Goal: Information Seeking & Learning: Compare options

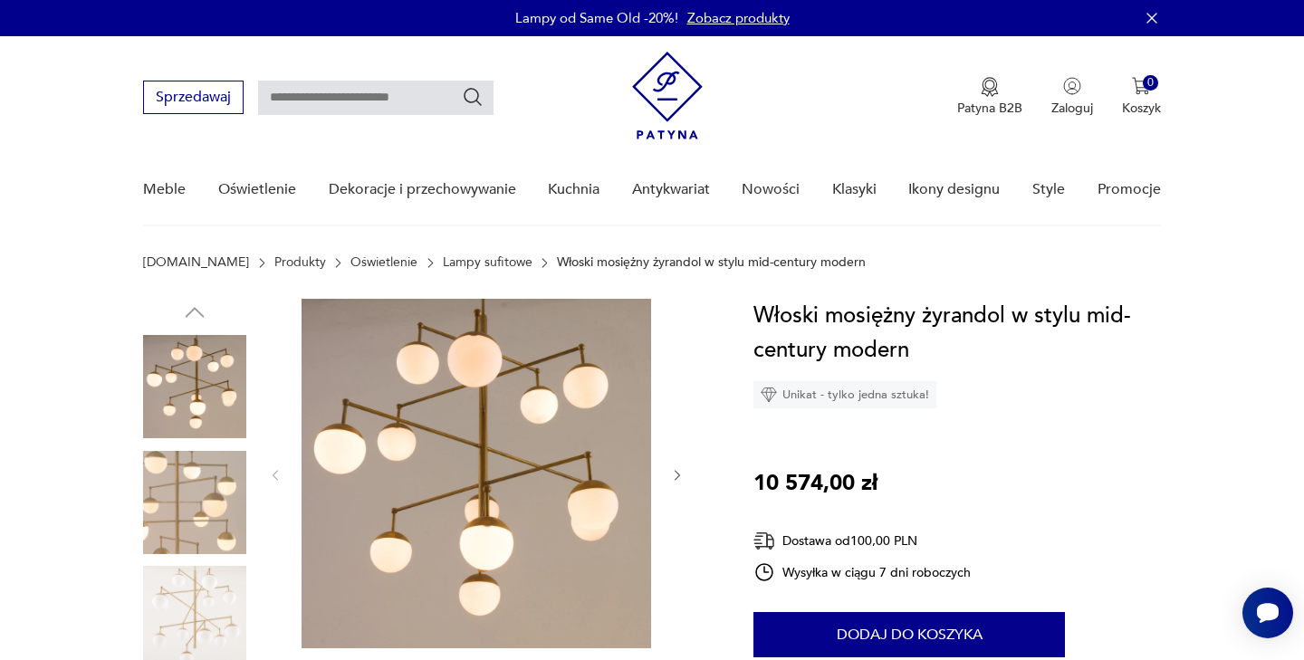
click at [674, 473] on icon "button" at bounding box center [677, 475] width 15 height 15
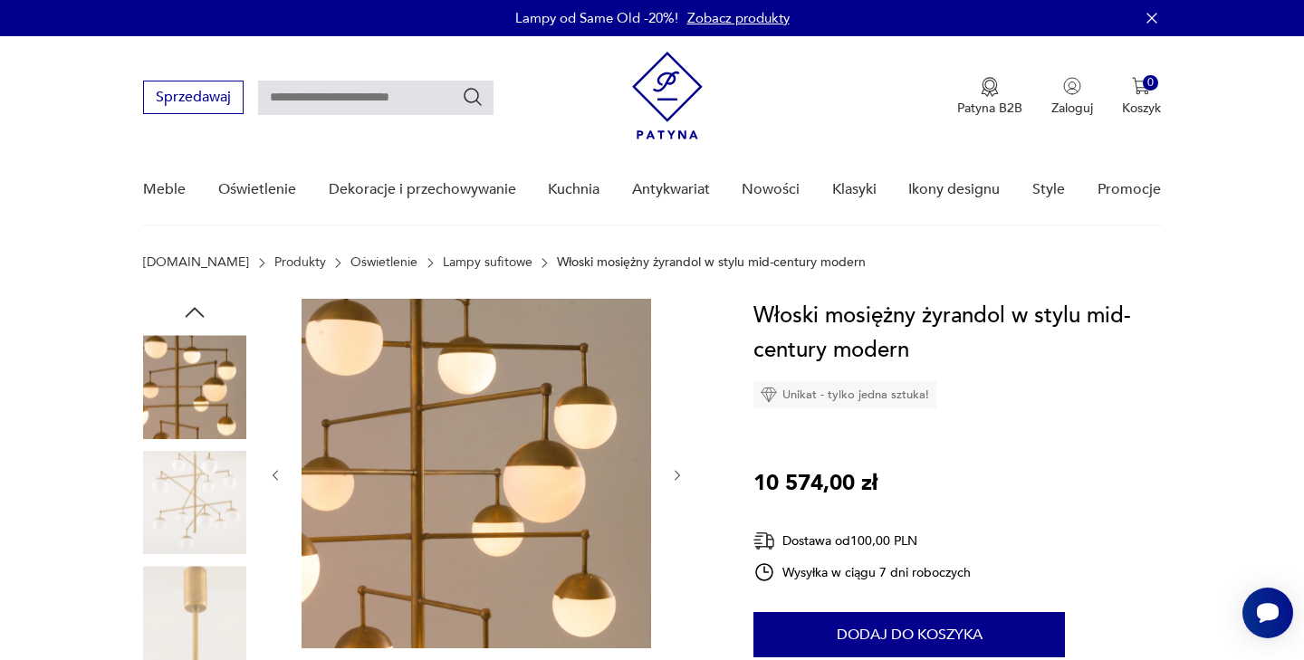
click at [674, 473] on icon "button" at bounding box center [677, 475] width 15 height 15
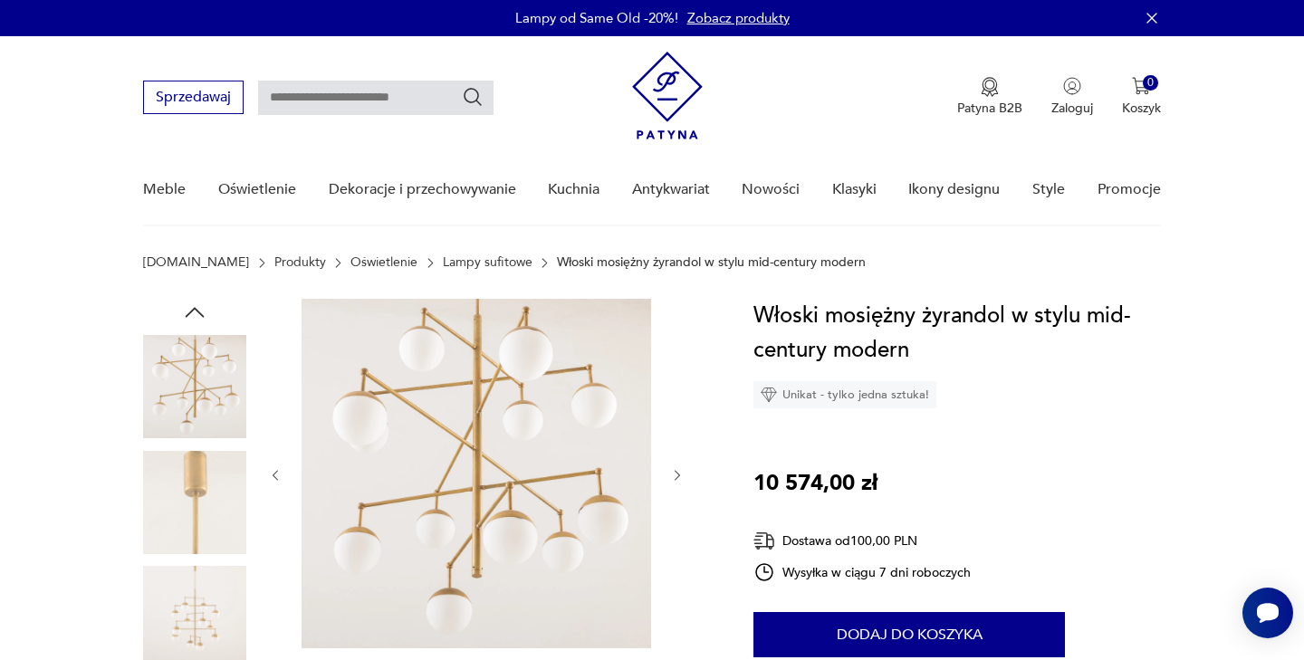
click at [676, 473] on icon "button" at bounding box center [677, 475] width 15 height 15
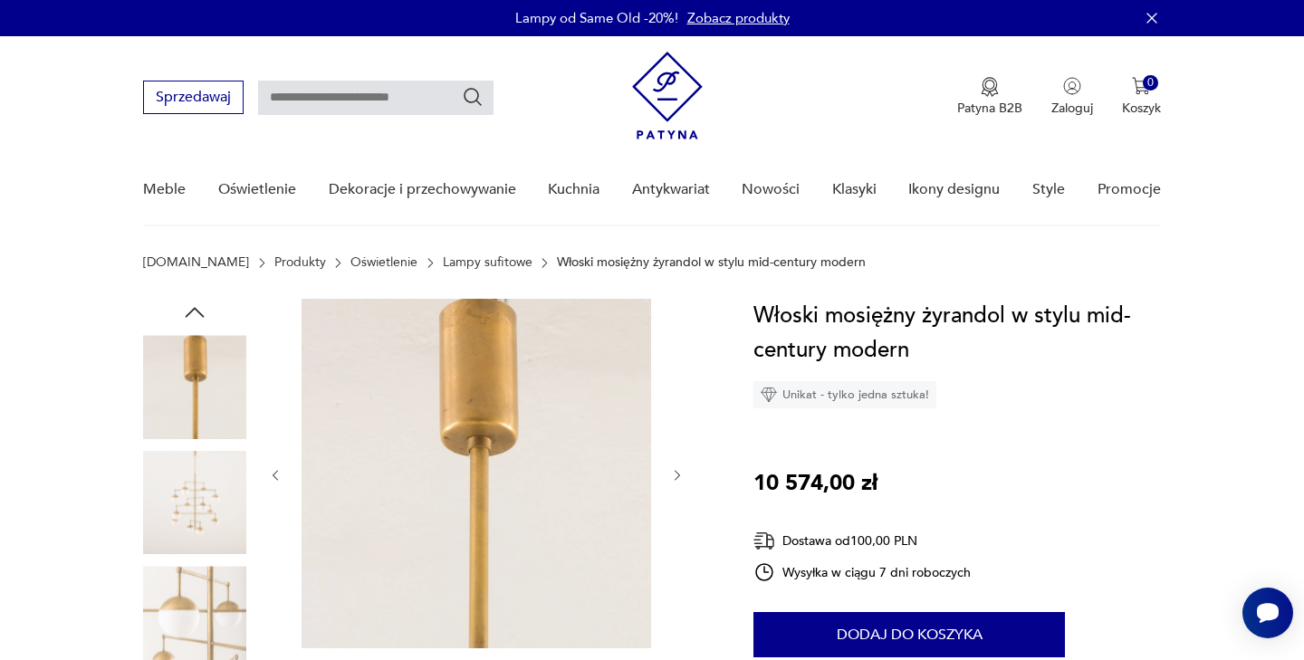
click at [676, 473] on icon "button" at bounding box center [677, 475] width 15 height 15
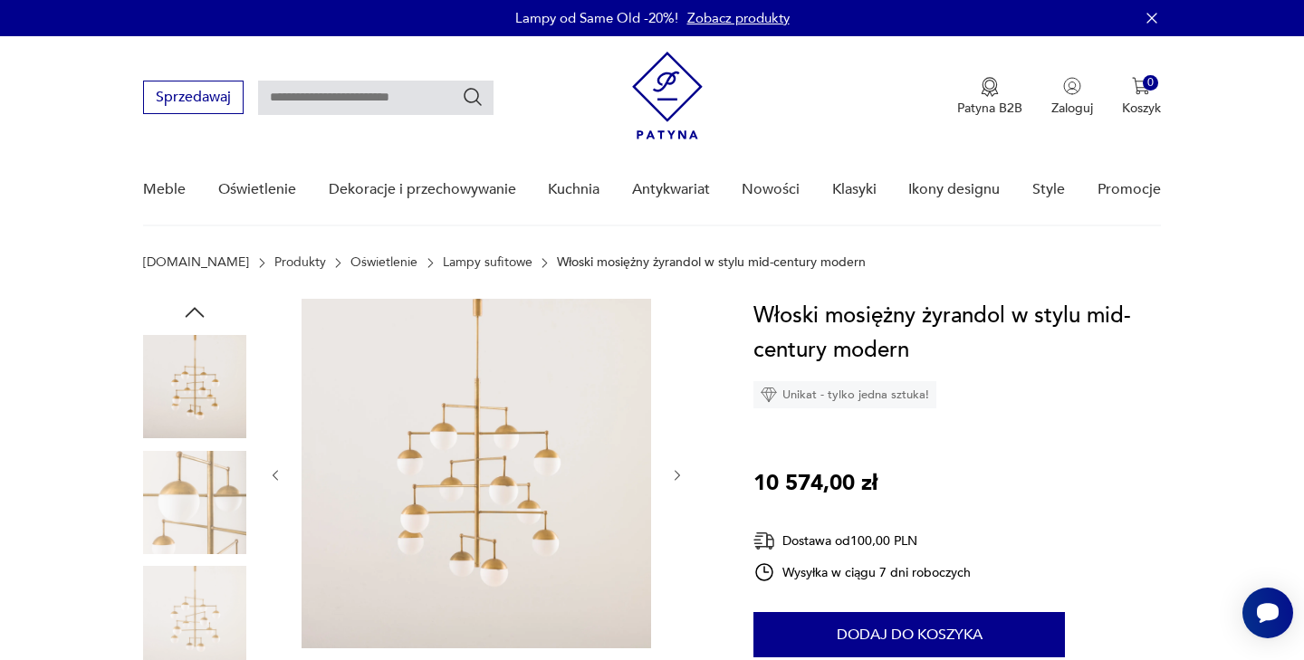
click at [676, 473] on icon "button" at bounding box center [677, 475] width 15 height 15
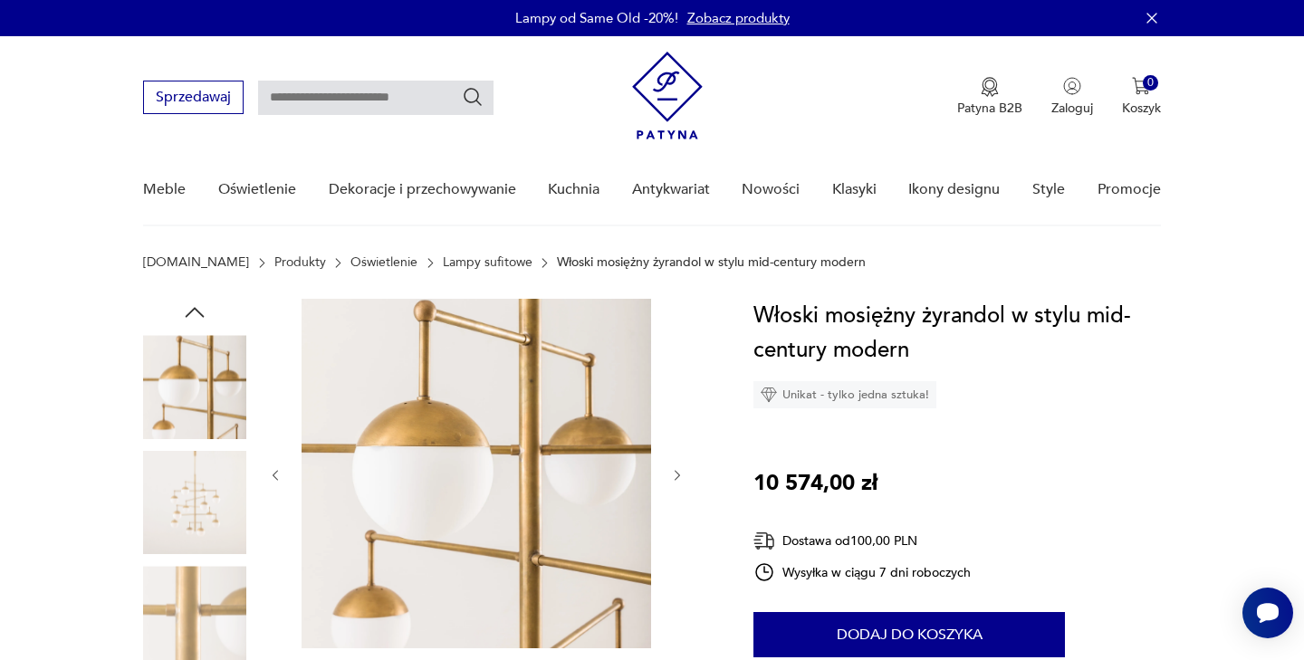
click at [676, 473] on icon "button" at bounding box center [677, 475] width 15 height 15
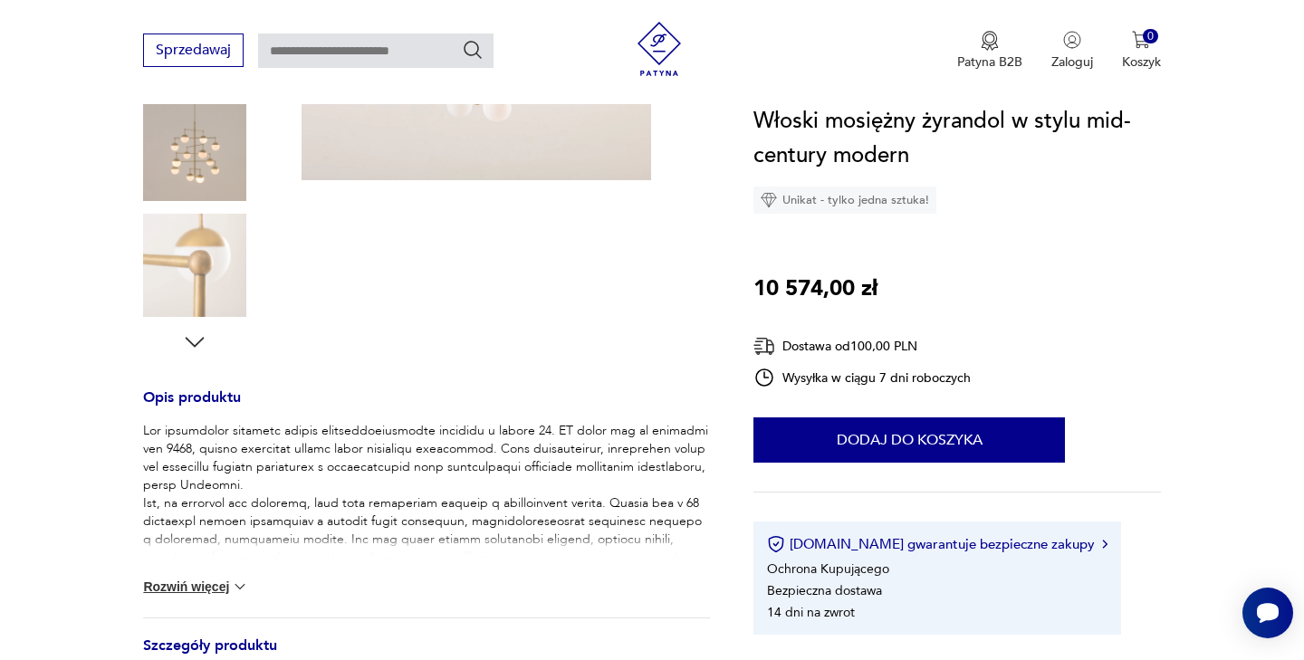
scroll to position [470, 0]
click at [228, 582] on button "Rozwiń więcej" at bounding box center [195, 585] width 105 height 18
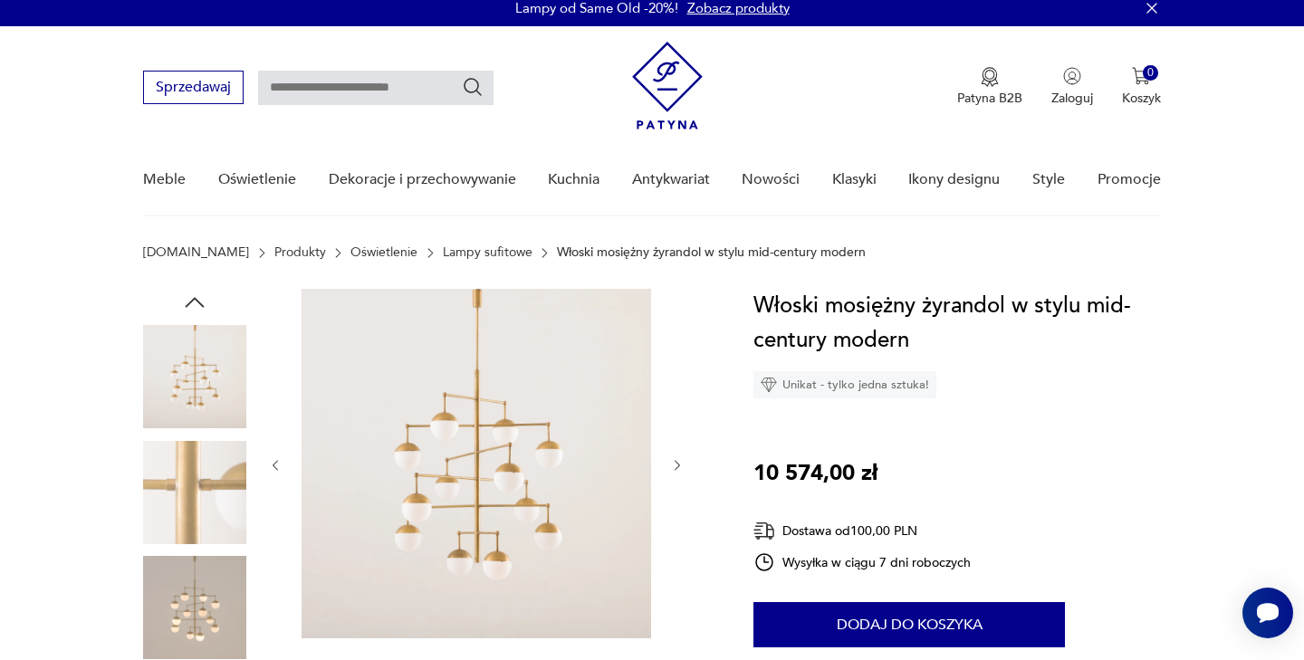
scroll to position [0, 0]
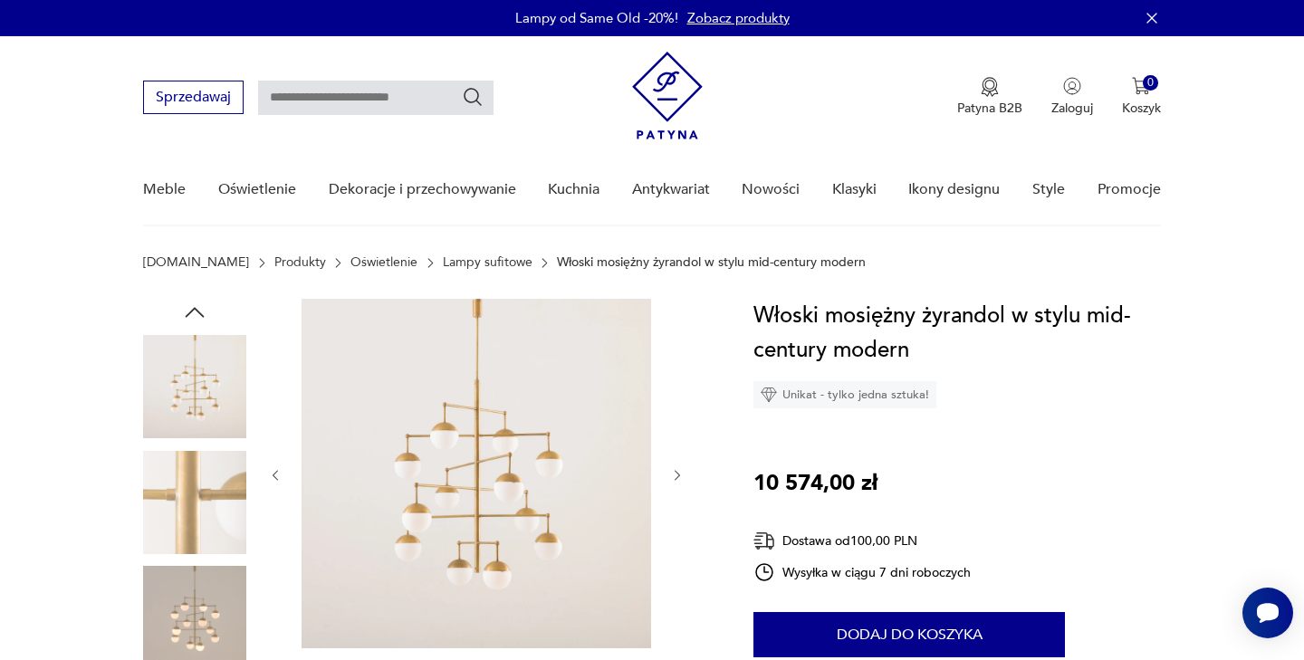
click at [203, 494] on img at bounding box center [194, 502] width 103 height 103
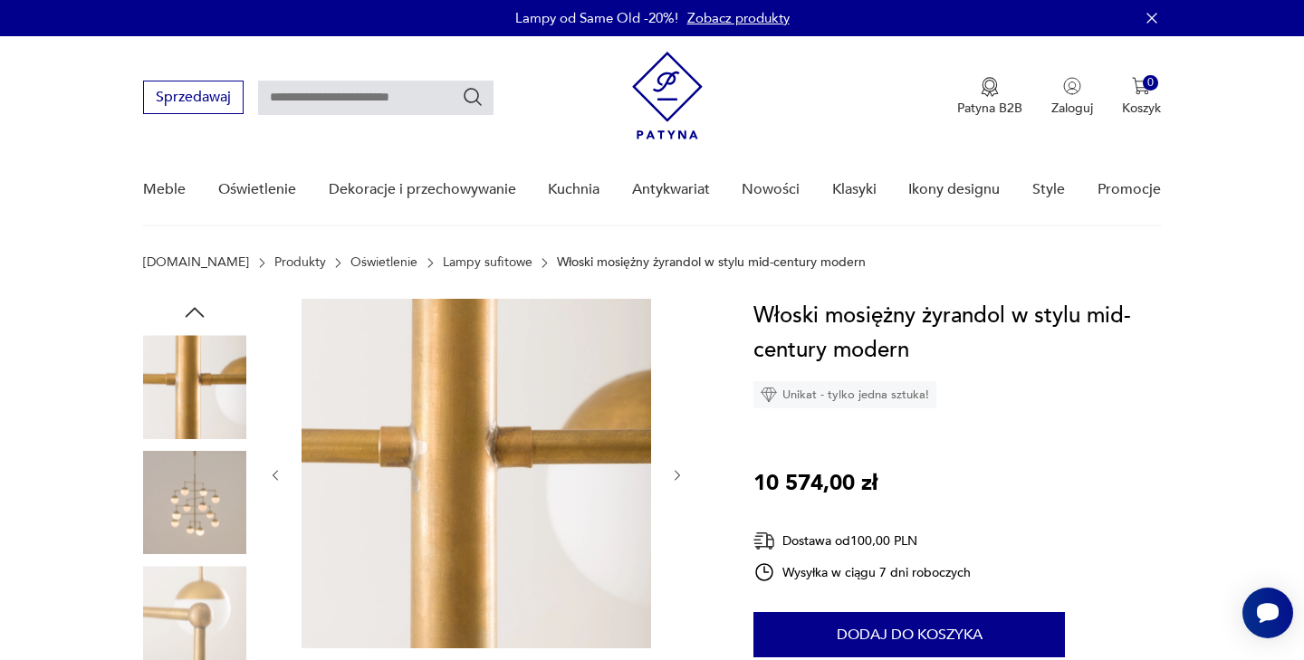
click at [671, 477] on icon "button" at bounding box center [677, 475] width 15 height 15
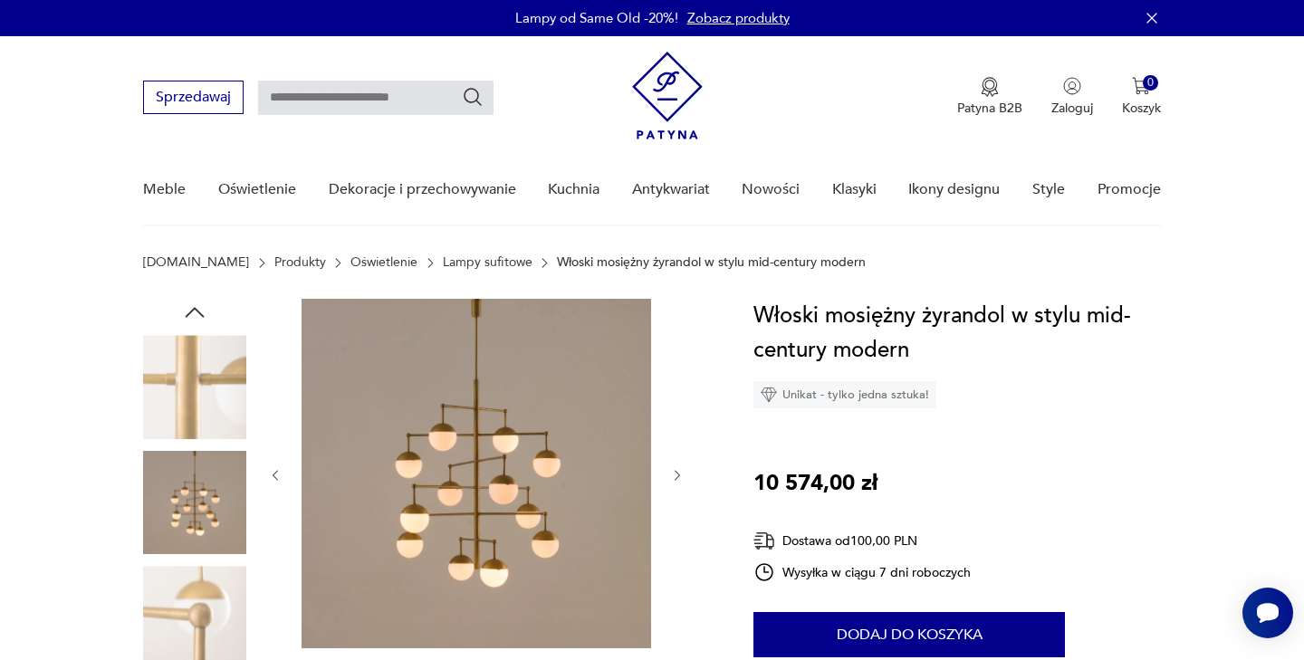
click at [671, 478] on icon "button" at bounding box center [677, 475] width 15 height 15
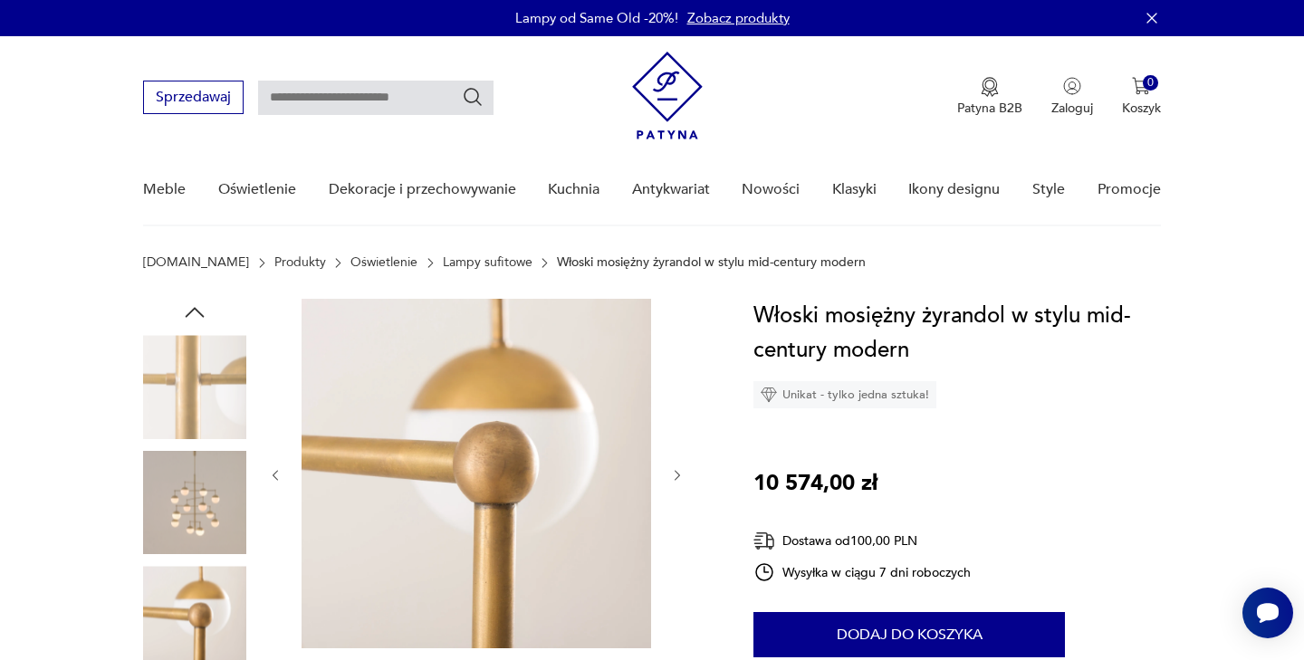
click at [671, 478] on icon "button" at bounding box center [677, 475] width 15 height 15
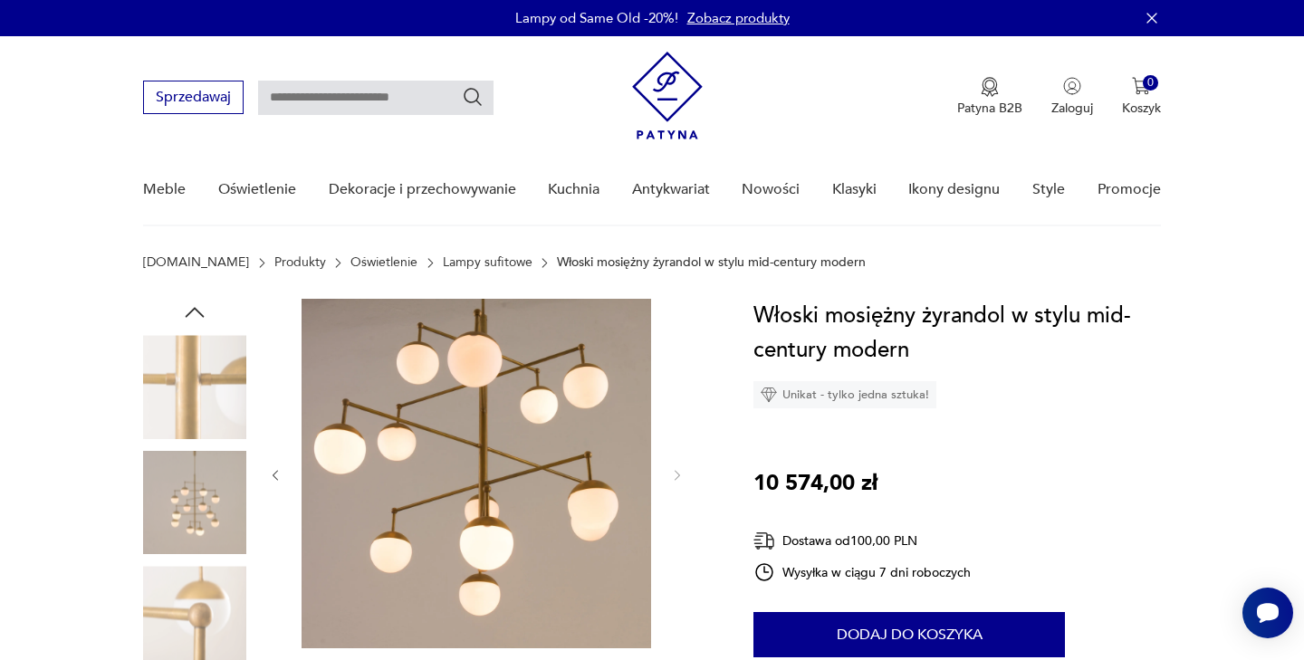
click at [273, 470] on icon "button" at bounding box center [275, 475] width 15 height 15
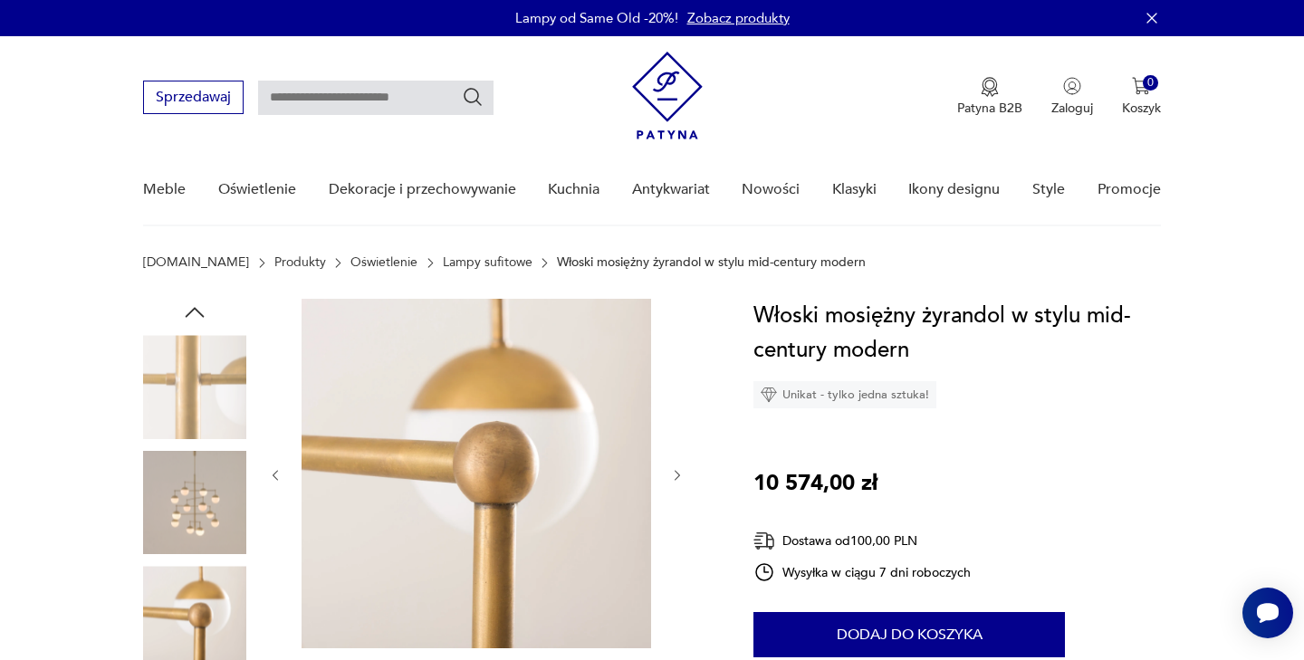
click at [273, 471] on icon "button" at bounding box center [275, 475] width 15 height 15
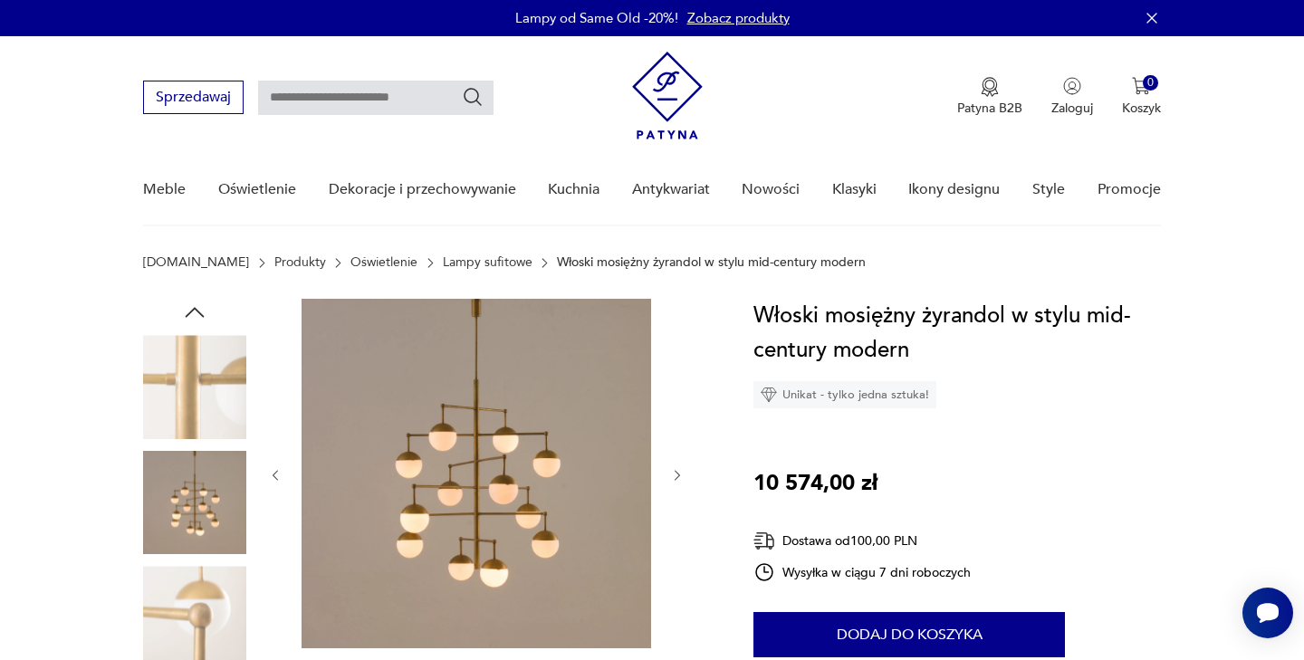
click at [168, 502] on img at bounding box center [194, 502] width 103 height 103
click at [668, 465] on div at bounding box center [476, 475] width 416 height 353
click at [674, 474] on icon "button" at bounding box center [677, 475] width 15 height 15
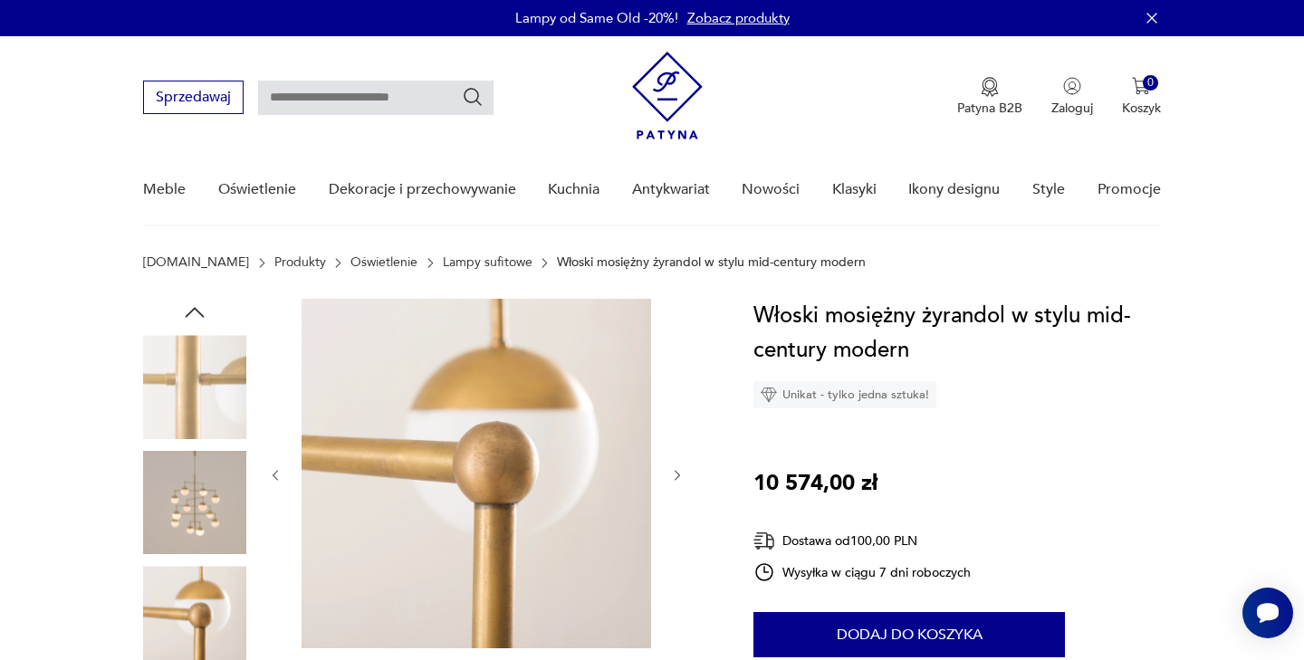
click at [674, 474] on icon "button" at bounding box center [677, 475] width 15 height 15
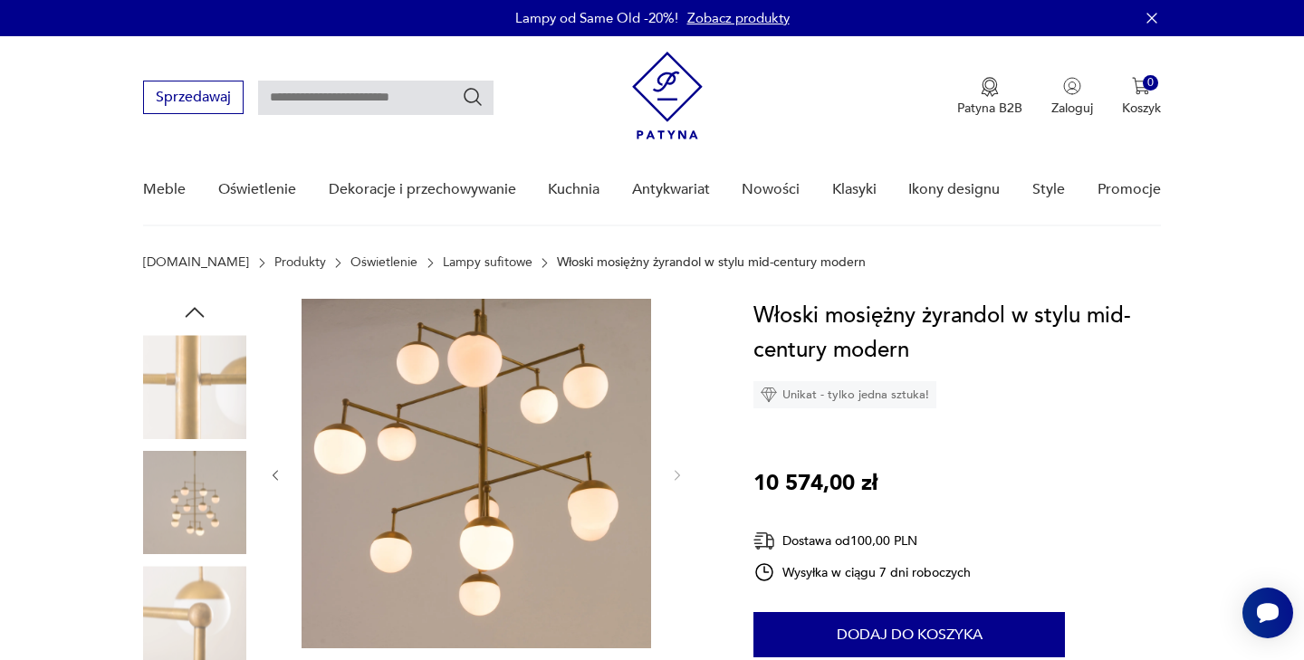
click at [238, 485] on img at bounding box center [194, 502] width 103 height 103
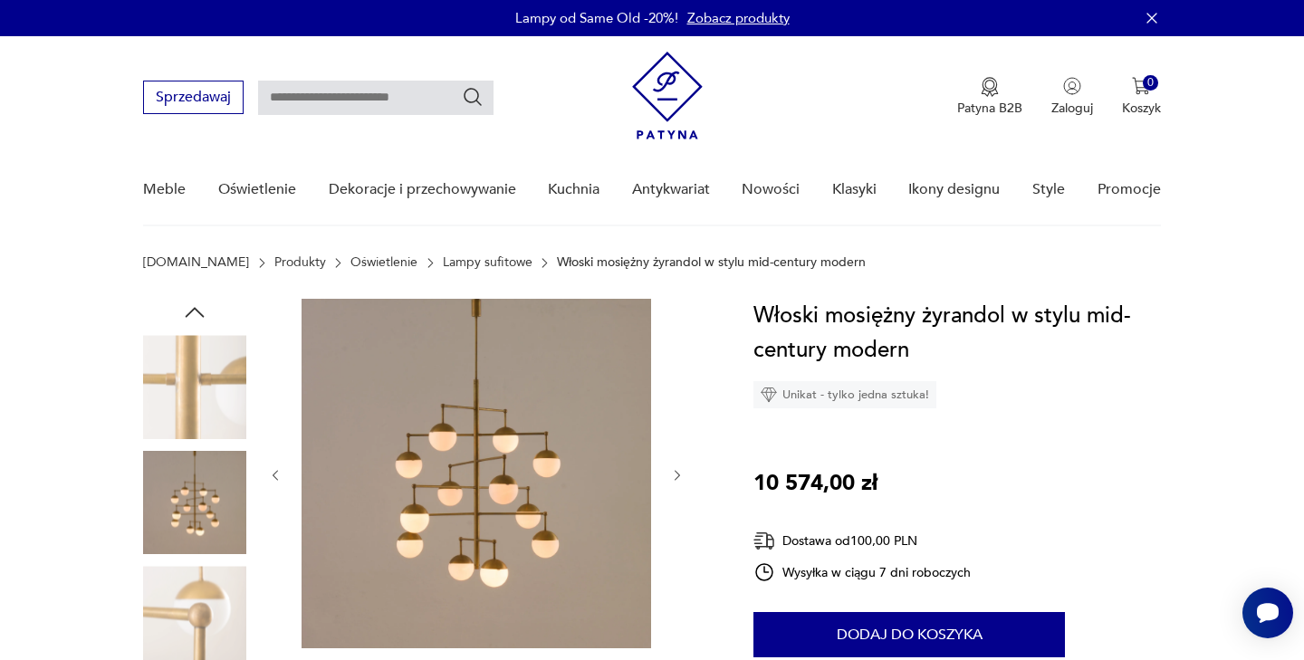
click at [672, 481] on icon "button" at bounding box center [677, 475] width 15 height 15
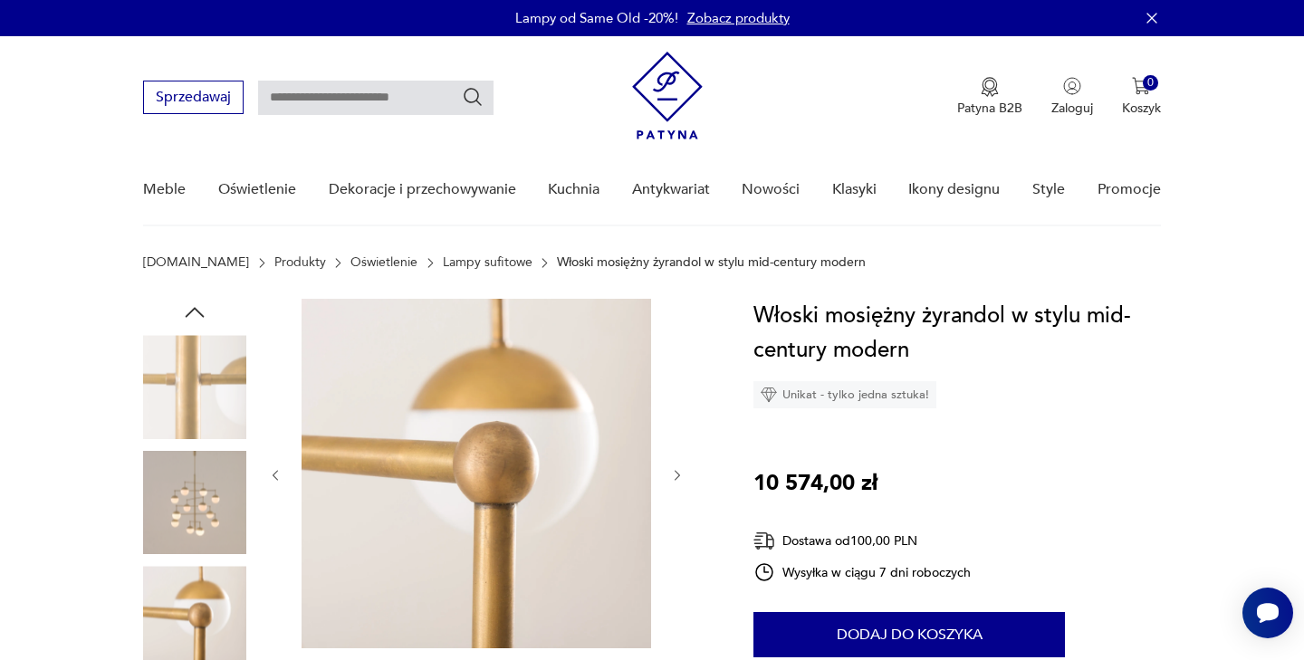
click at [672, 480] on icon "button" at bounding box center [677, 475] width 15 height 15
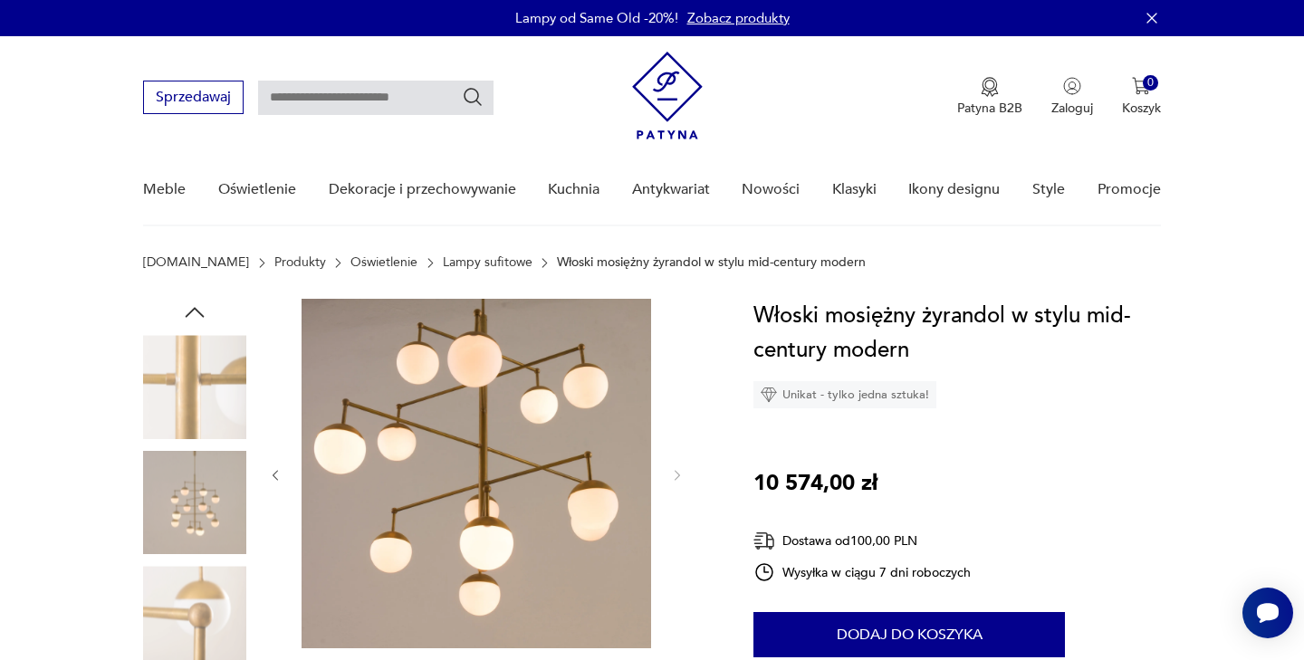
click at [213, 513] on img at bounding box center [194, 502] width 103 height 103
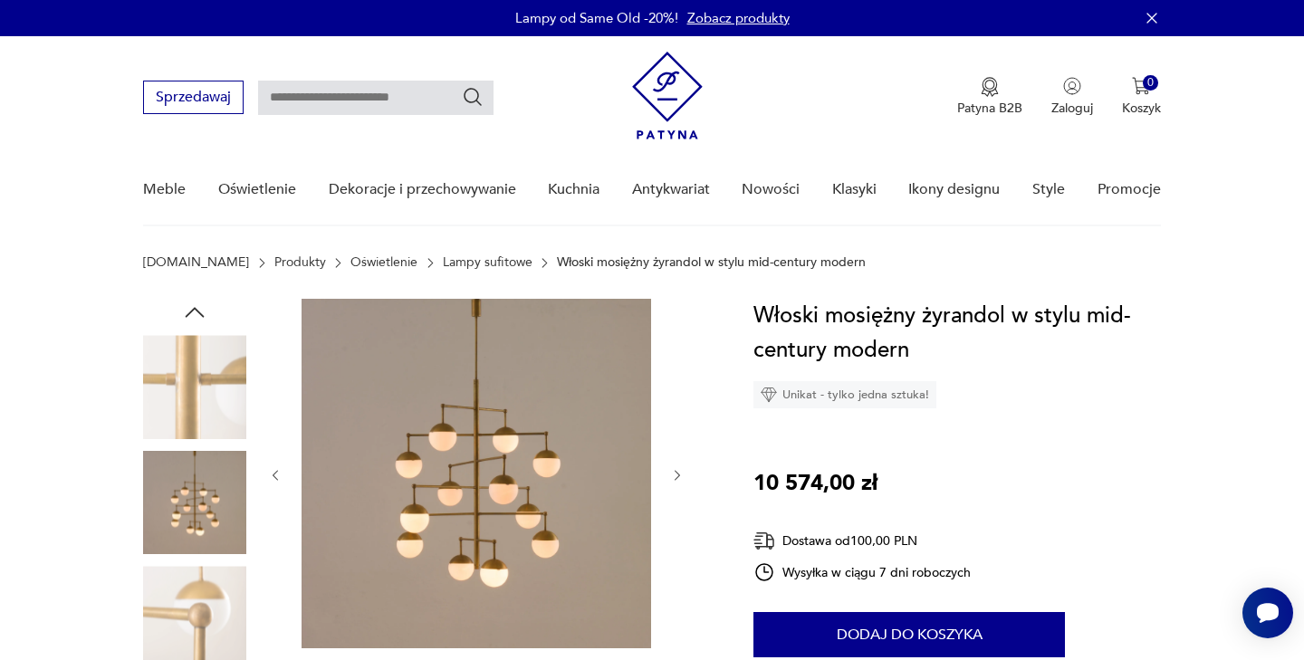
click at [671, 470] on icon "button" at bounding box center [677, 475] width 15 height 15
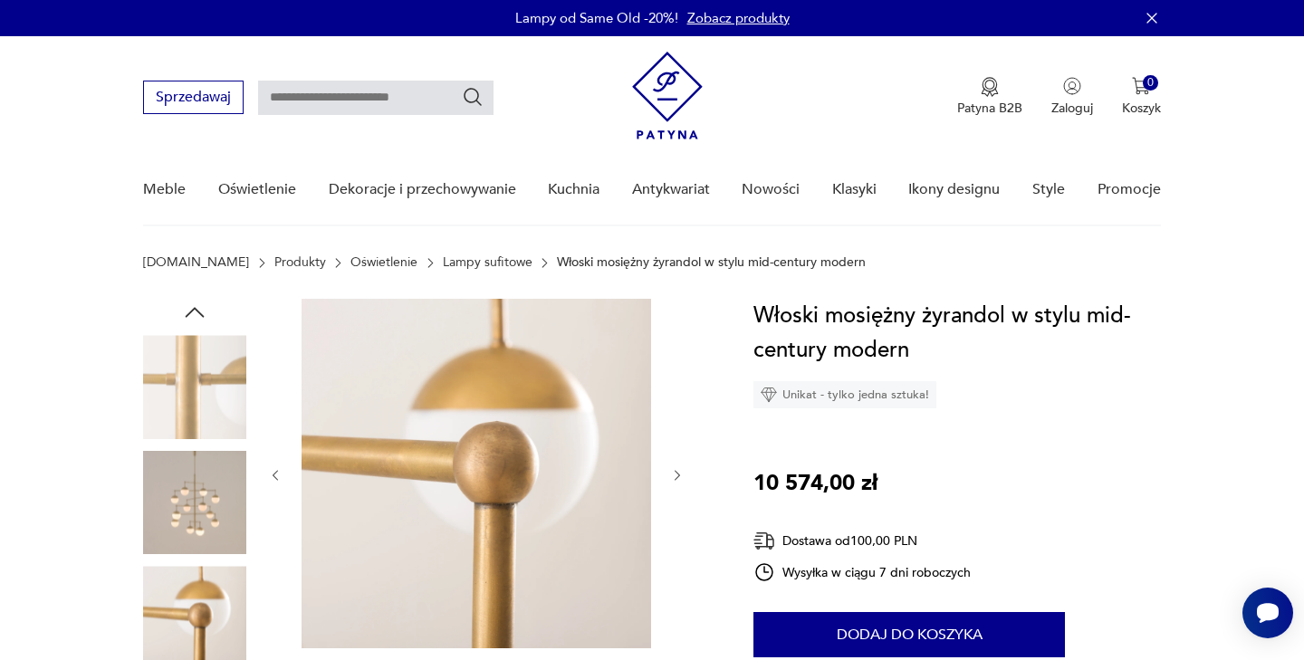
click at [672, 471] on icon "button" at bounding box center [677, 475] width 15 height 15
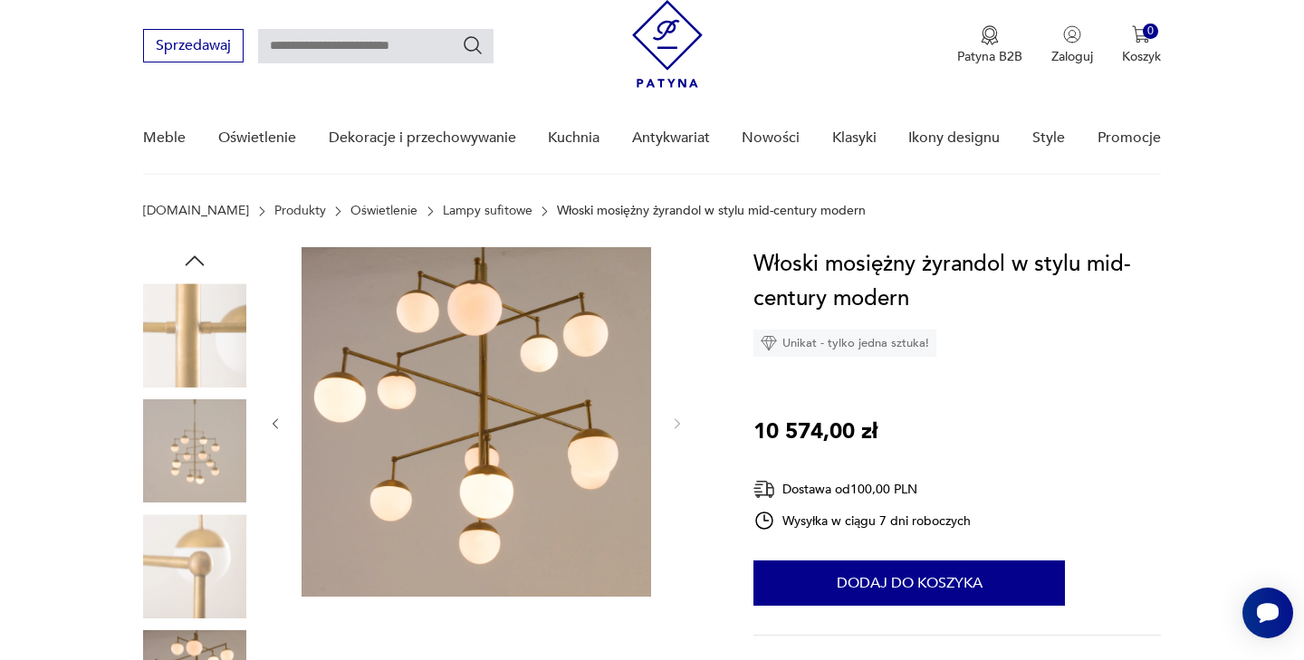
scroll to position [46, 0]
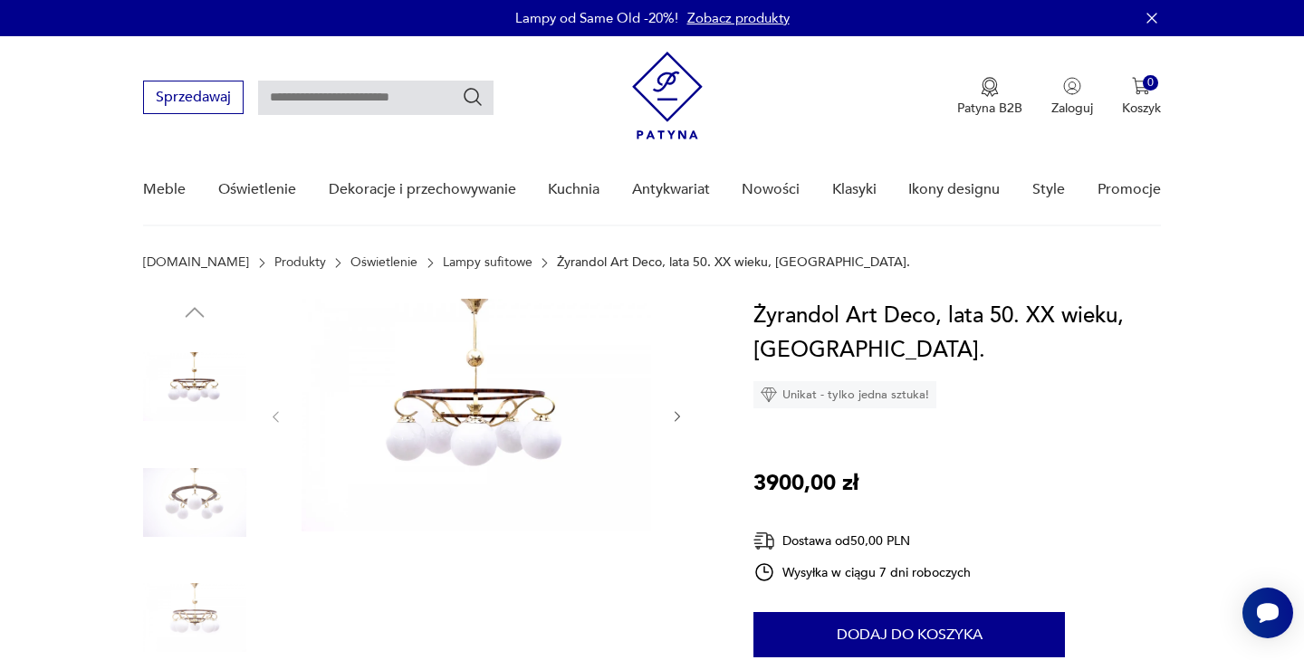
click at [677, 415] on icon "button" at bounding box center [677, 416] width 15 height 15
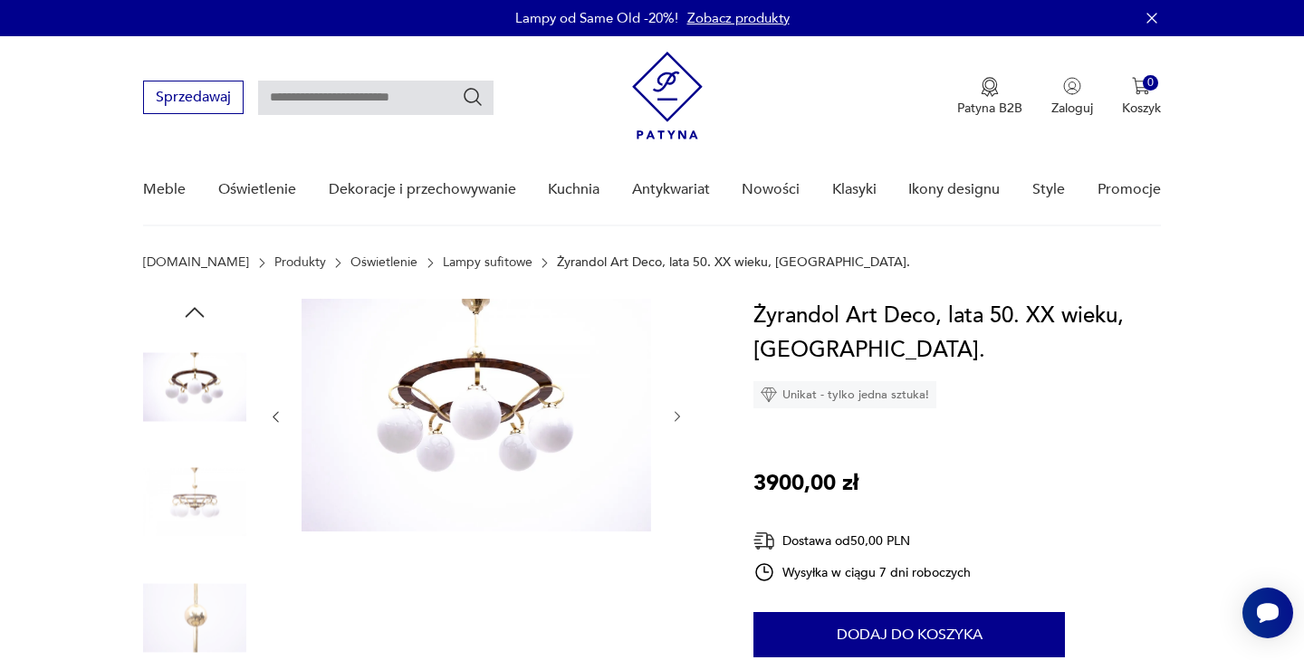
click at [288, 415] on div at bounding box center [476, 417] width 416 height 236
click at [460, 404] on img at bounding box center [475, 415] width 349 height 233
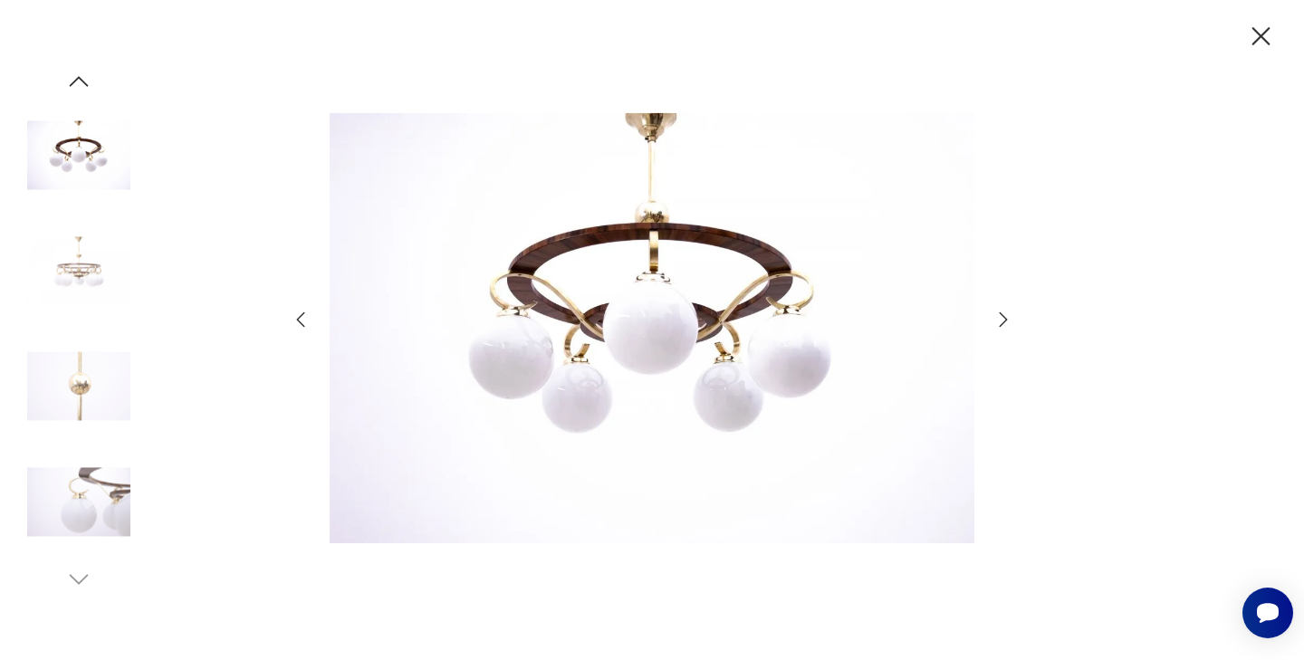
click at [1000, 314] on icon "button" at bounding box center [1003, 320] width 22 height 22
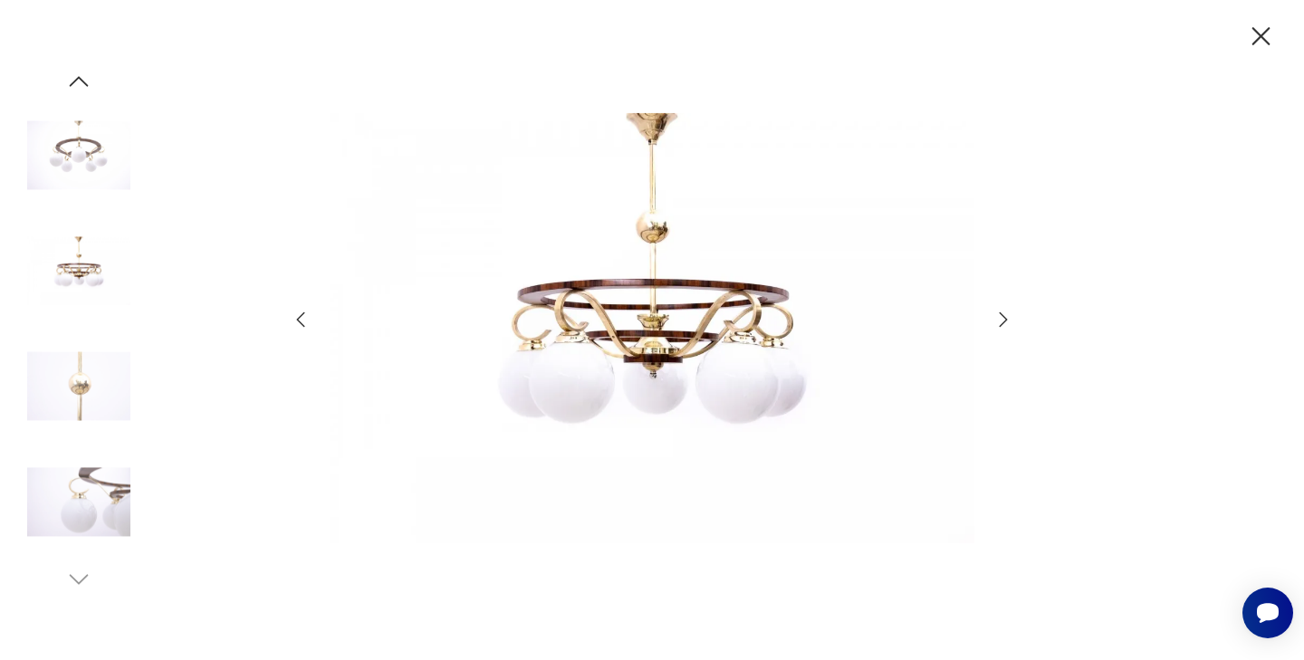
click at [1258, 38] on icon "button" at bounding box center [1261, 36] width 18 height 18
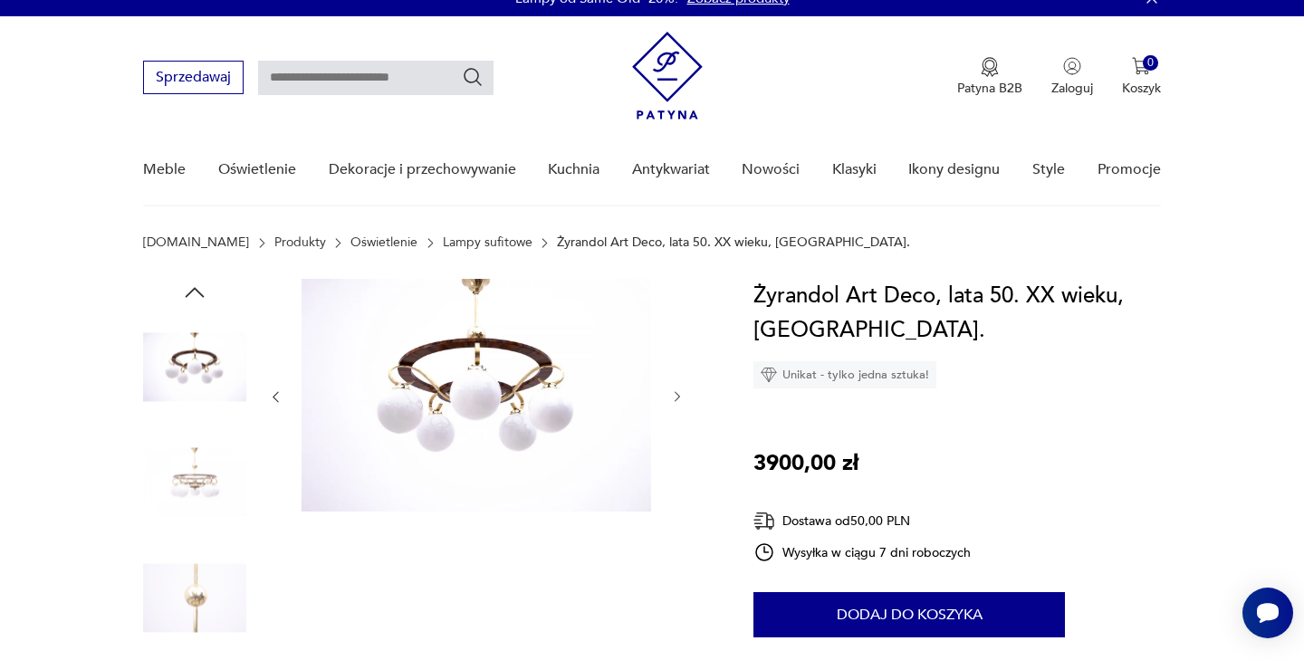
scroll to position [32, 0]
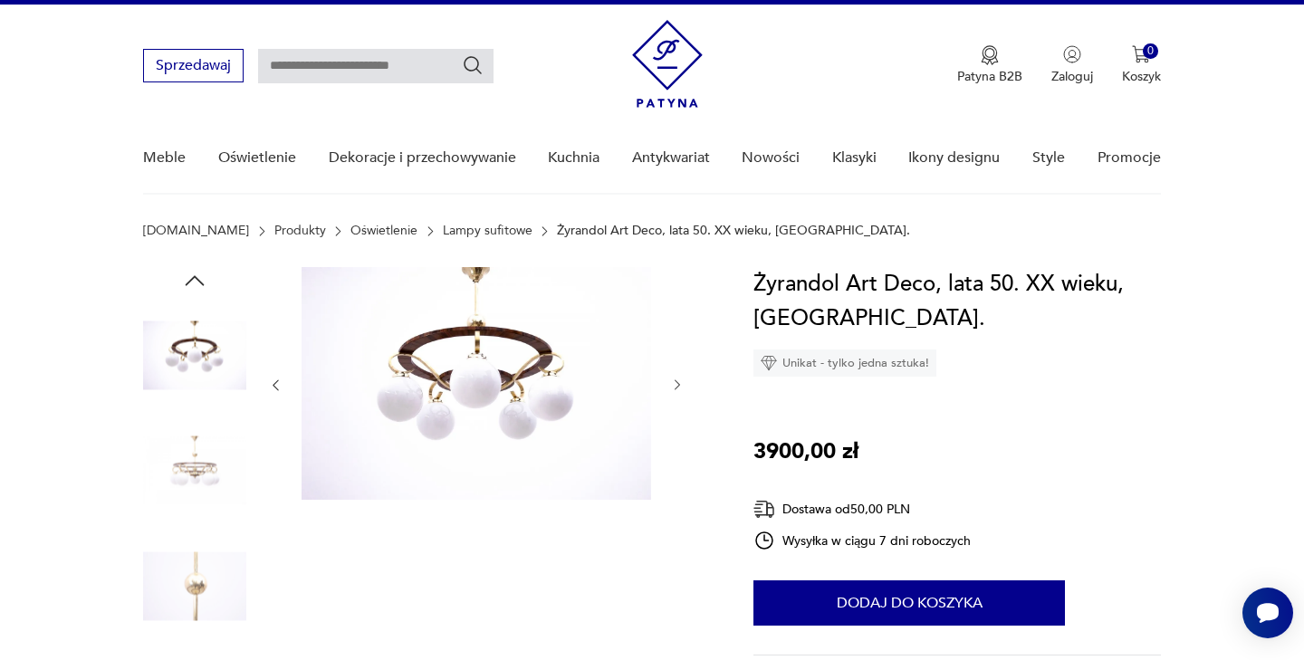
click at [606, 384] on img at bounding box center [475, 383] width 349 height 233
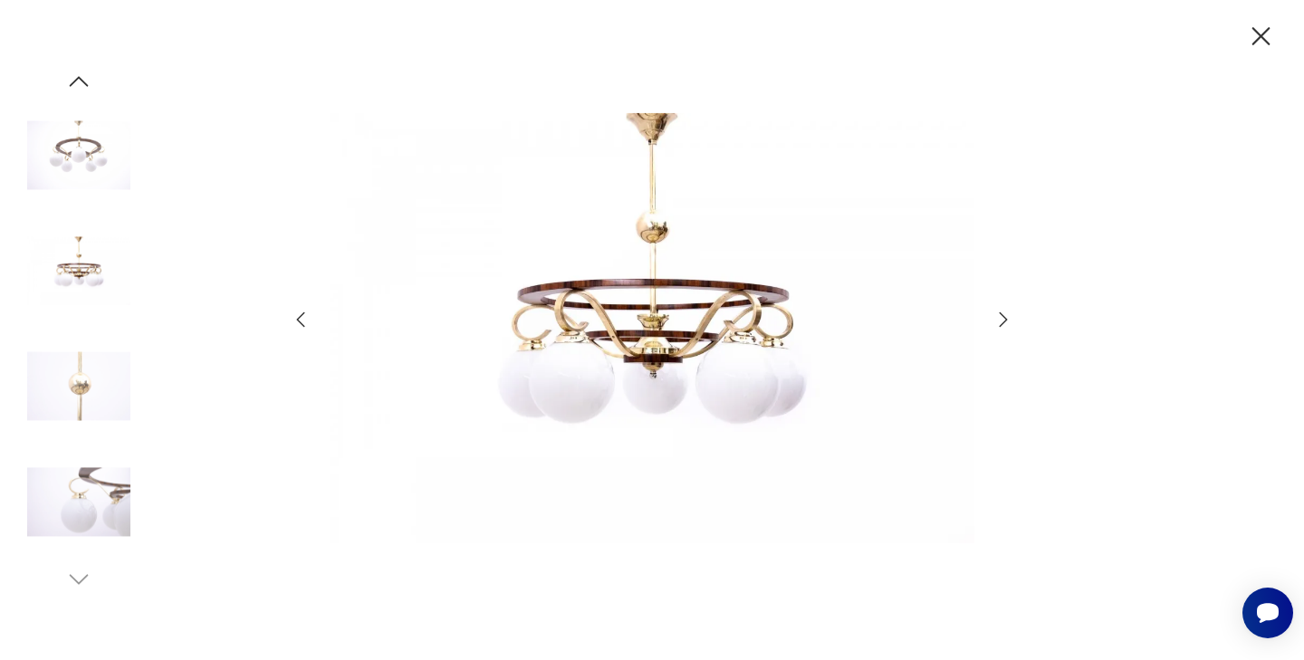
click at [998, 321] on icon "button" at bounding box center [1003, 320] width 22 height 22
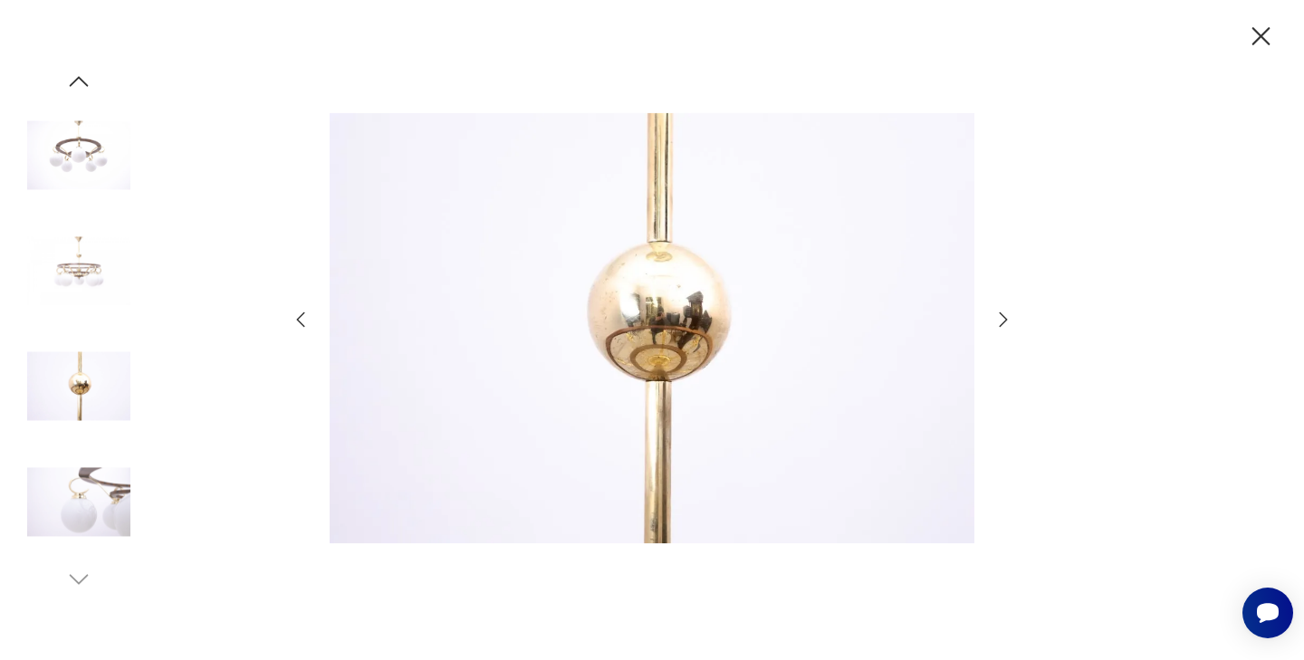
click at [998, 321] on icon "button" at bounding box center [1003, 320] width 22 height 22
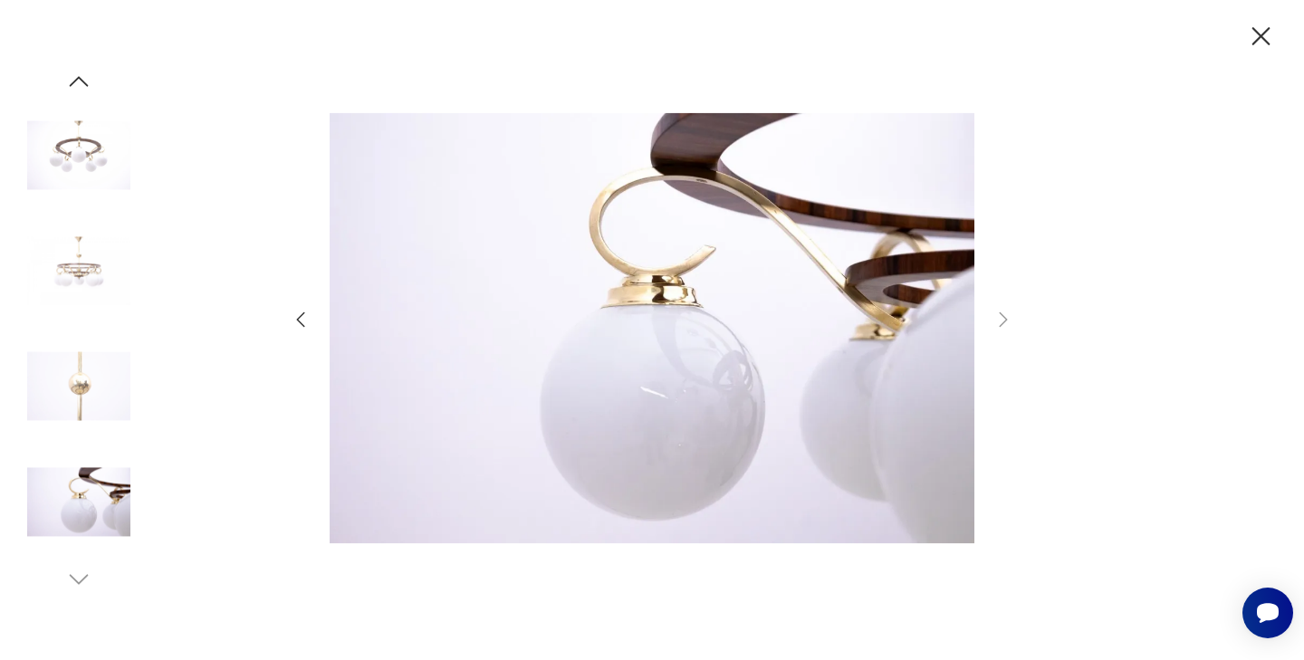
click at [89, 256] on img at bounding box center [78, 270] width 103 height 103
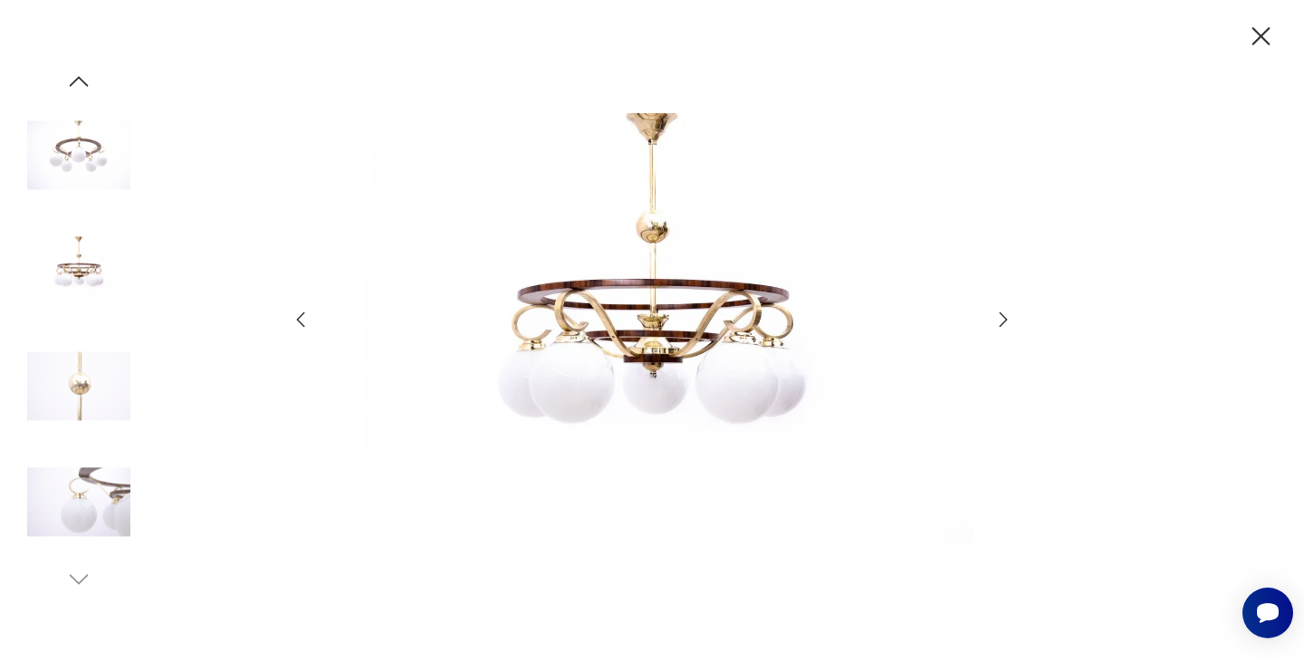
click at [96, 516] on img at bounding box center [78, 501] width 103 height 103
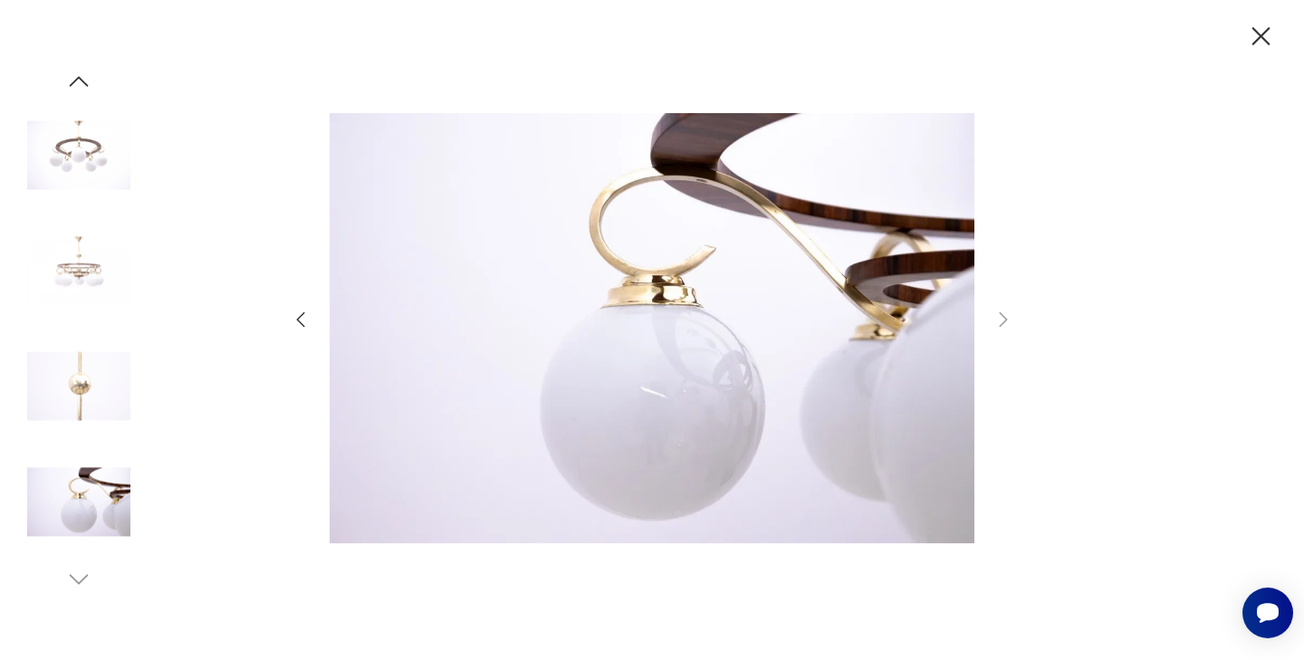
click at [40, 371] on img at bounding box center [78, 386] width 103 height 103
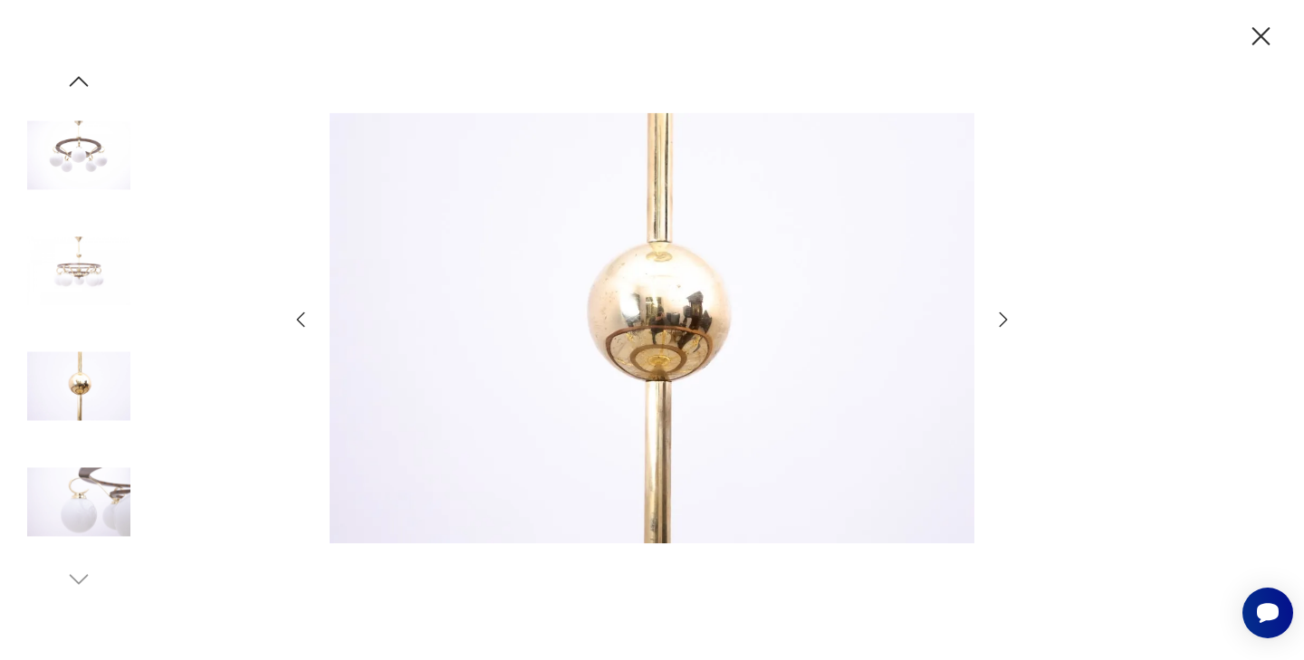
click at [91, 286] on img at bounding box center [78, 270] width 103 height 103
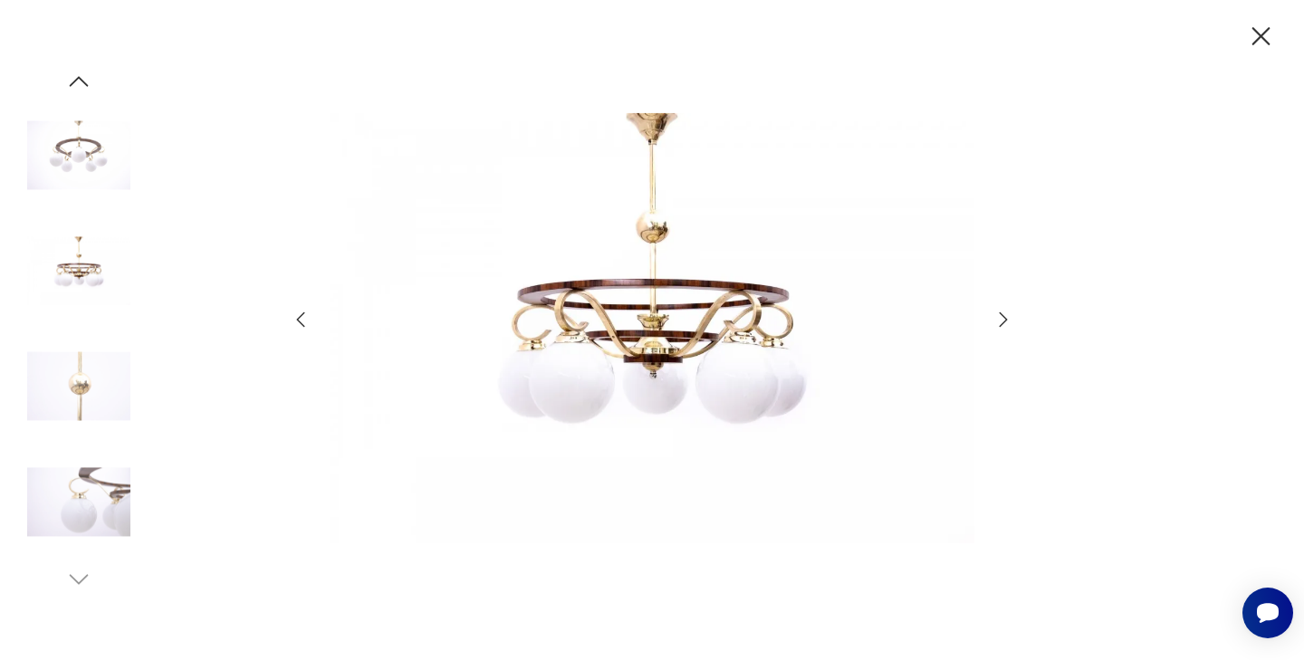
click at [1266, 37] on icon "button" at bounding box center [1261, 37] width 32 height 32
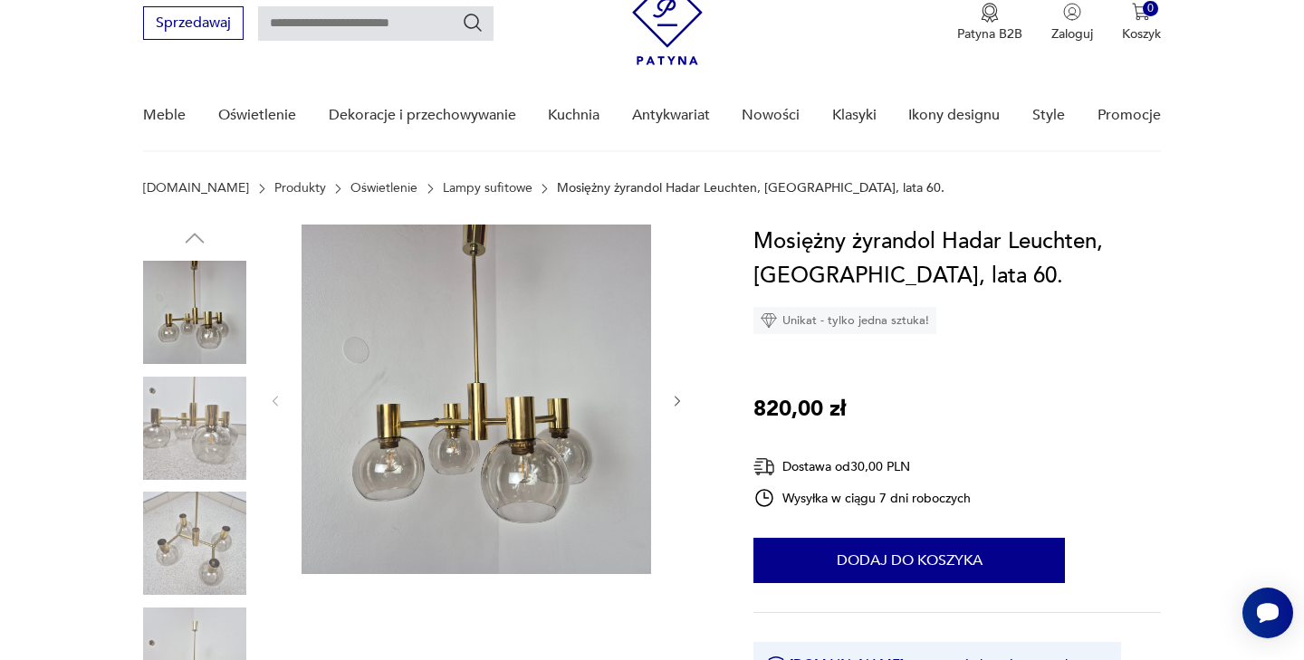
scroll to position [76, 0]
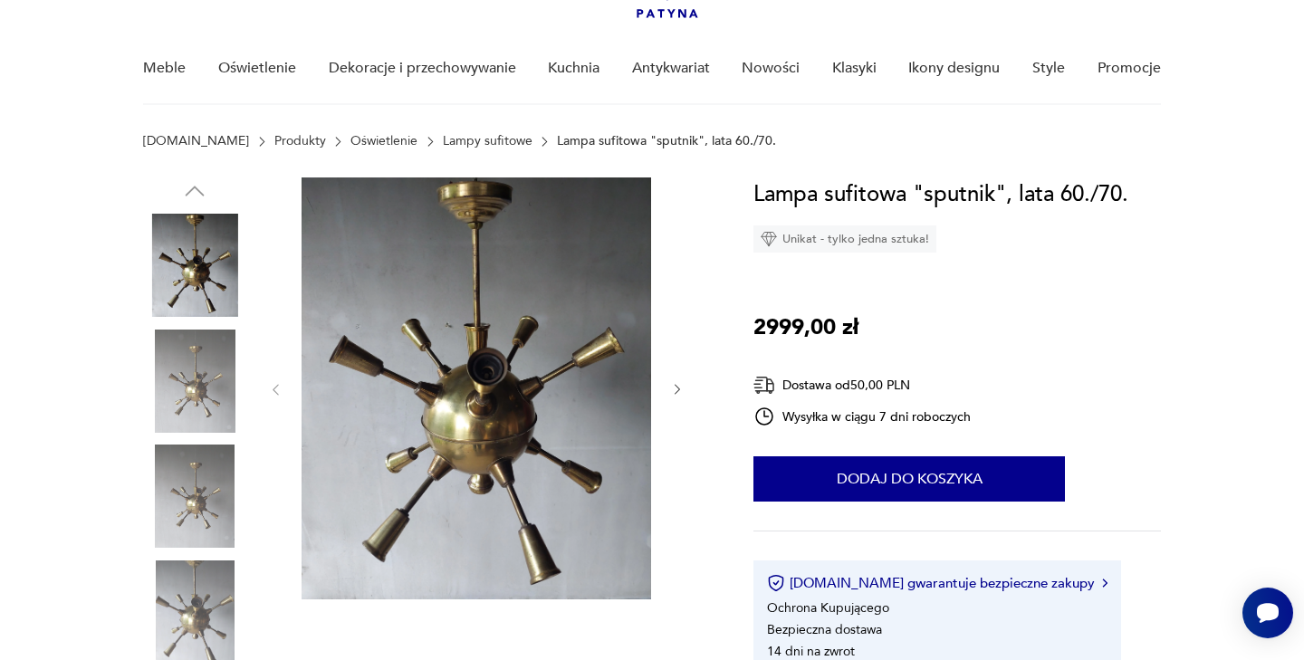
scroll to position [114, 0]
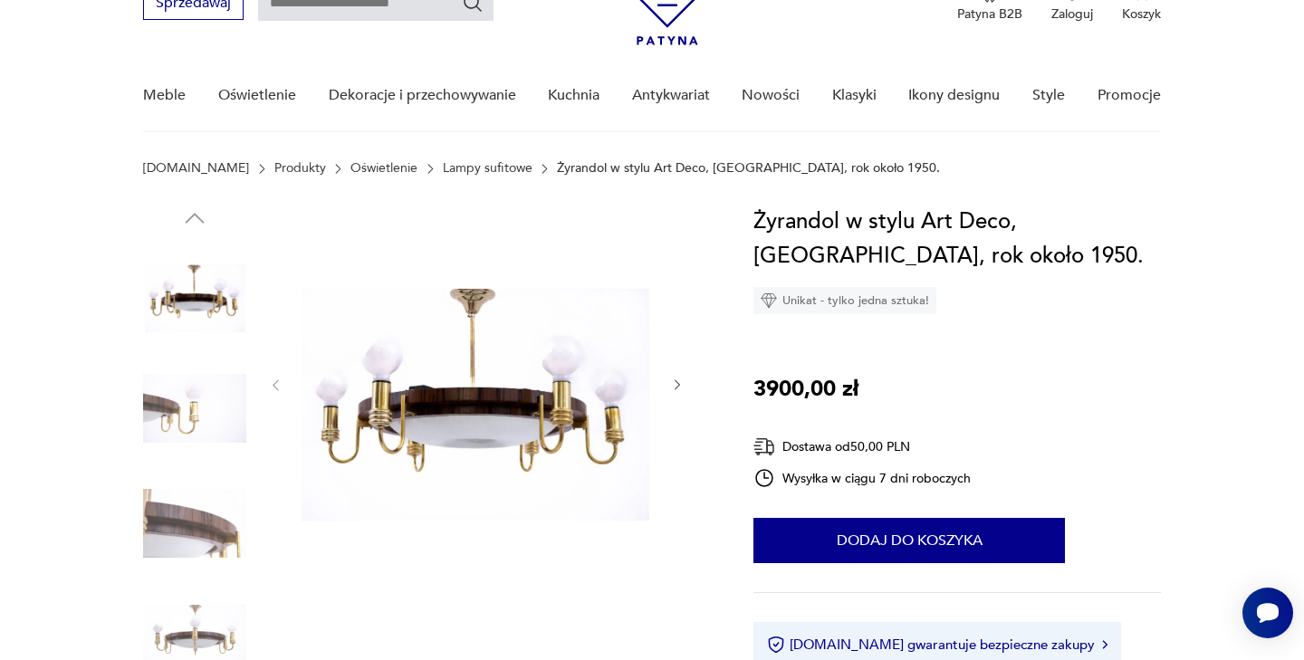
scroll to position [98, 0]
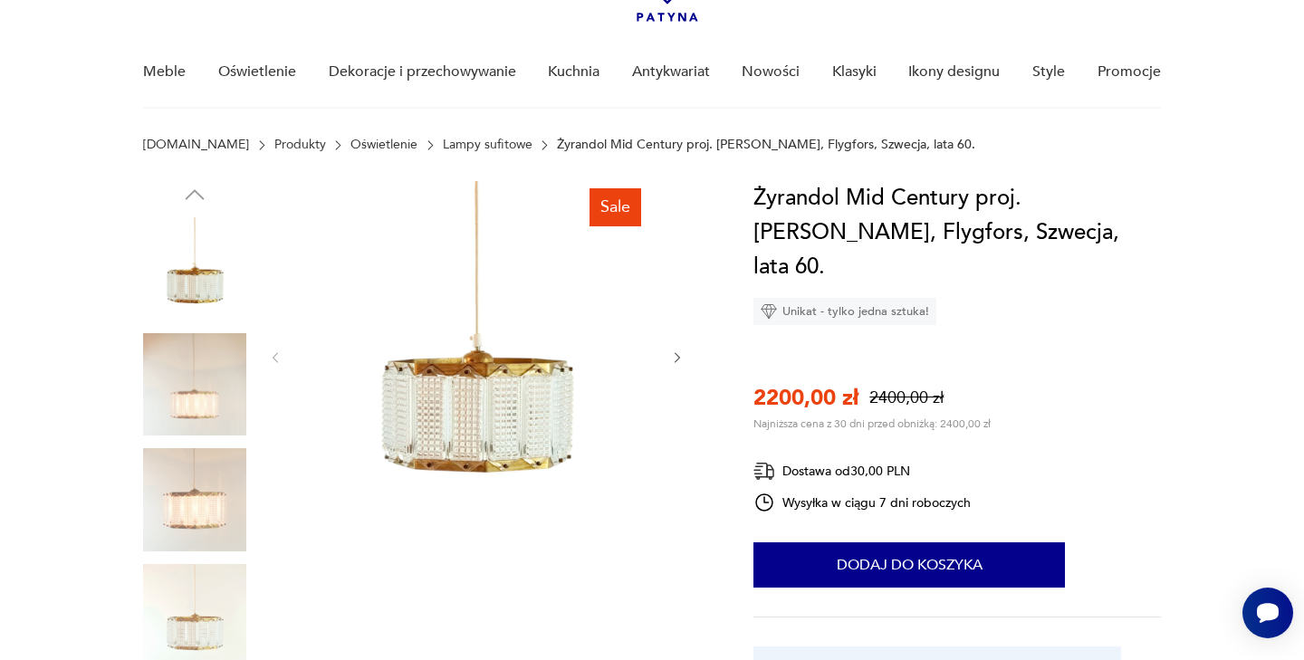
click at [675, 359] on icon "button" at bounding box center [677, 357] width 15 height 15
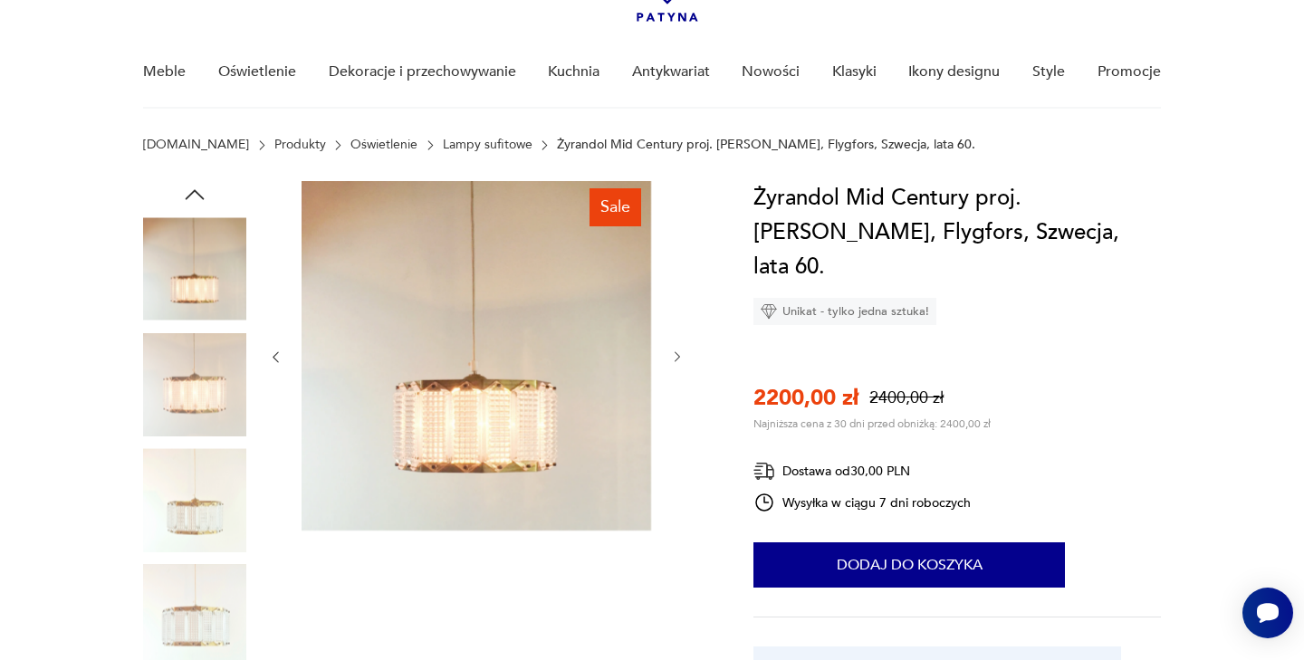
click at [675, 359] on icon "button" at bounding box center [677, 356] width 15 height 15
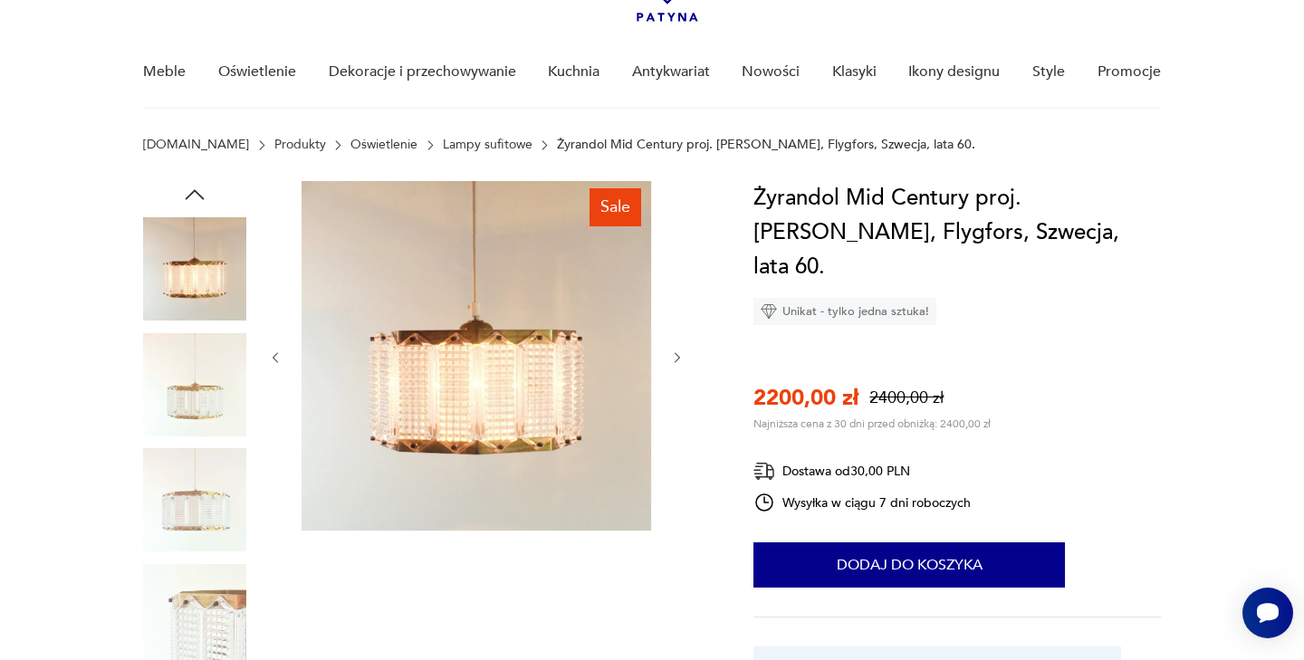
click at [676, 359] on icon "button" at bounding box center [676, 357] width 5 height 11
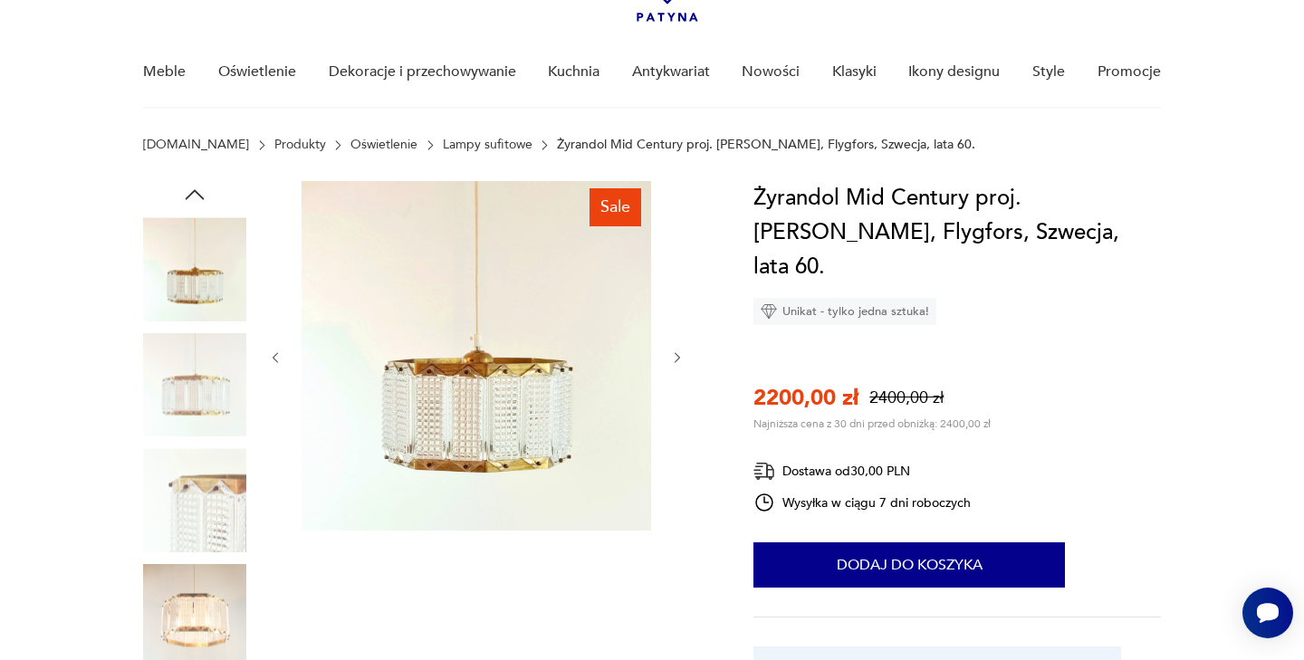
click at [676, 359] on icon "button" at bounding box center [676, 357] width 5 height 11
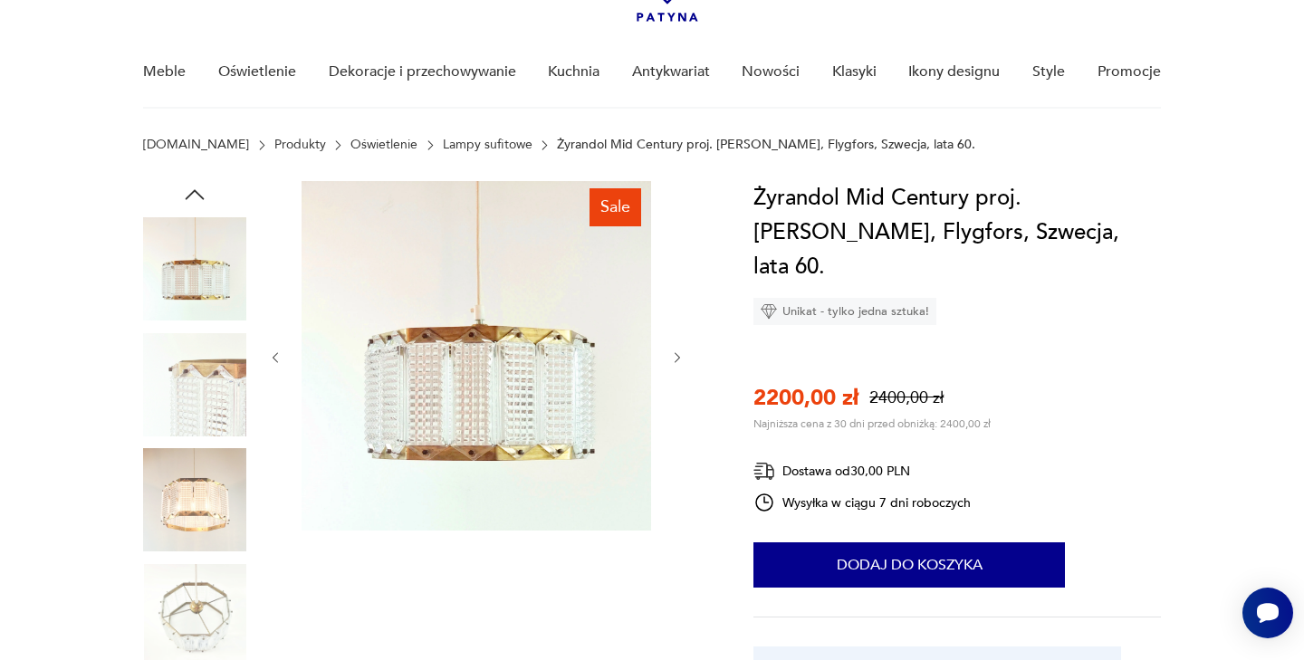
click at [676, 359] on icon "button" at bounding box center [676, 357] width 5 height 11
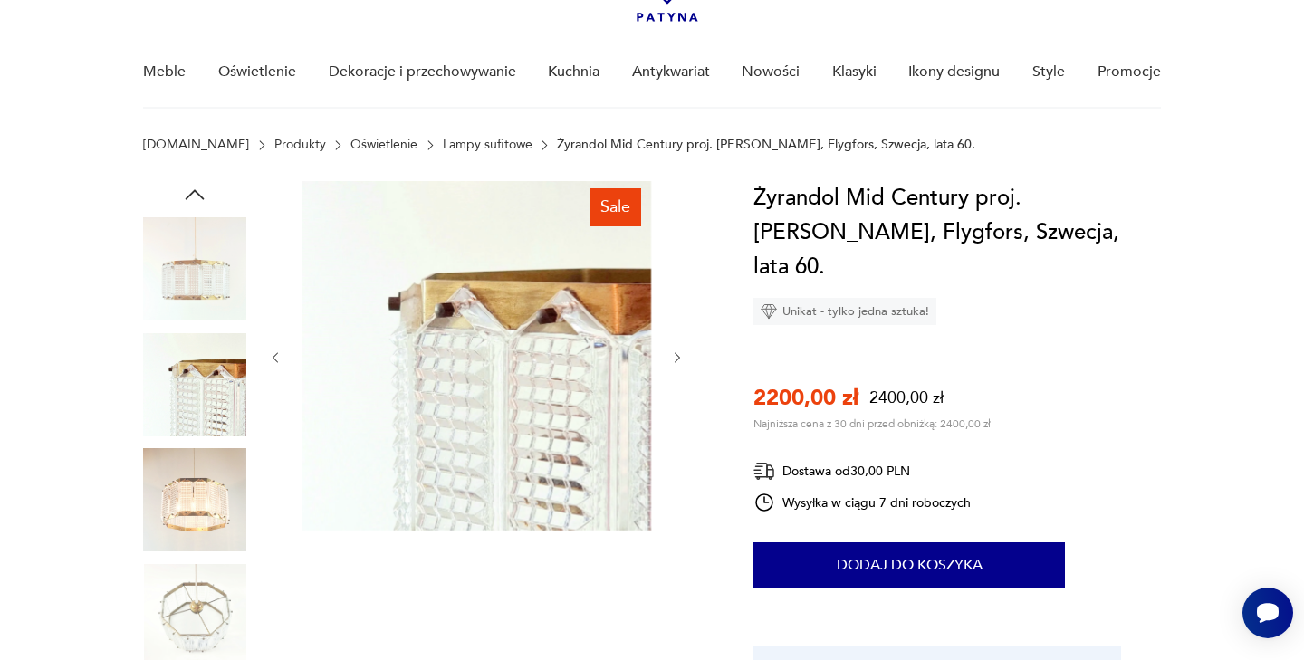
click at [676, 359] on icon "button" at bounding box center [676, 357] width 5 height 11
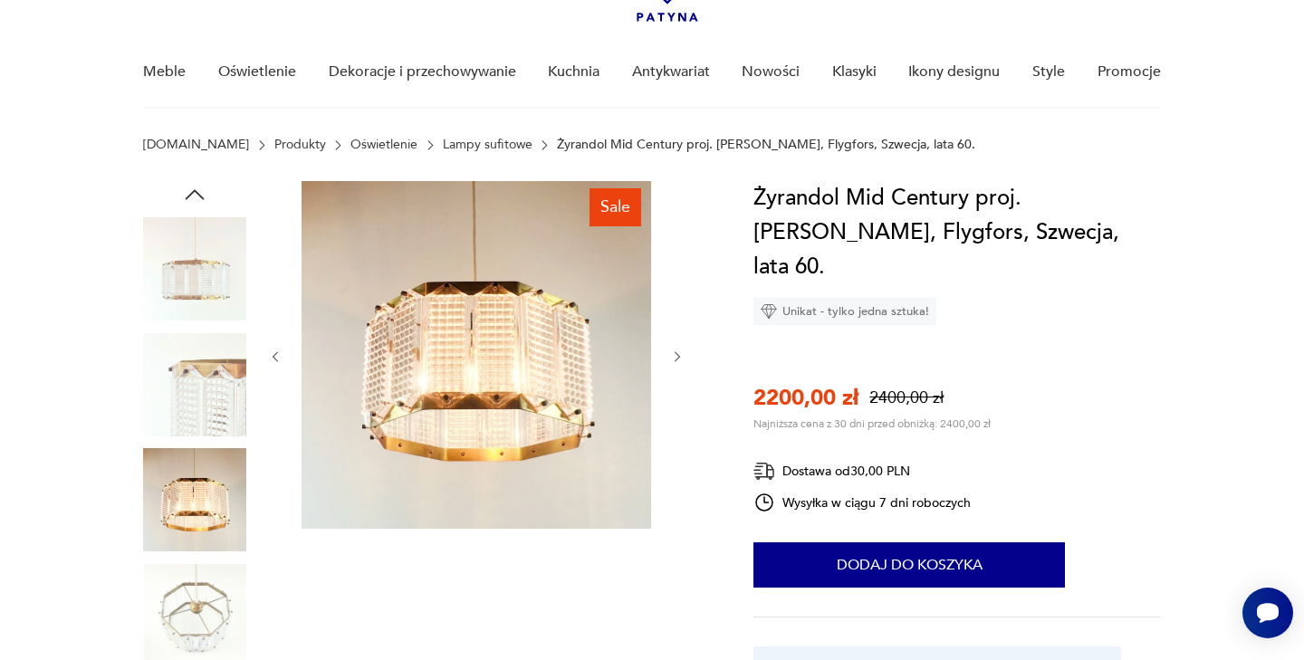
click at [676, 359] on icon "button" at bounding box center [676, 356] width 5 height 11
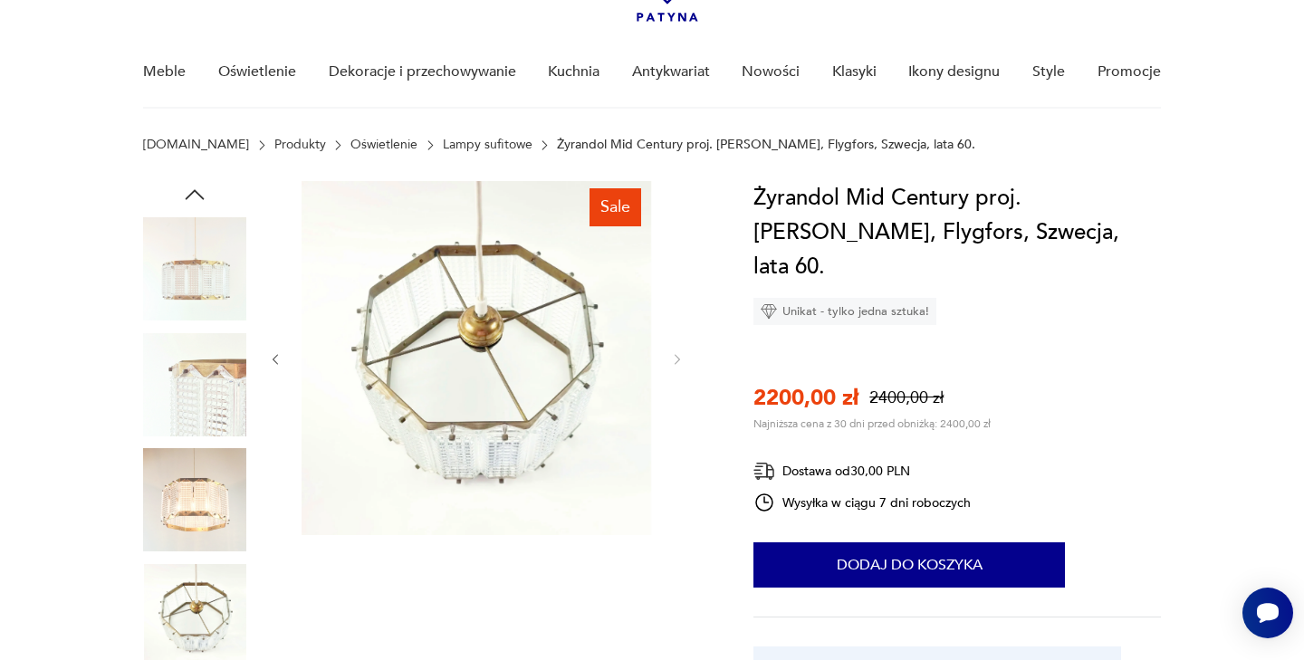
click at [230, 507] on img at bounding box center [194, 499] width 103 height 103
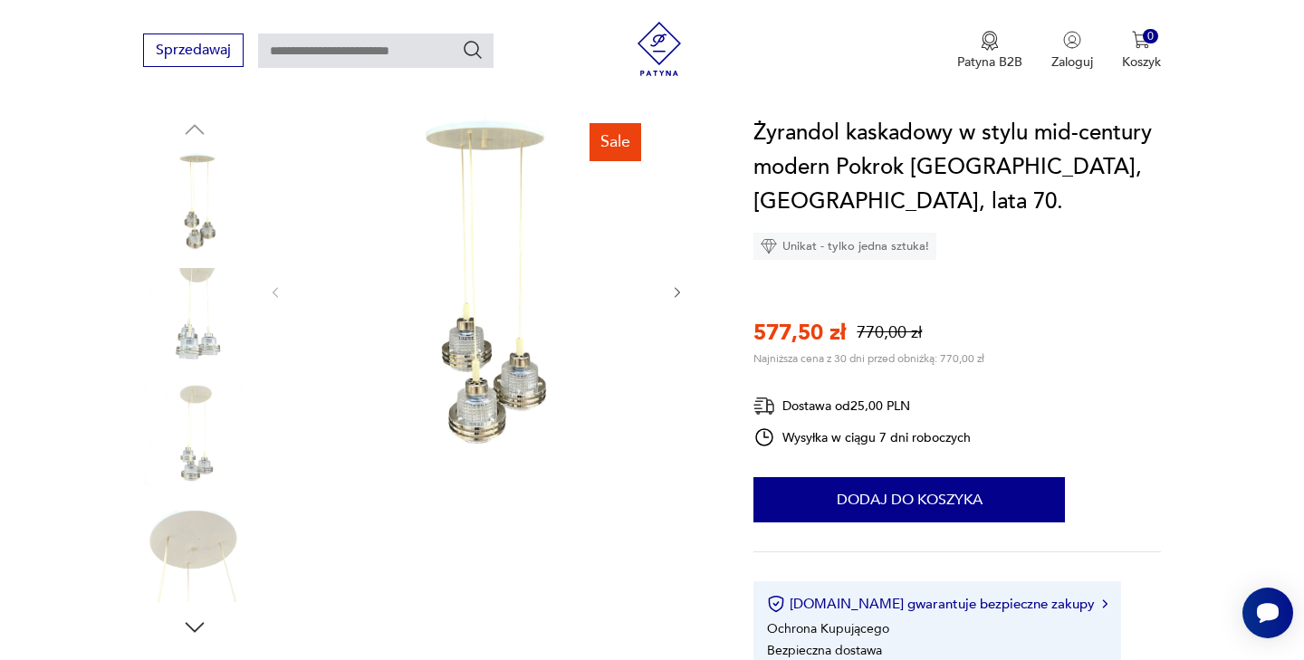
scroll to position [199, 0]
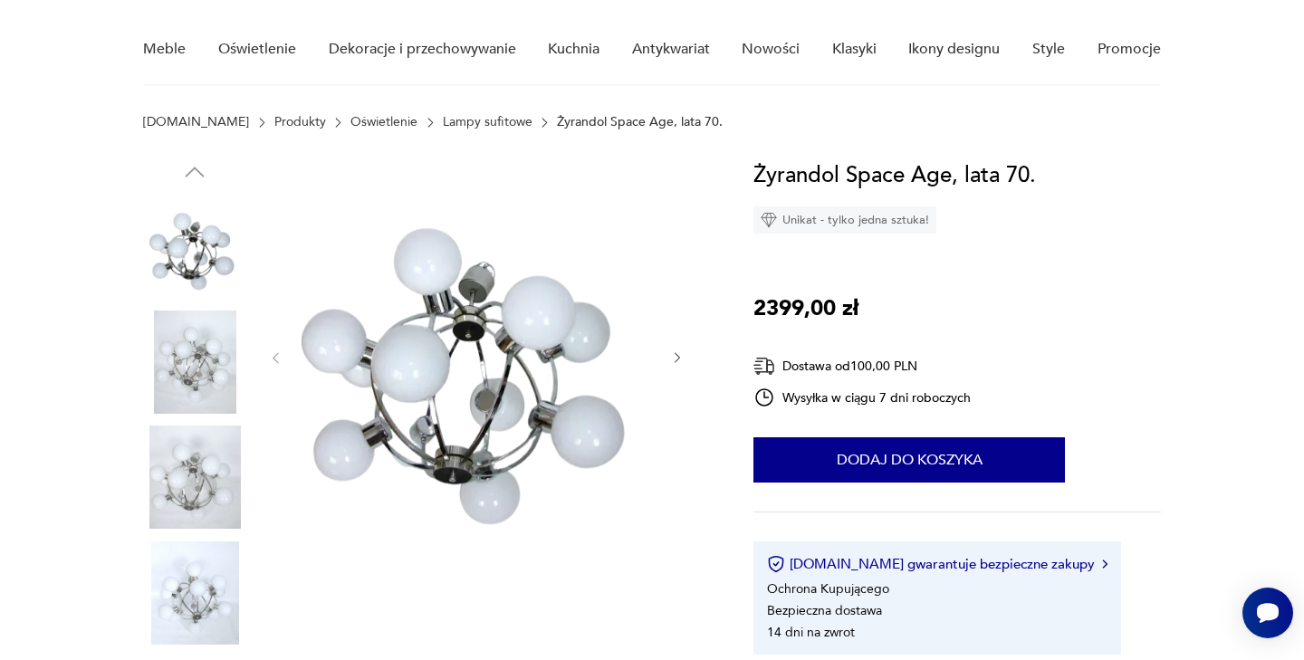
scroll to position [137, 0]
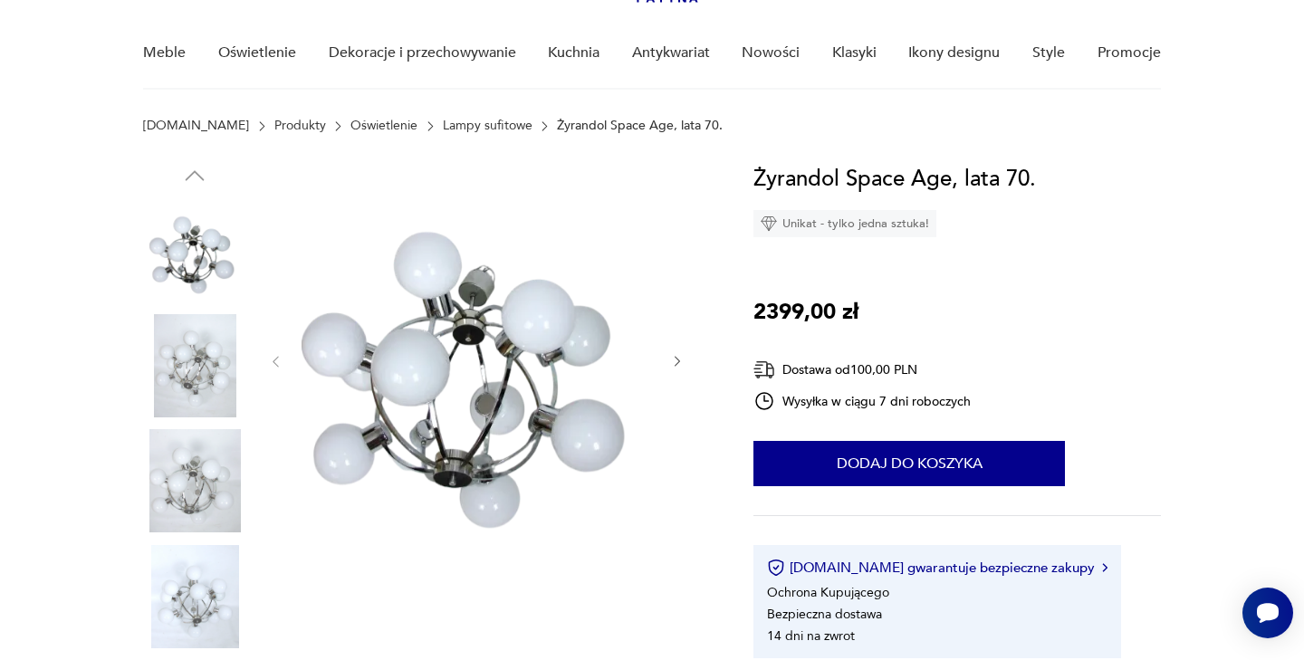
click at [209, 367] on img at bounding box center [194, 365] width 103 height 103
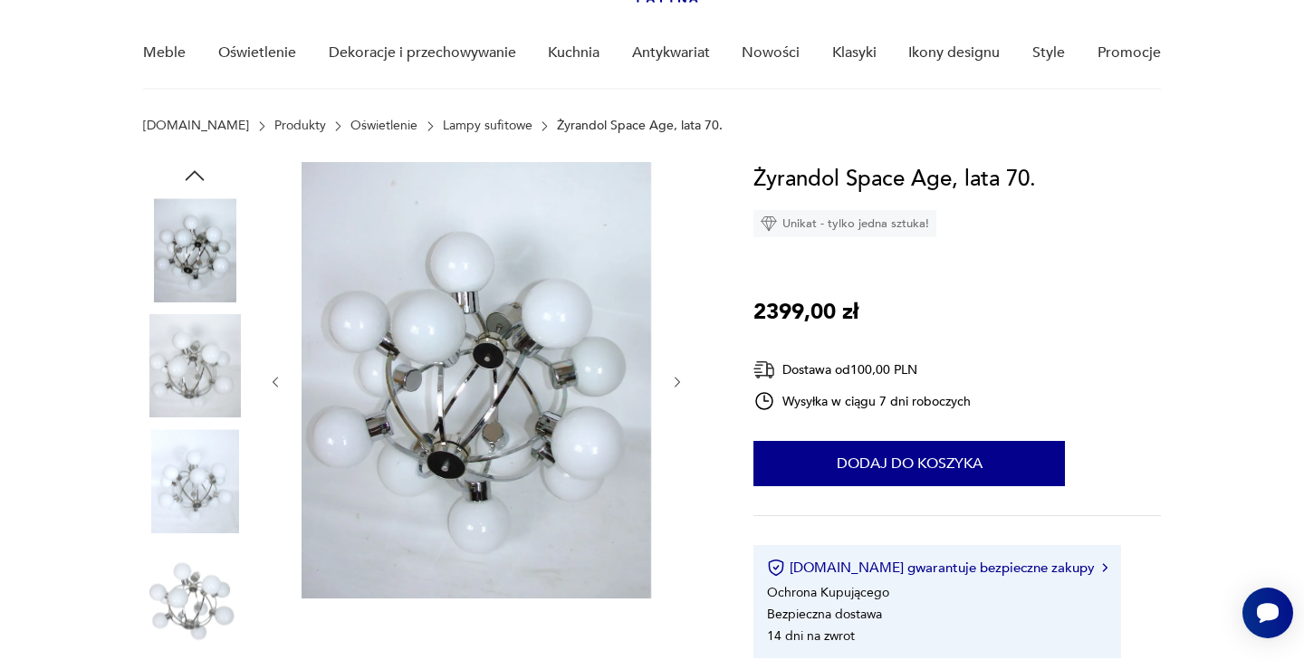
click at [678, 383] on icon "button" at bounding box center [677, 382] width 15 height 15
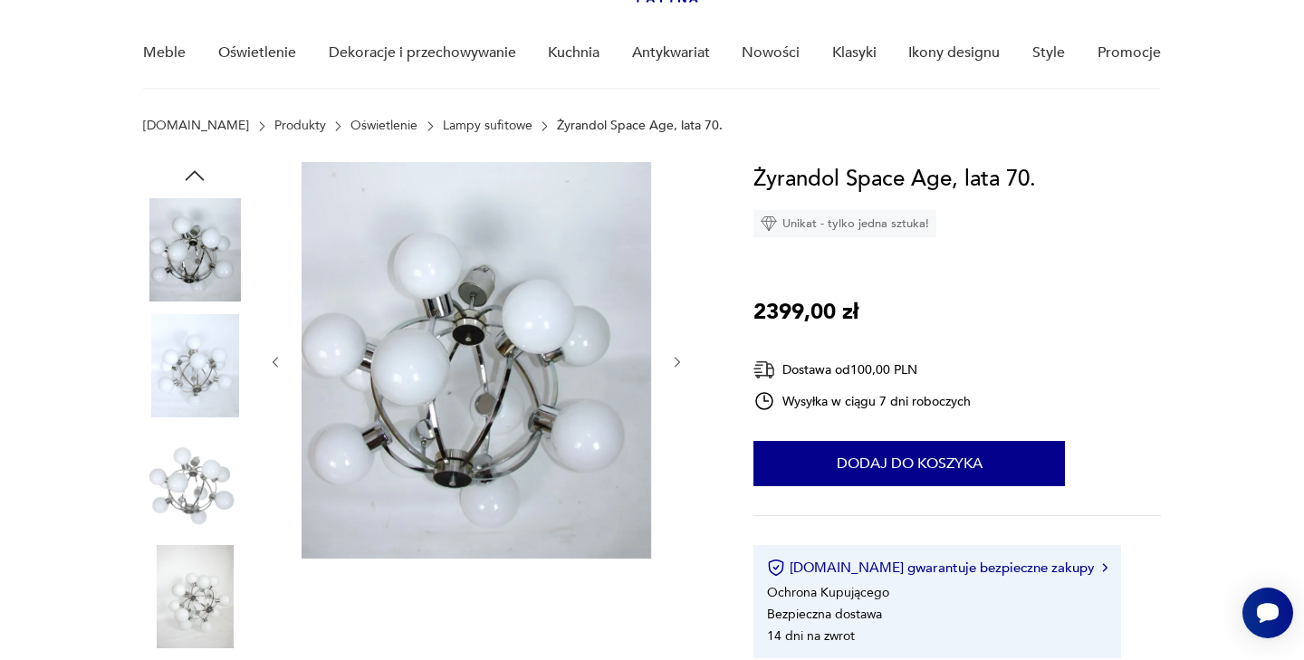
click at [676, 357] on icon "button" at bounding box center [677, 362] width 15 height 15
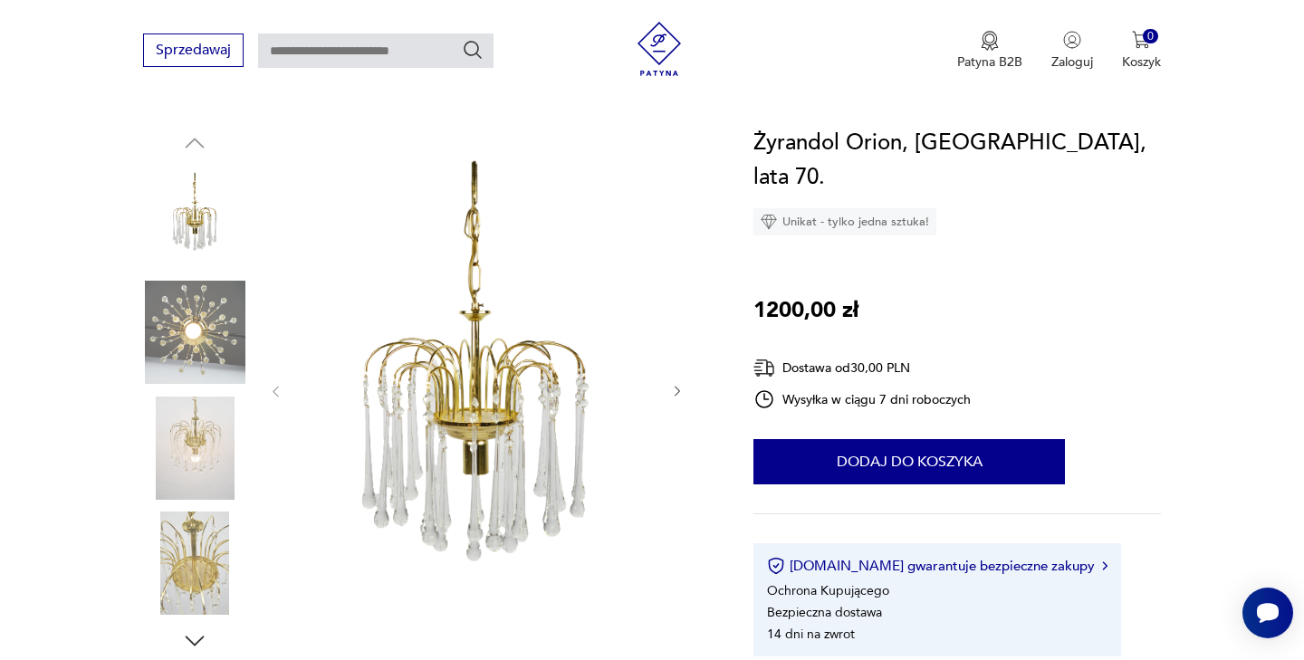
scroll to position [234, 0]
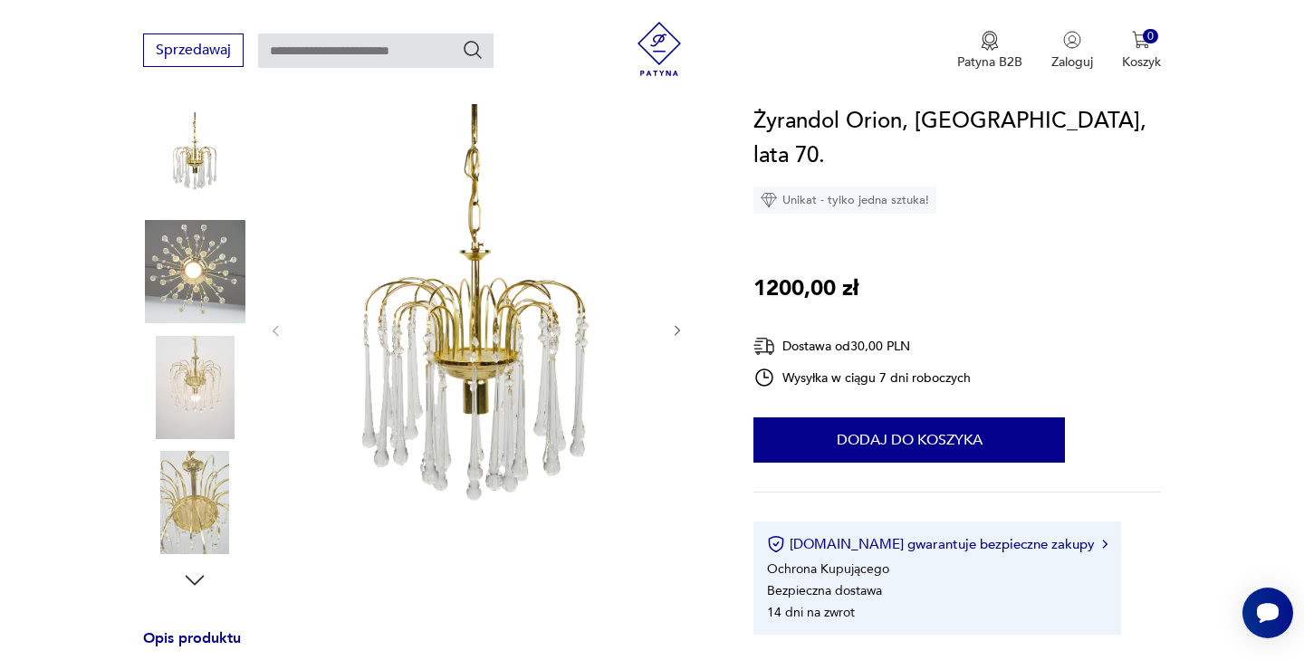
click at [679, 327] on icon "button" at bounding box center [677, 330] width 15 height 15
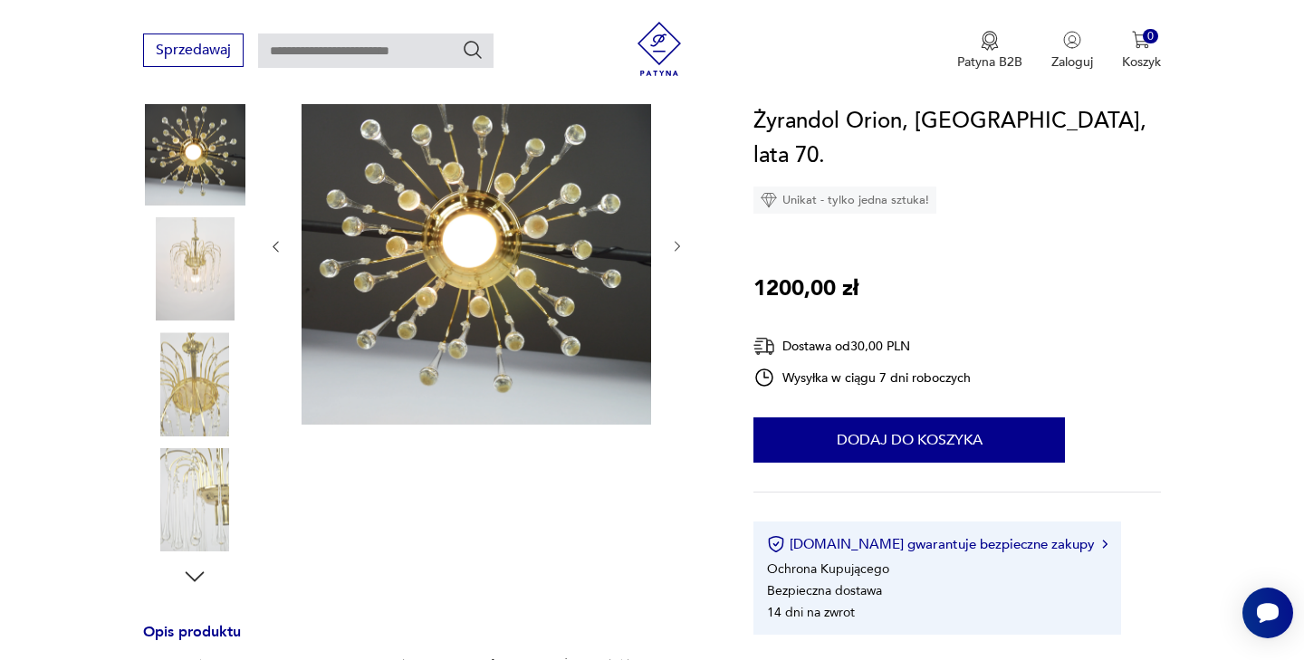
click at [674, 245] on icon "button" at bounding box center [677, 246] width 15 height 15
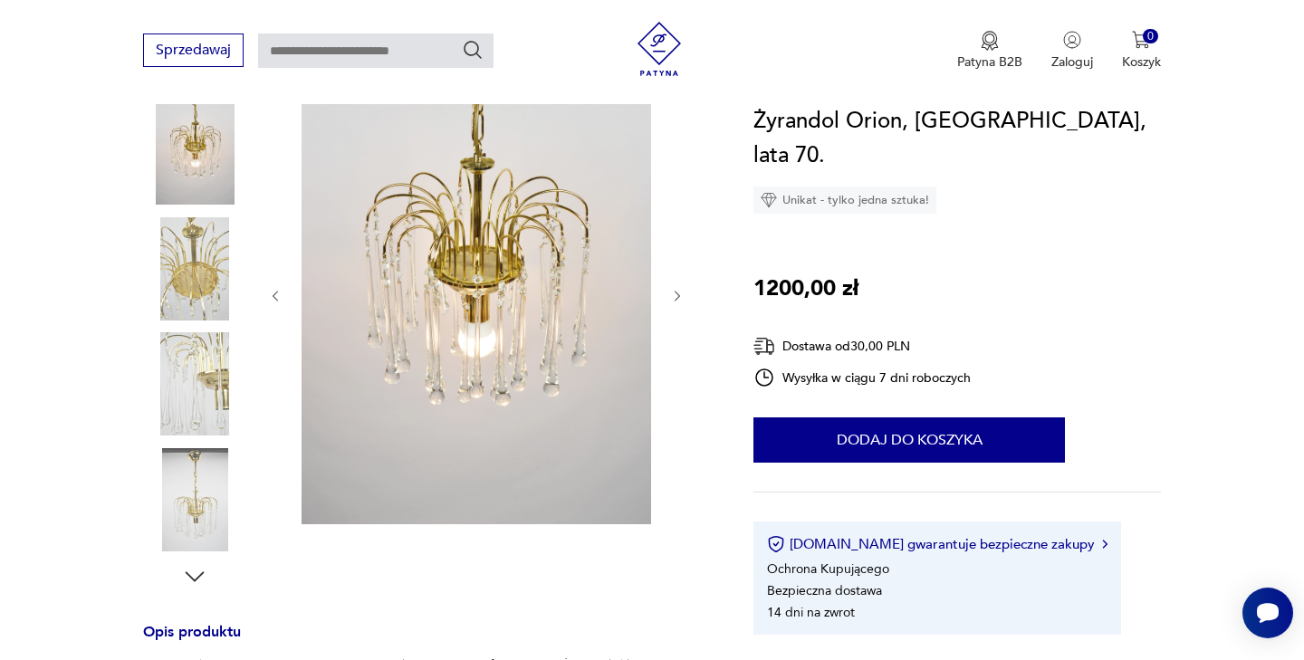
click at [206, 395] on img at bounding box center [194, 383] width 103 height 103
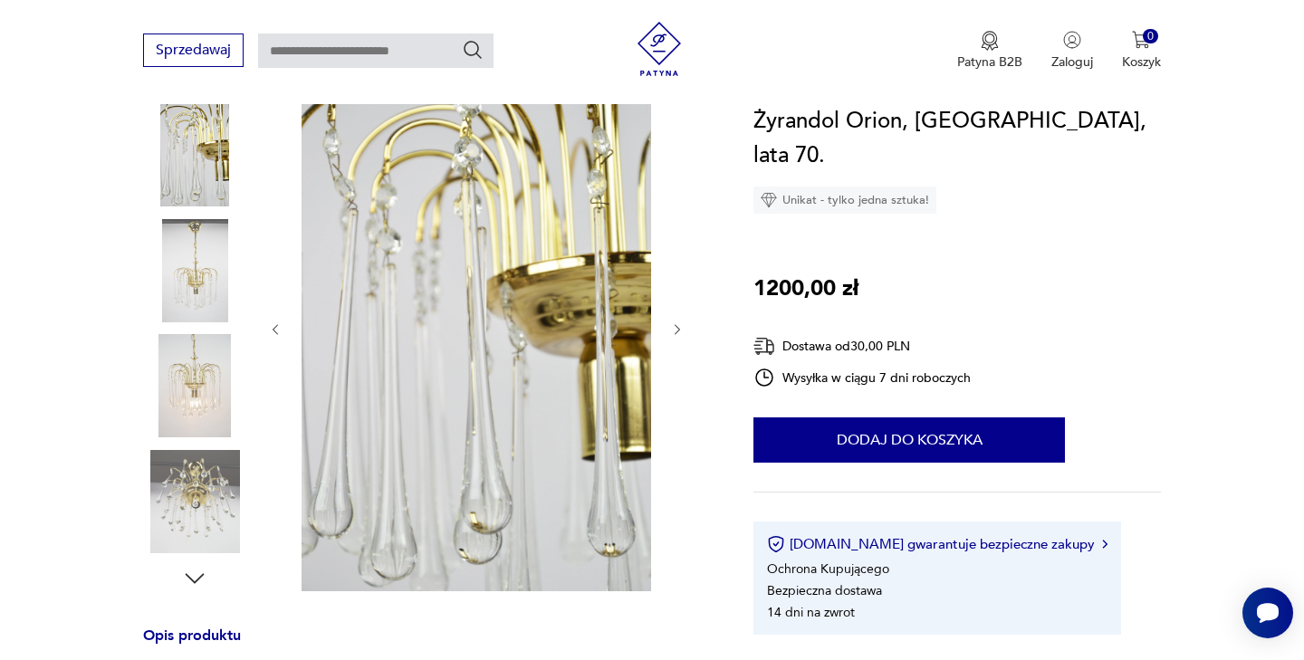
click at [678, 328] on icon "button" at bounding box center [677, 329] width 15 height 15
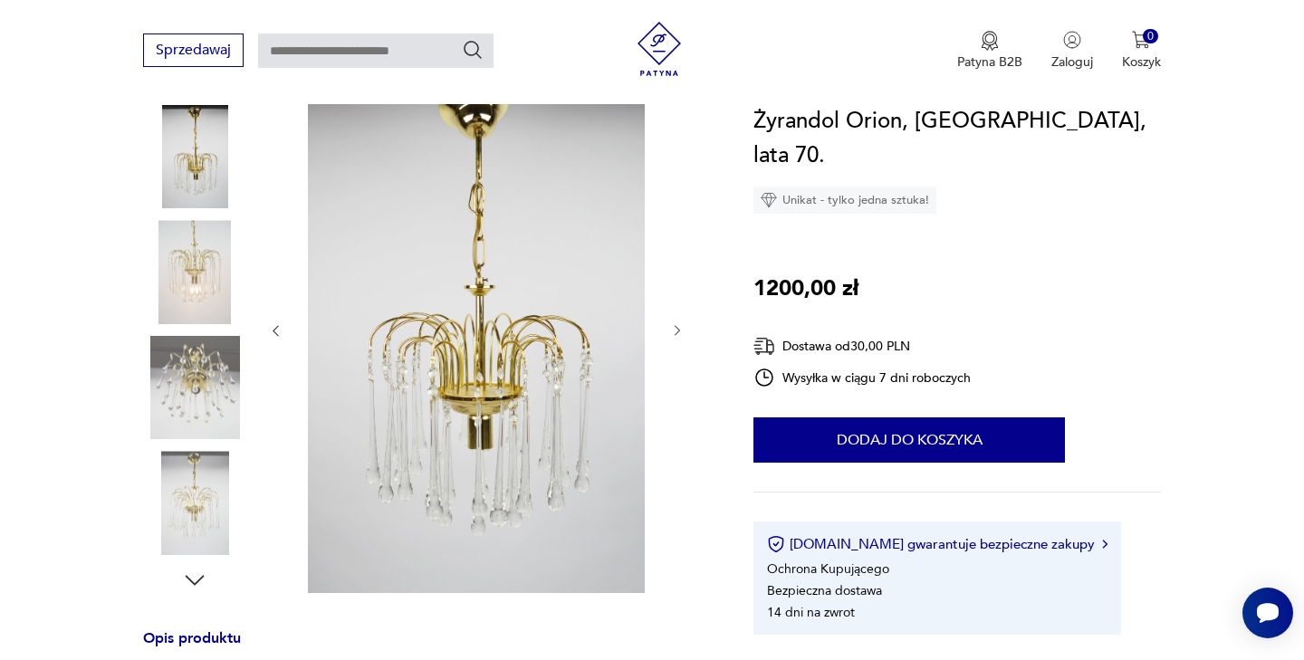
click at [678, 328] on icon "button" at bounding box center [677, 330] width 15 height 15
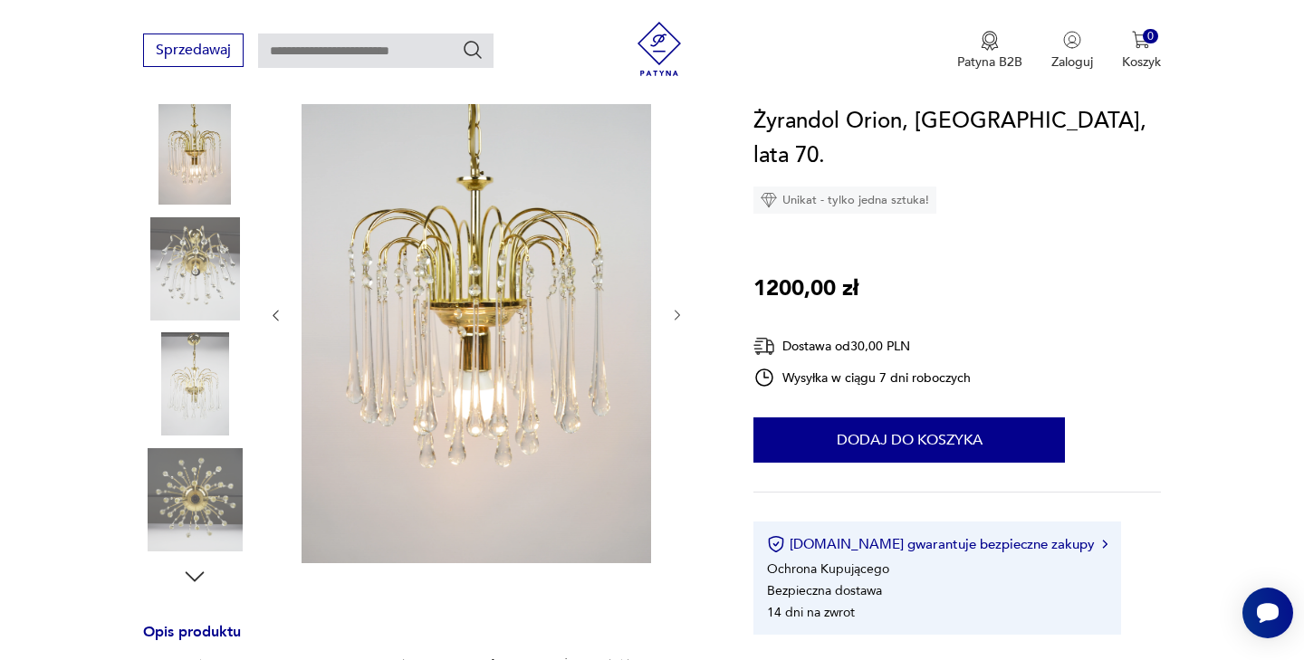
click at [678, 328] on div at bounding box center [476, 315] width 416 height 501
click at [677, 314] on icon "button" at bounding box center [677, 315] width 15 height 15
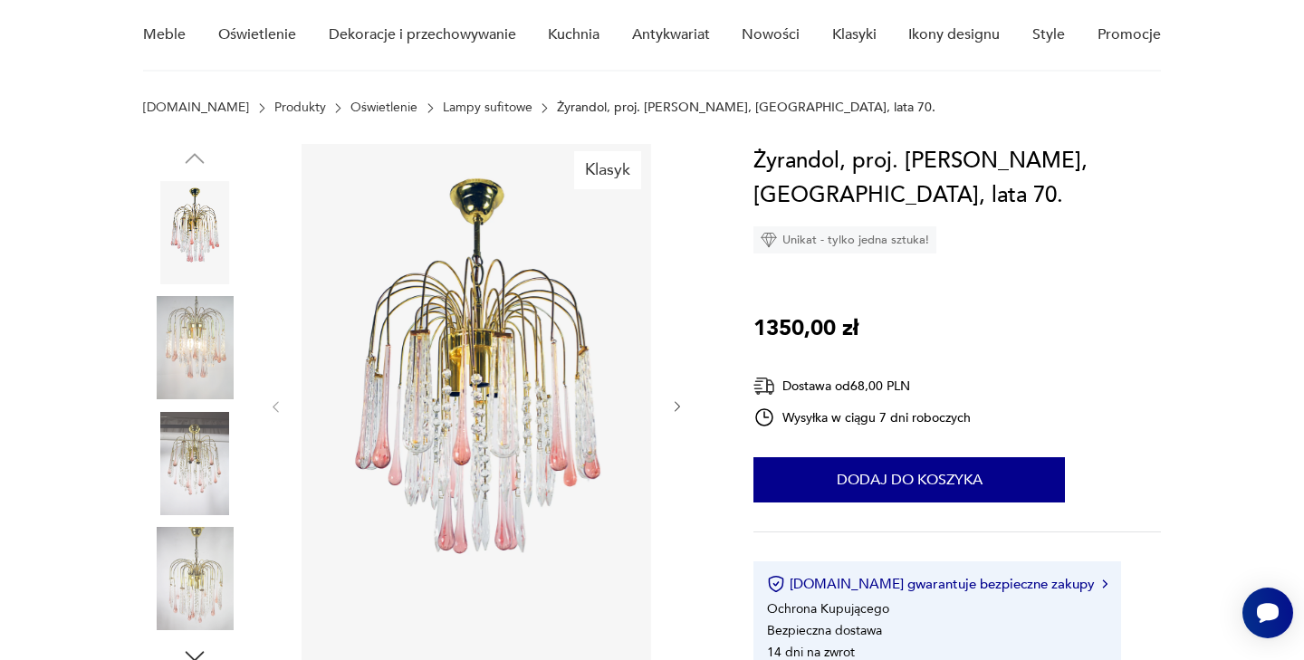
scroll to position [156, 0]
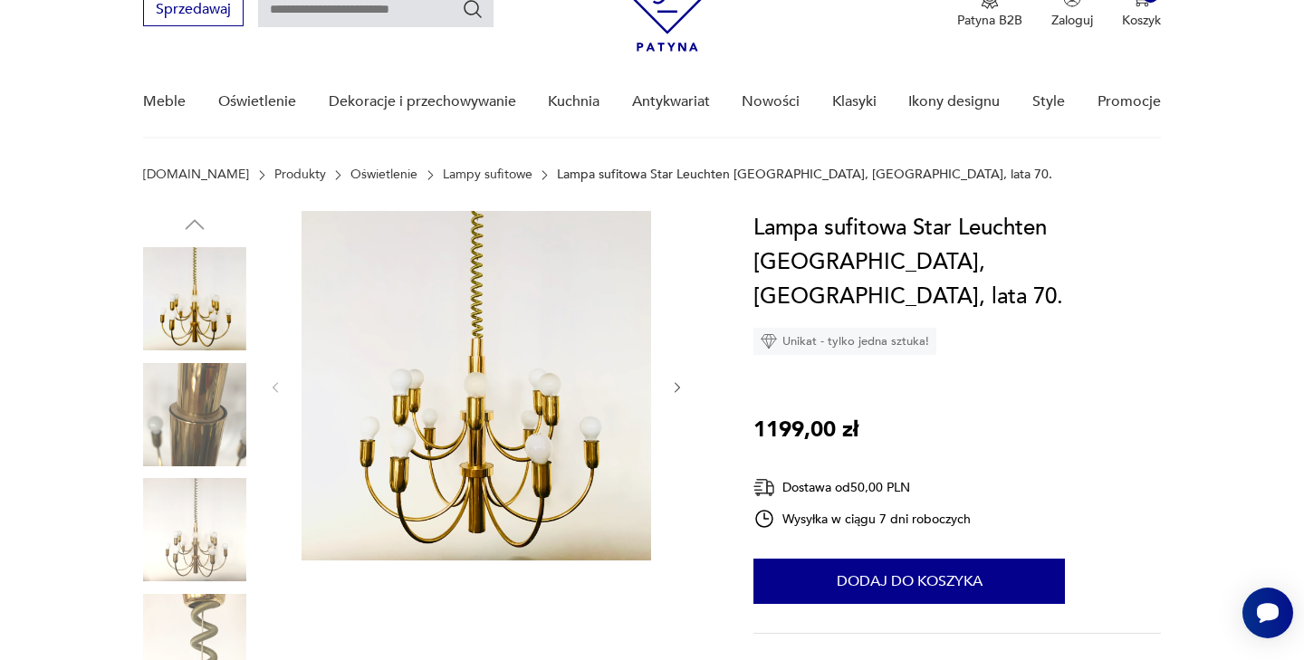
scroll to position [90, 0]
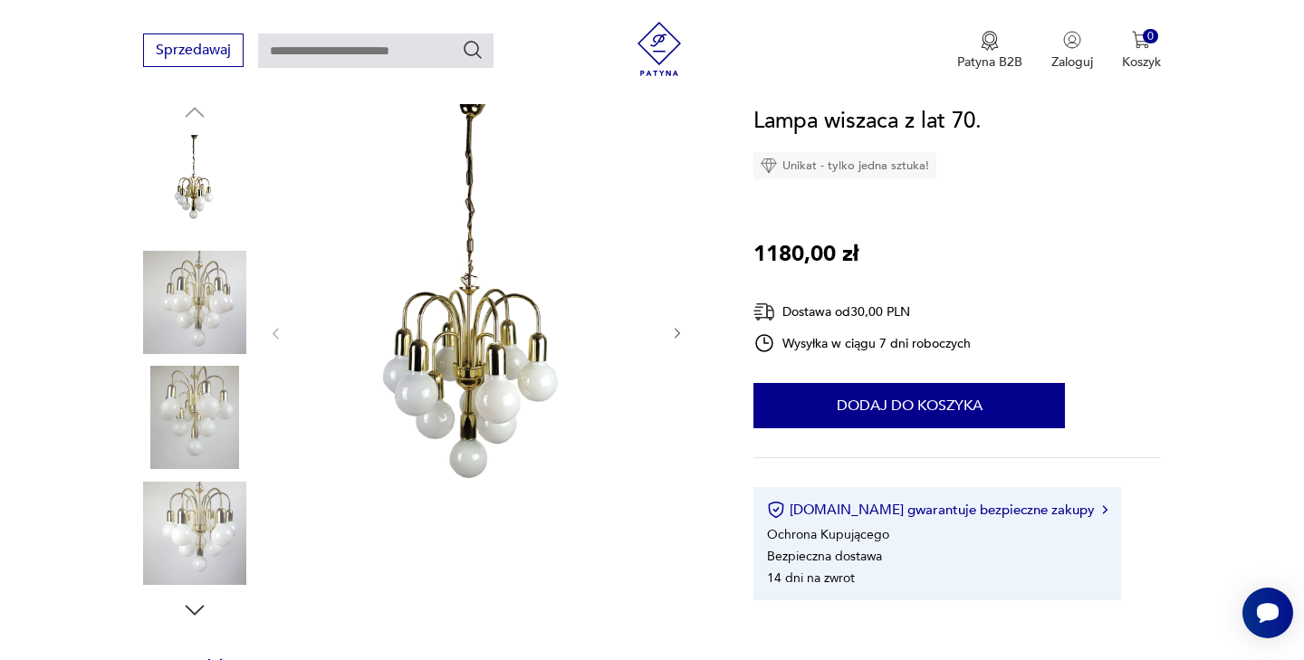
scroll to position [182, 0]
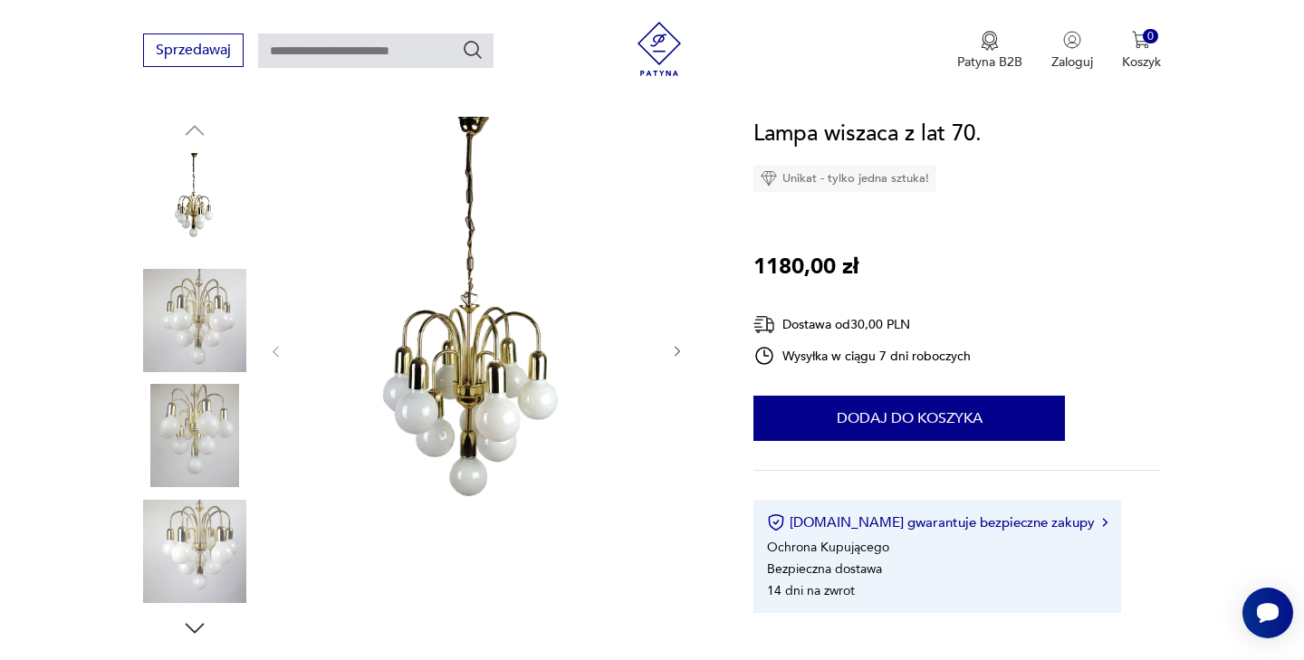
click at [677, 356] on icon "button" at bounding box center [677, 351] width 15 height 15
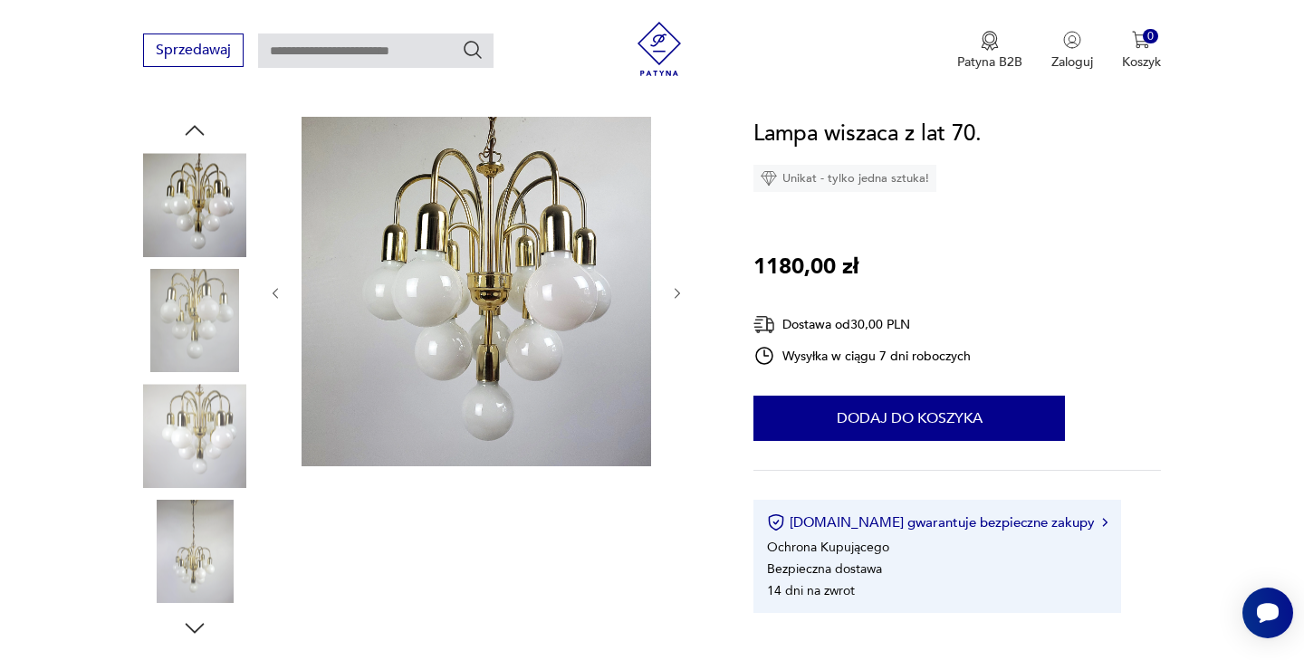
click at [677, 293] on icon "button" at bounding box center [676, 293] width 5 height 11
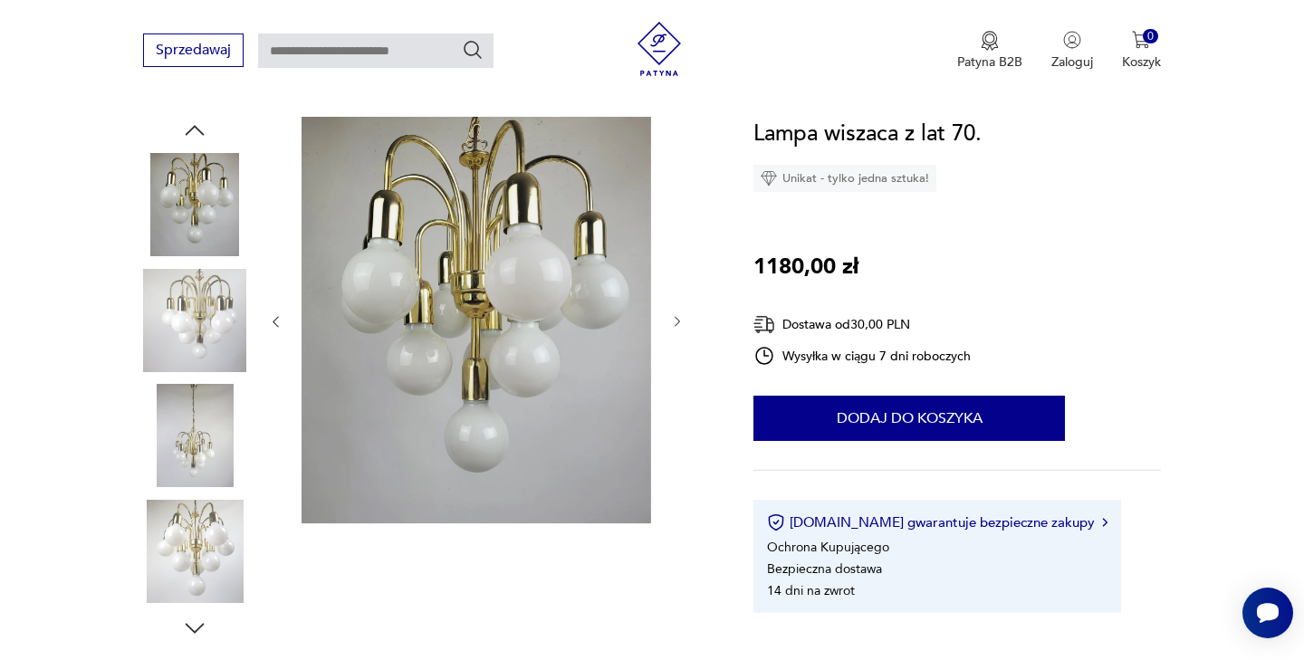
click at [186, 303] on img at bounding box center [194, 320] width 103 height 103
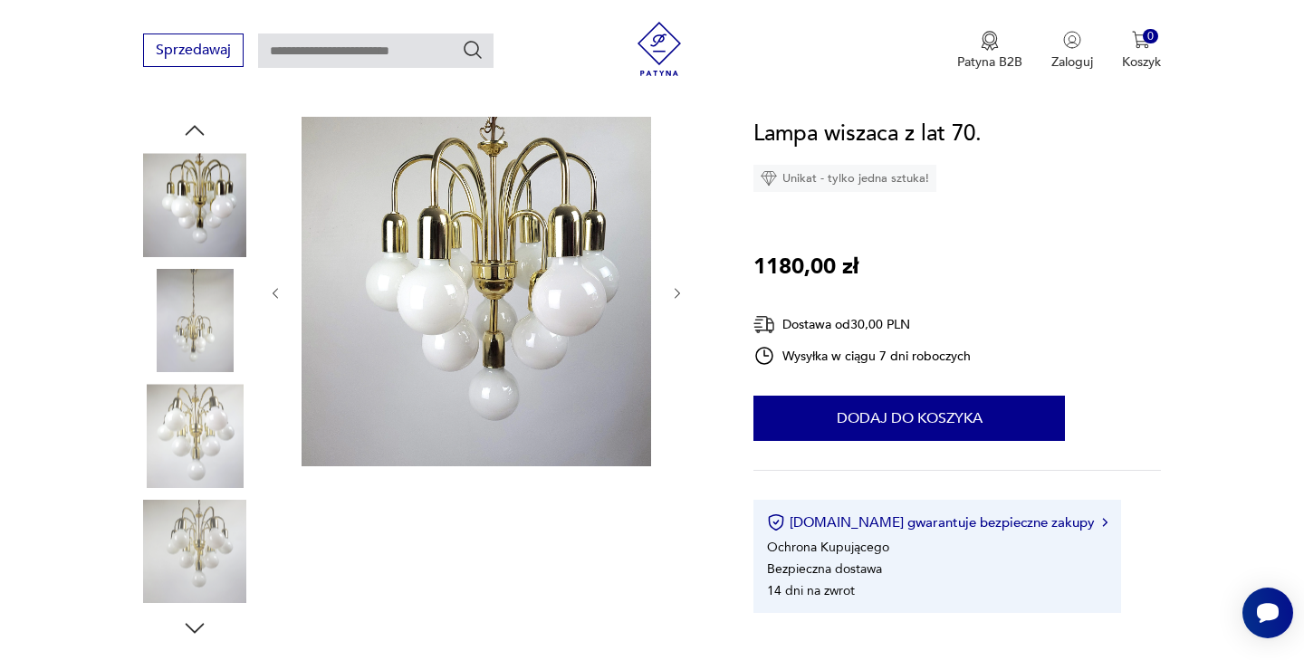
click at [198, 195] on img at bounding box center [194, 204] width 103 height 103
click at [196, 550] on img at bounding box center [194, 551] width 103 height 103
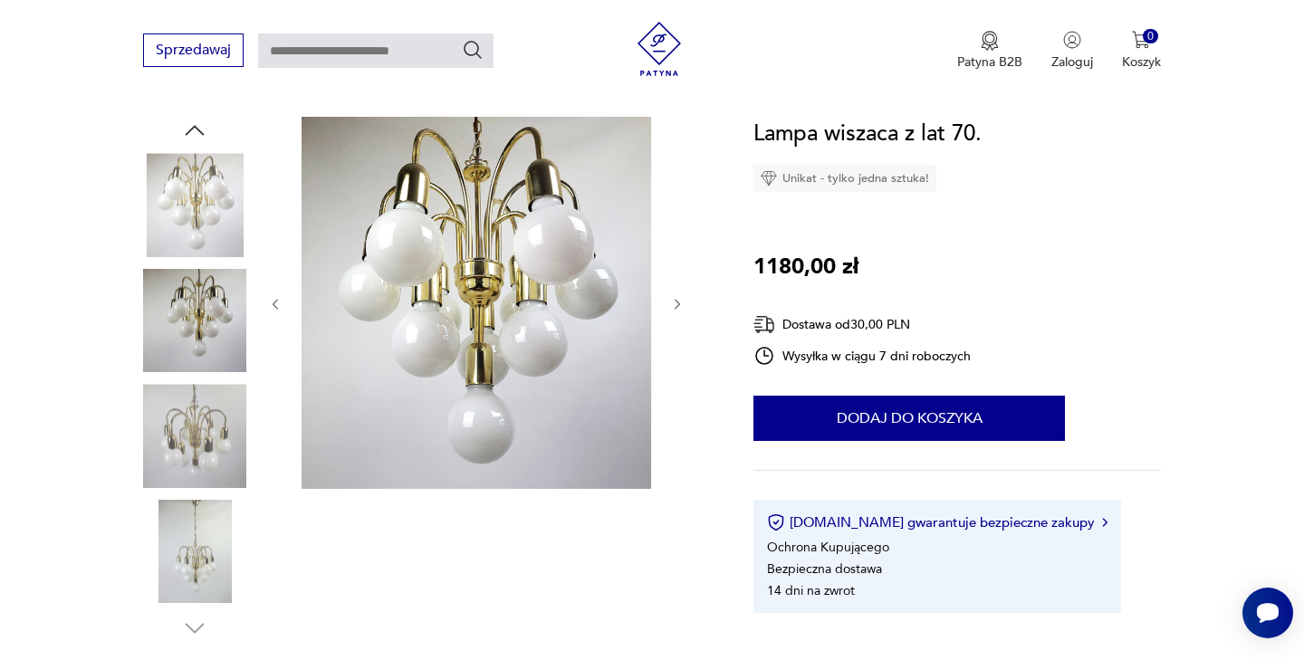
click at [676, 298] on icon "button" at bounding box center [677, 304] width 15 height 15
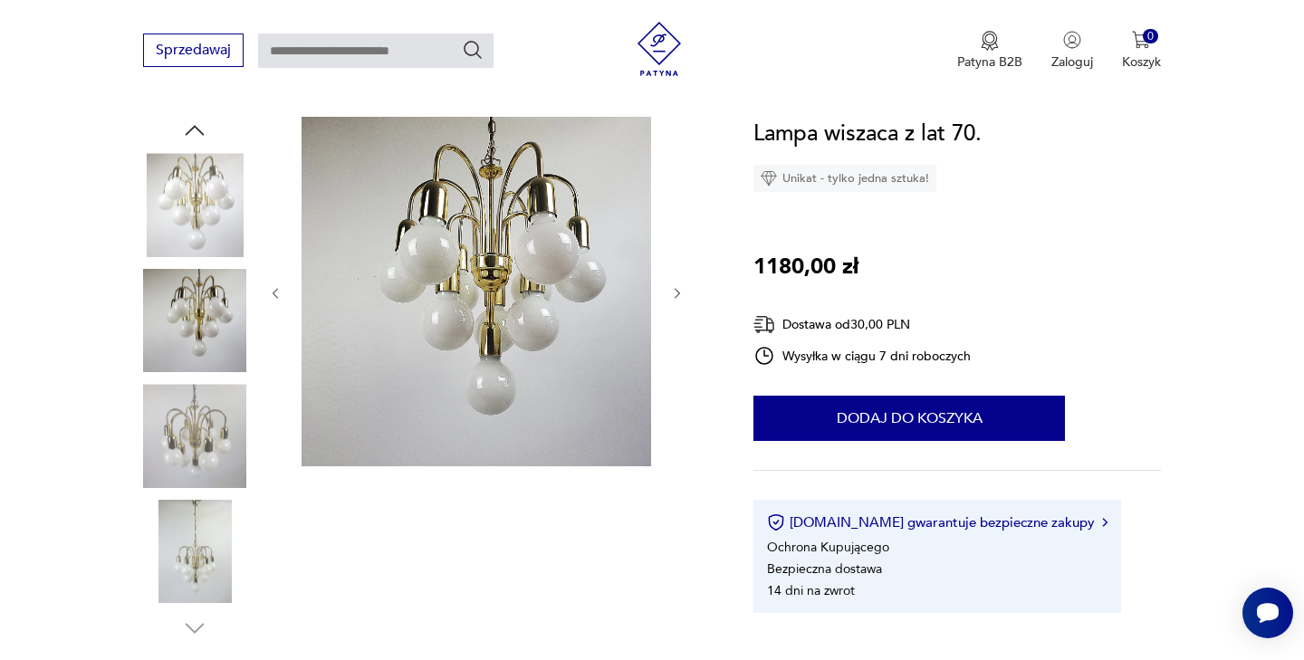
click at [182, 177] on img at bounding box center [194, 204] width 103 height 103
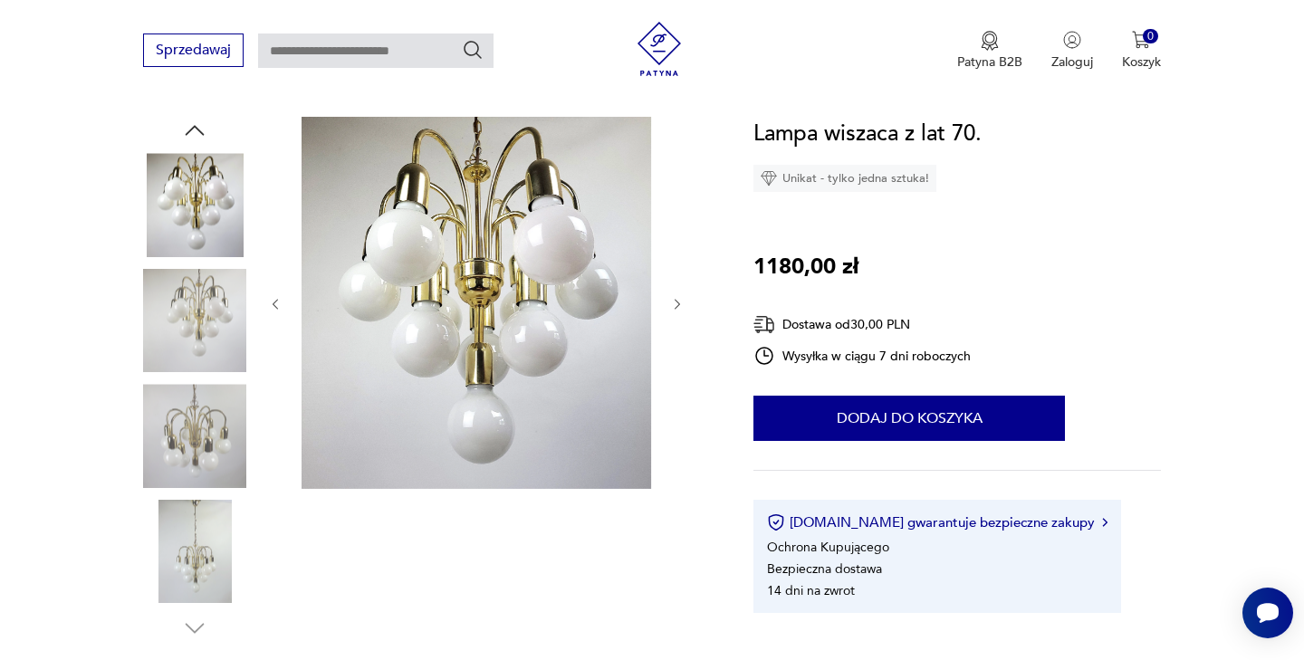
click at [225, 331] on img at bounding box center [194, 320] width 103 height 103
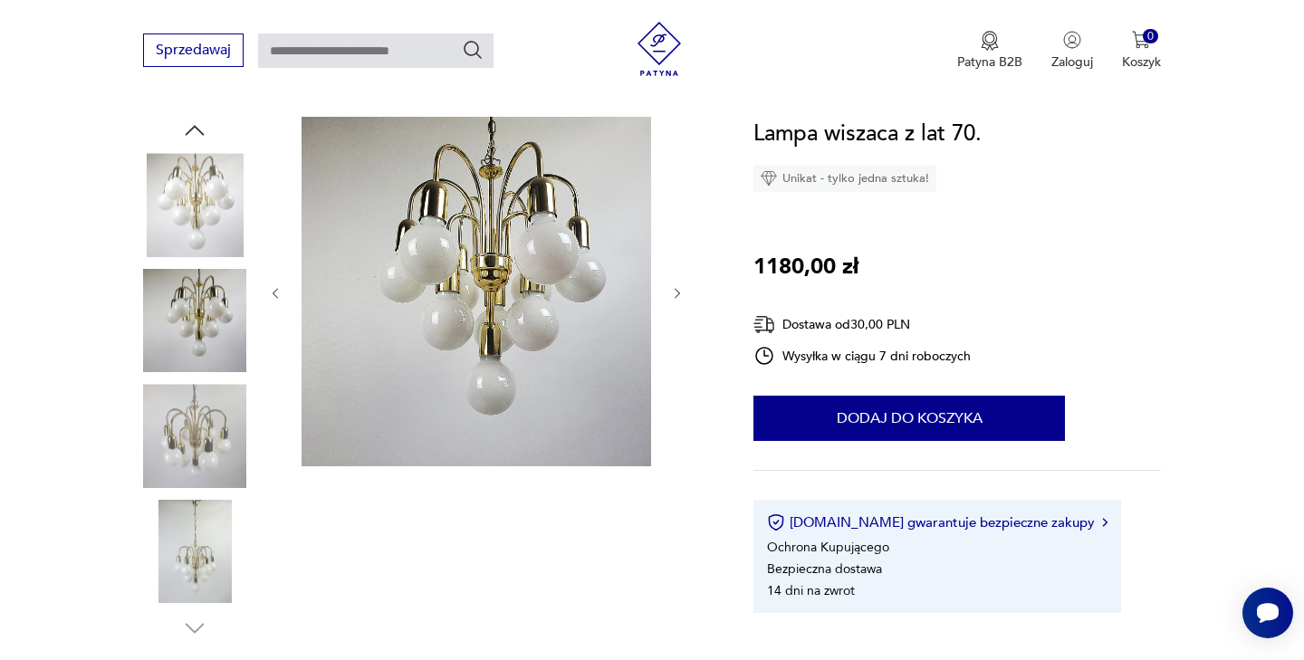
click at [174, 542] on img at bounding box center [194, 551] width 103 height 103
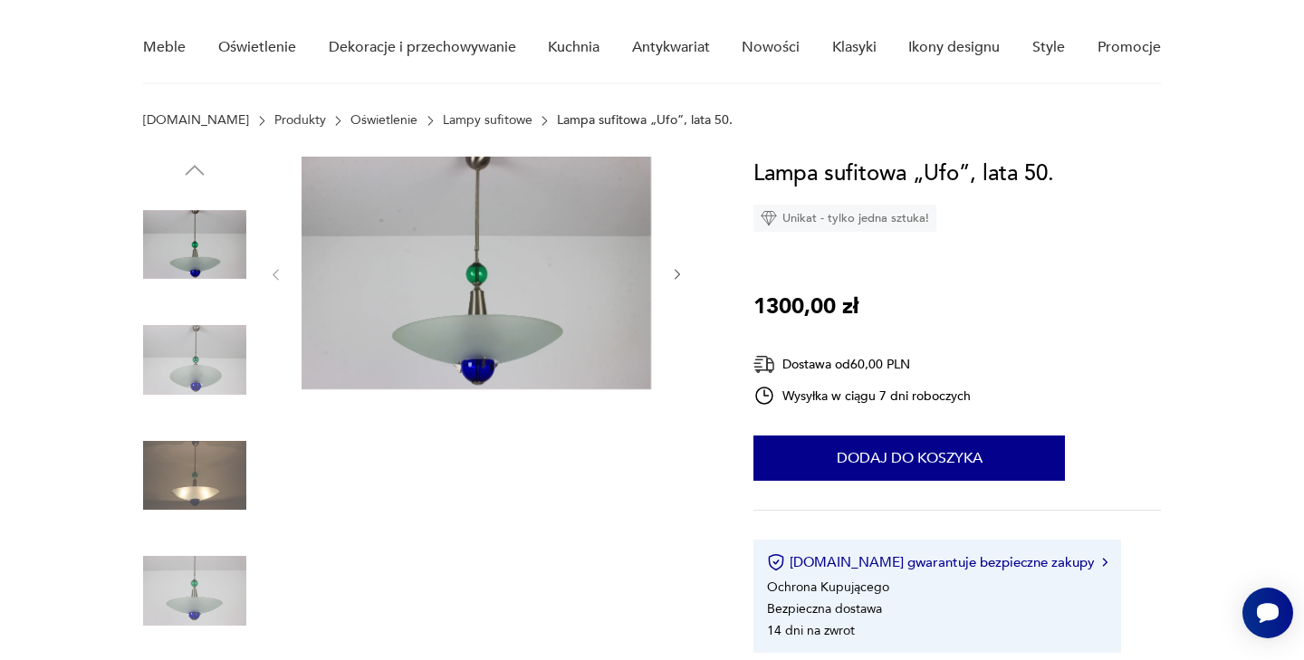
scroll to position [148, 0]
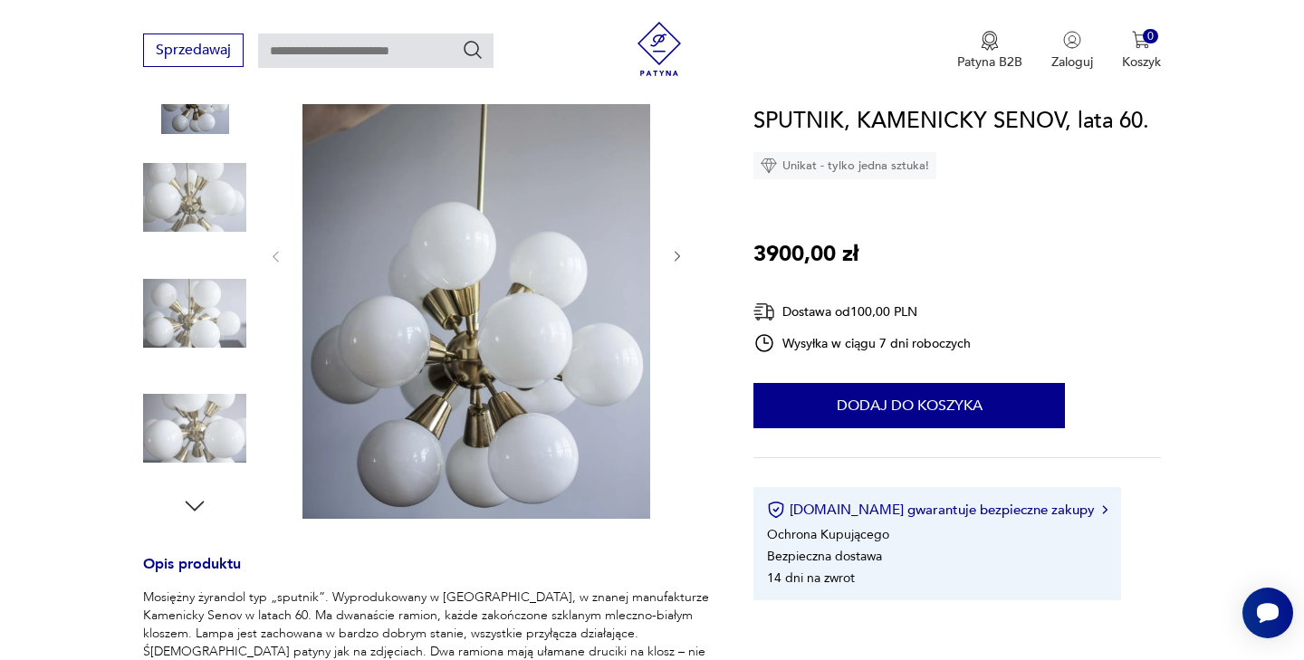
scroll to position [313, 0]
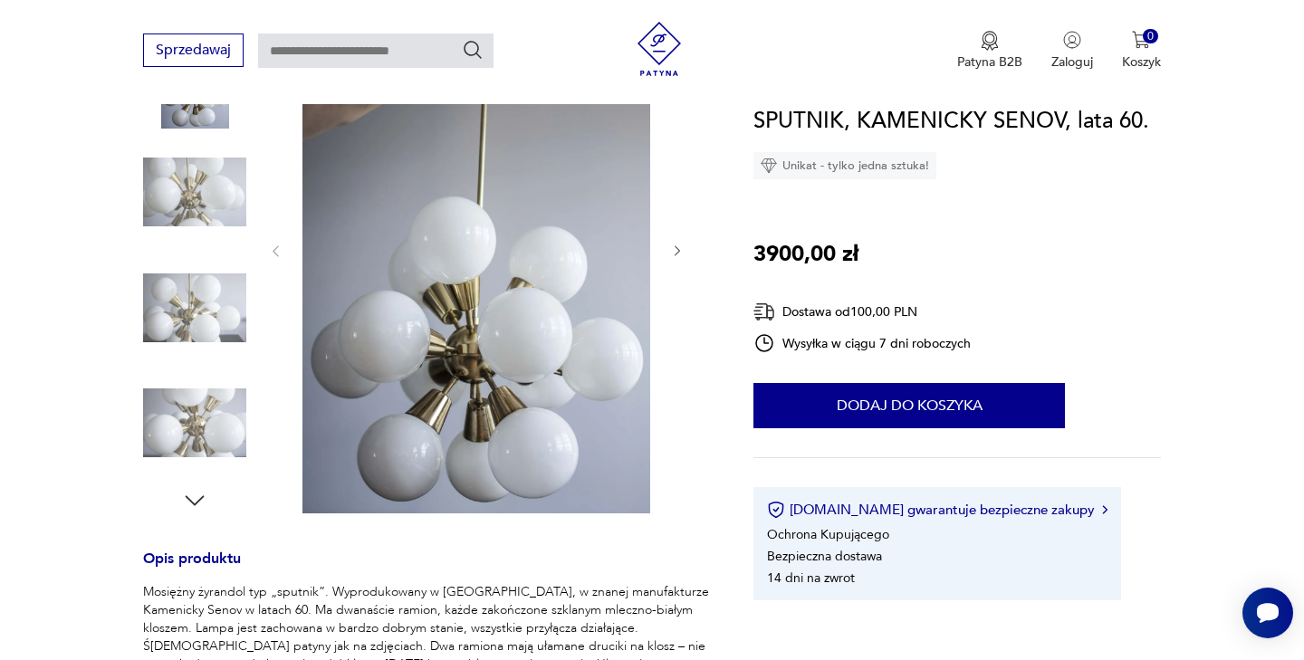
click at [674, 246] on icon "button" at bounding box center [676, 251] width 5 height 11
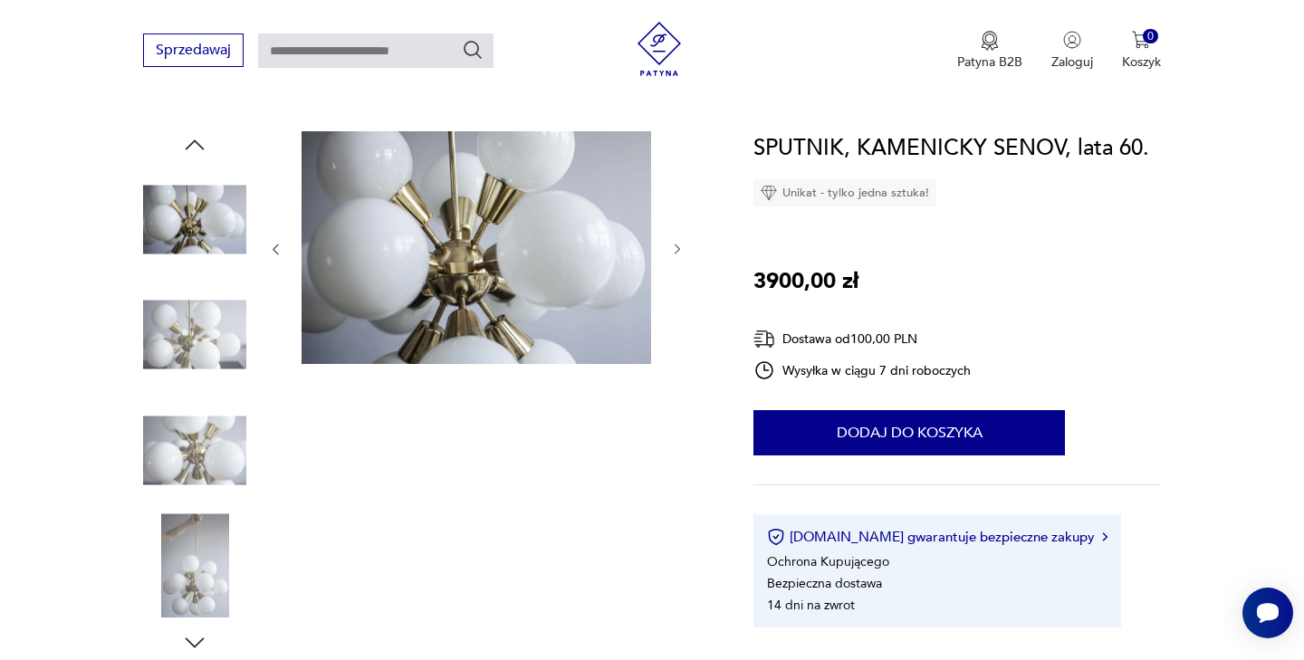
scroll to position [166, 0]
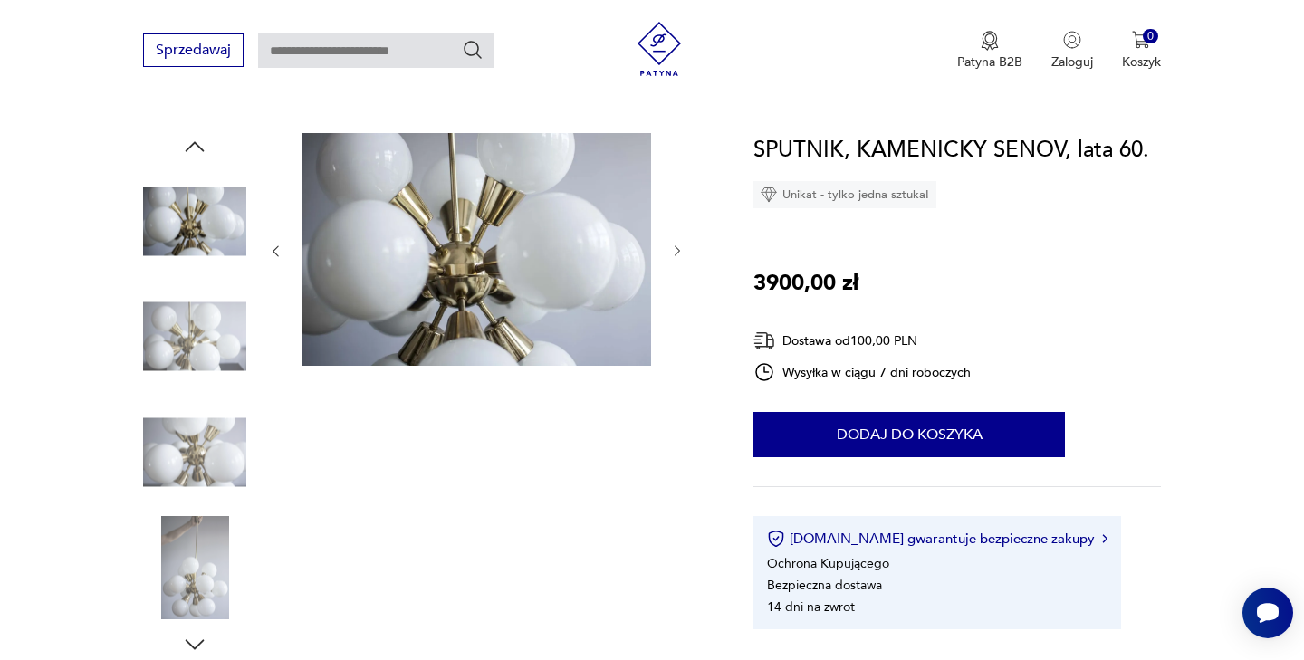
click at [181, 565] on img at bounding box center [194, 567] width 103 height 103
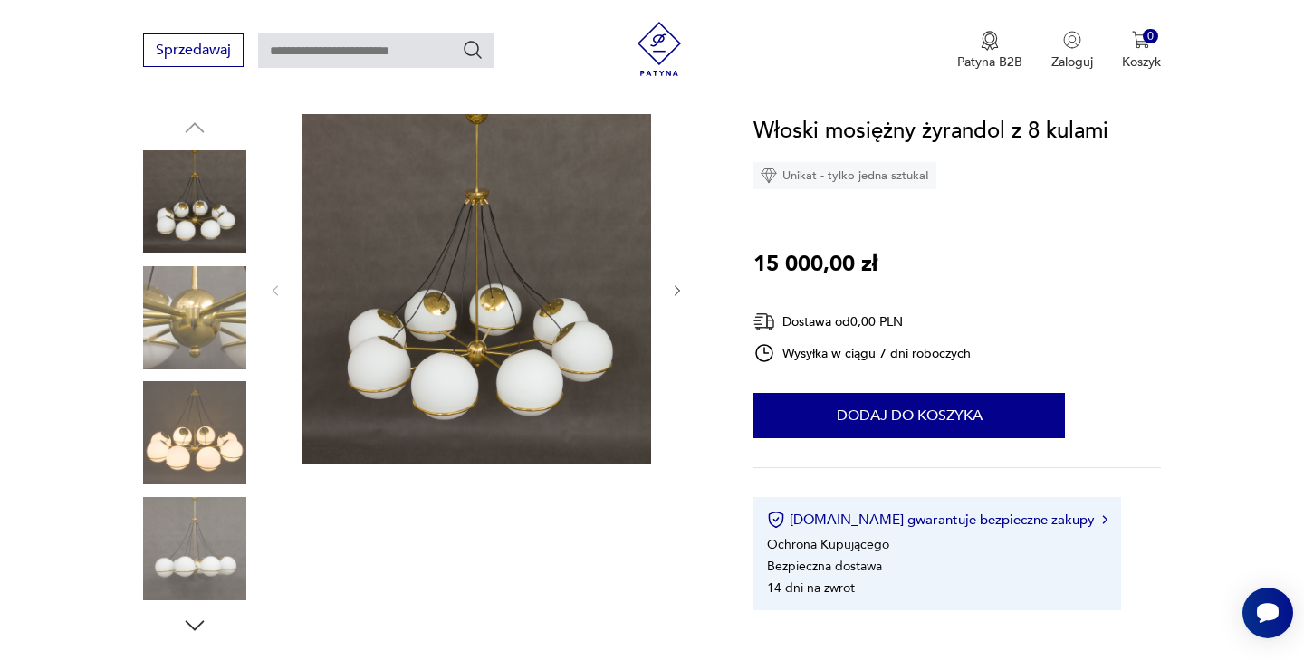
scroll to position [188, 0]
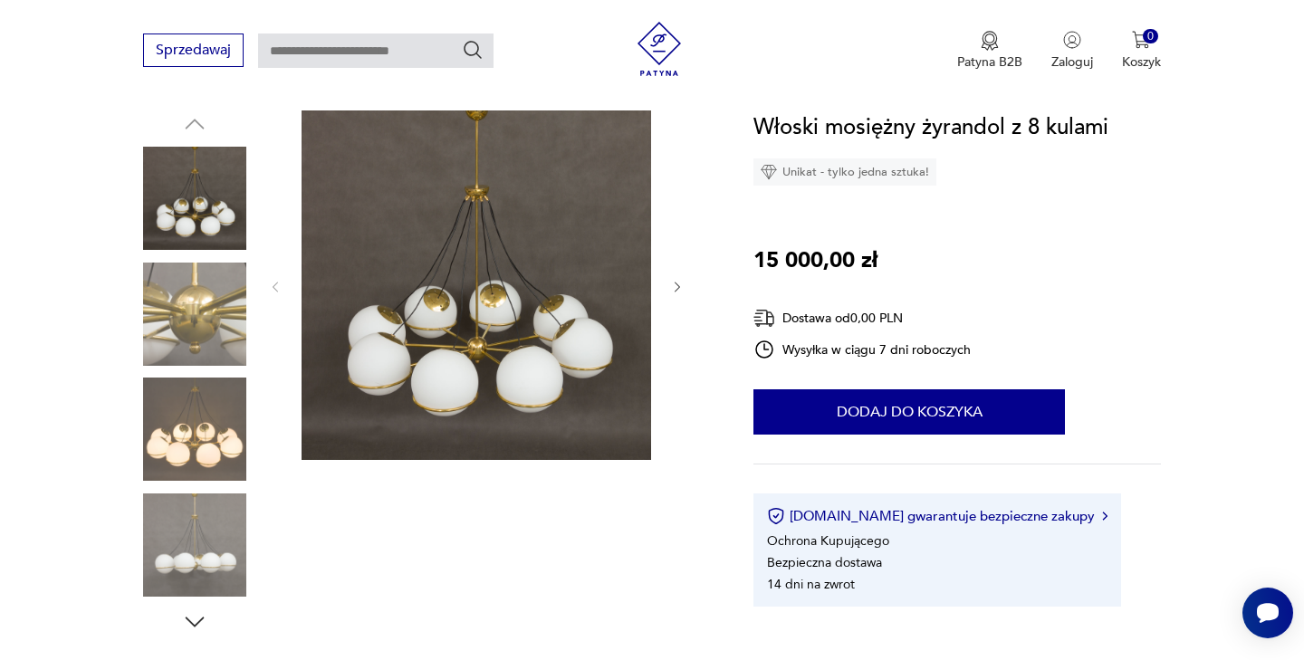
click at [194, 438] on img at bounding box center [194, 429] width 103 height 103
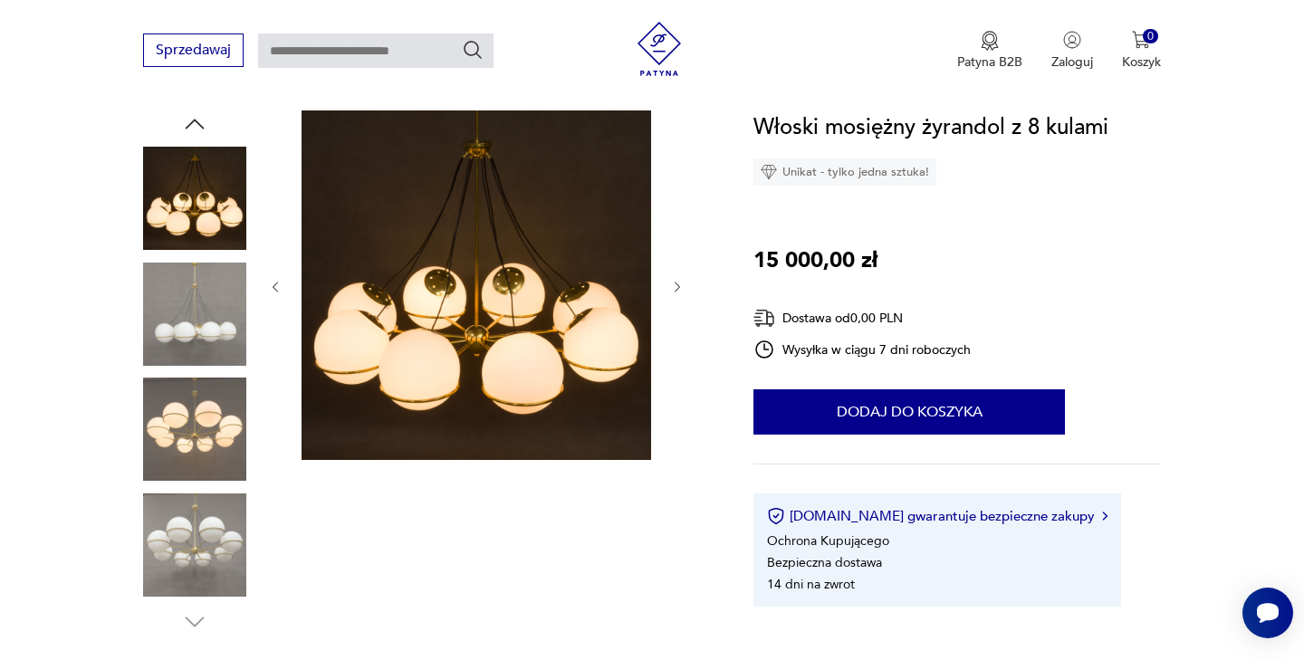
click at [208, 311] on img at bounding box center [194, 314] width 103 height 103
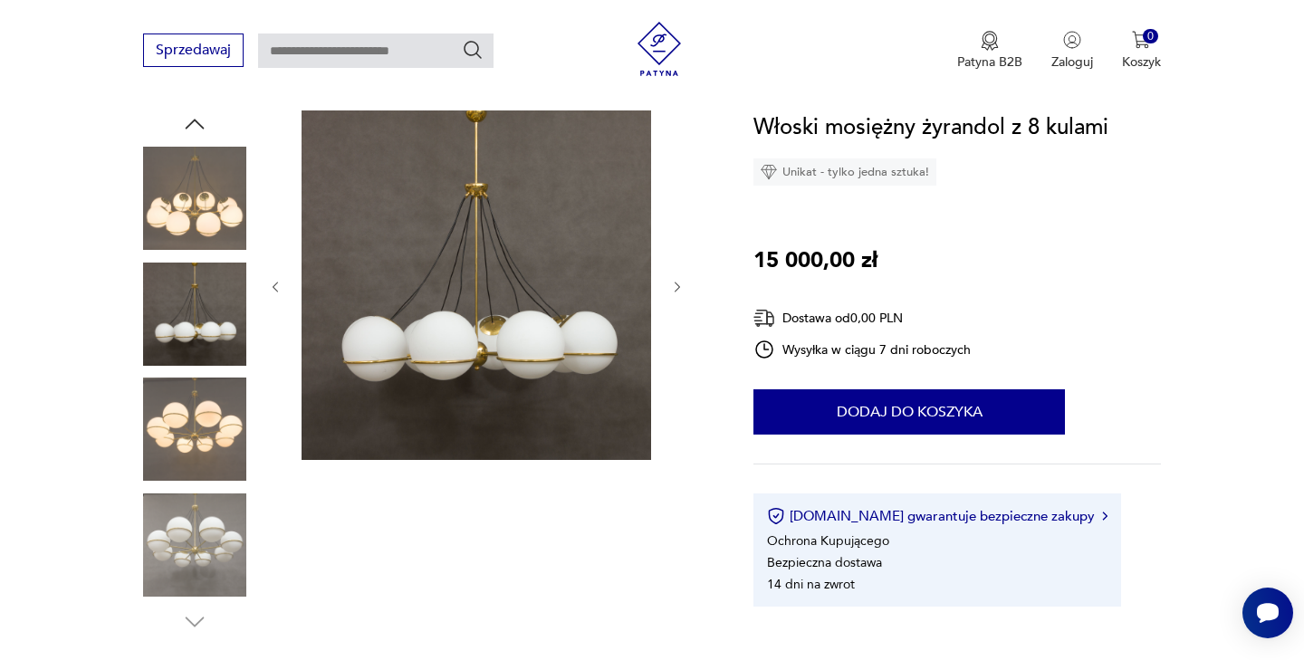
click at [210, 413] on img at bounding box center [194, 429] width 103 height 103
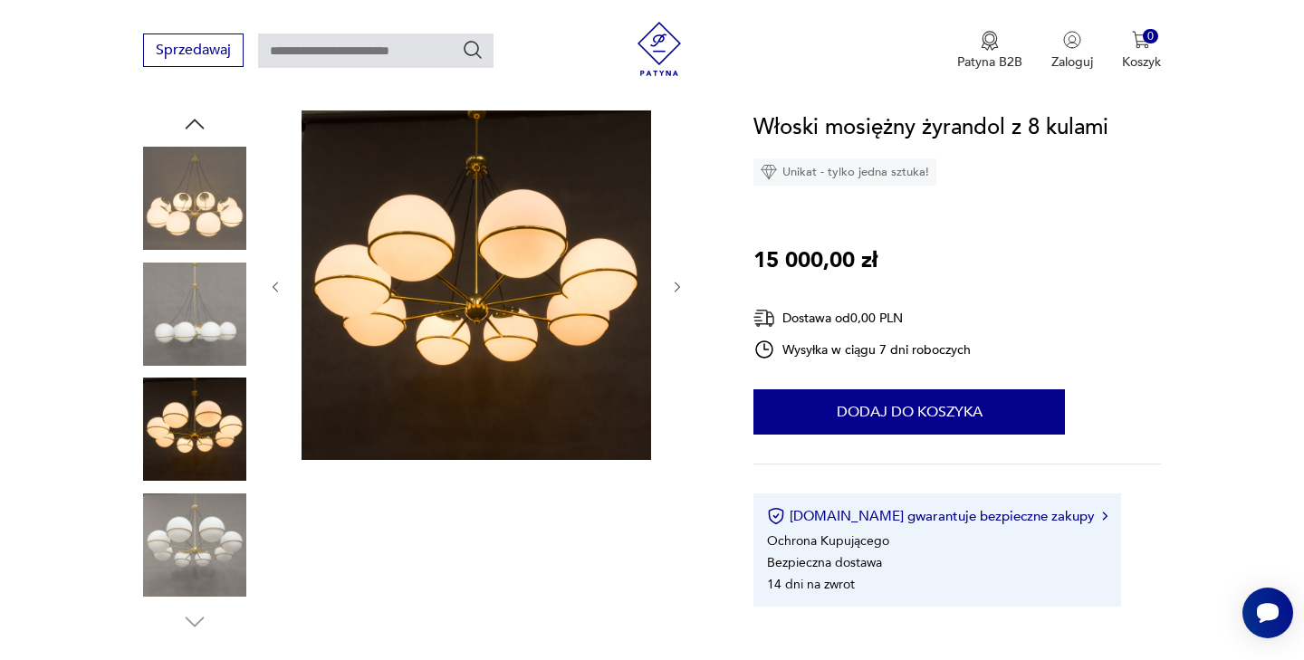
click at [215, 549] on img at bounding box center [194, 544] width 103 height 103
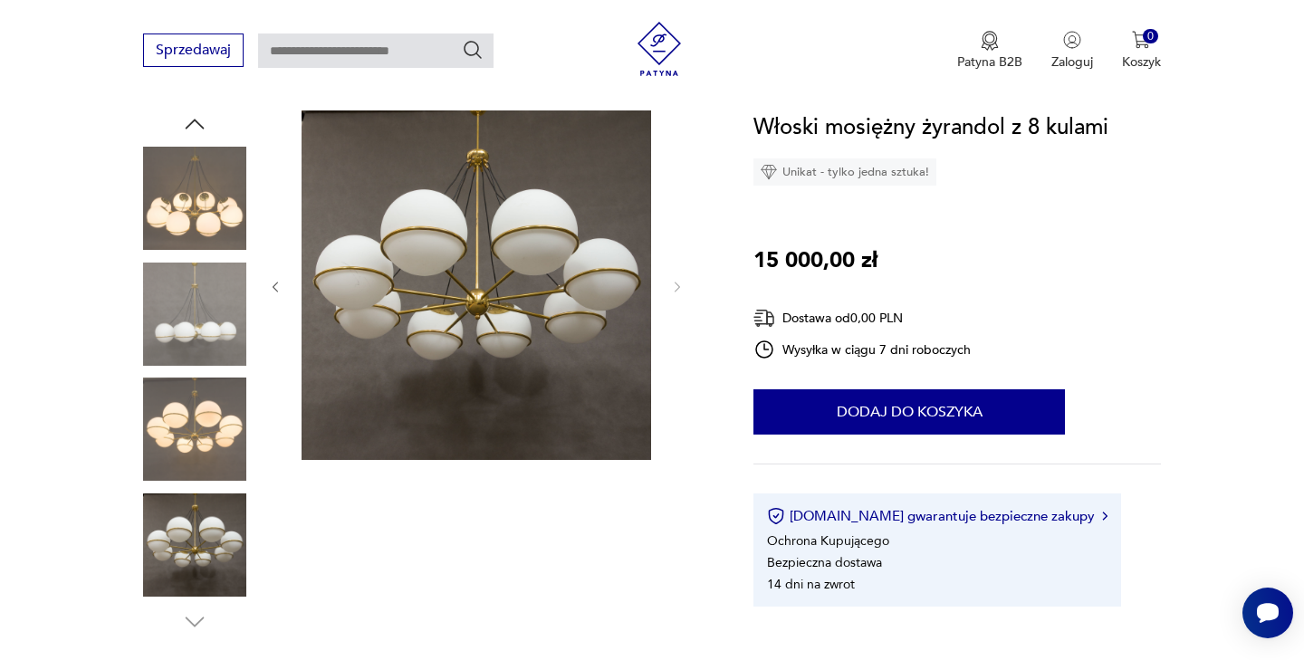
click at [201, 215] on img at bounding box center [194, 198] width 103 height 103
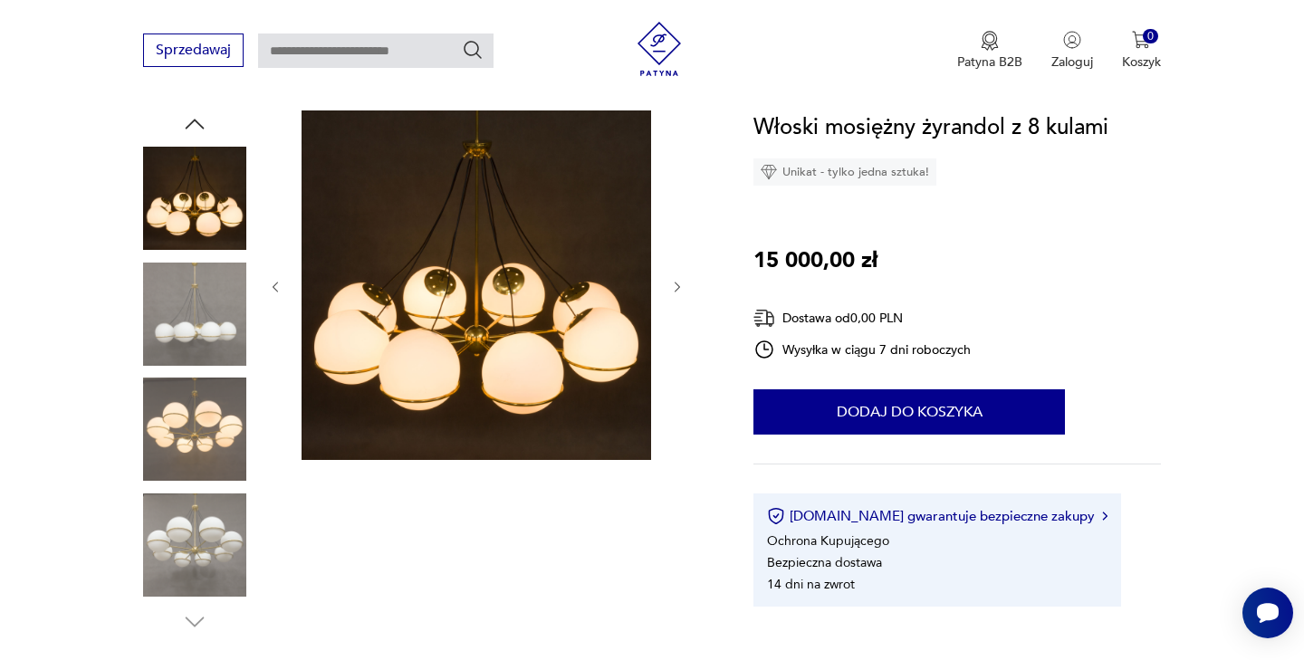
click at [199, 303] on img at bounding box center [194, 314] width 103 height 103
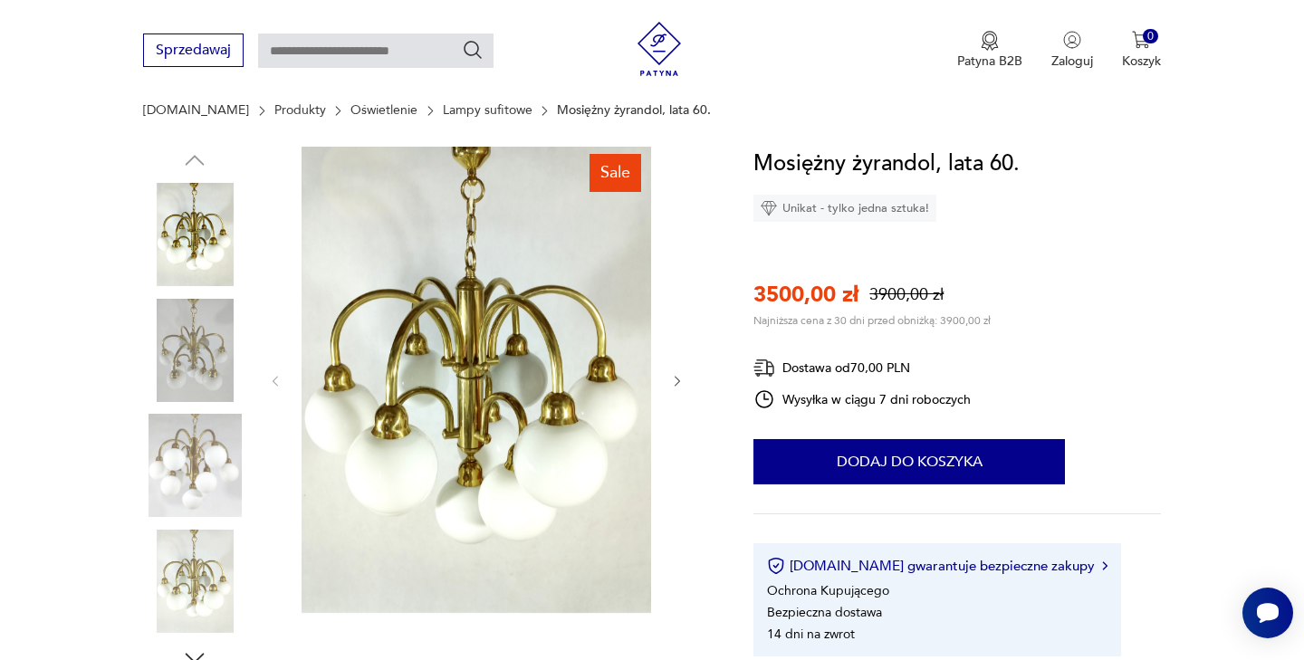
scroll to position [186, 0]
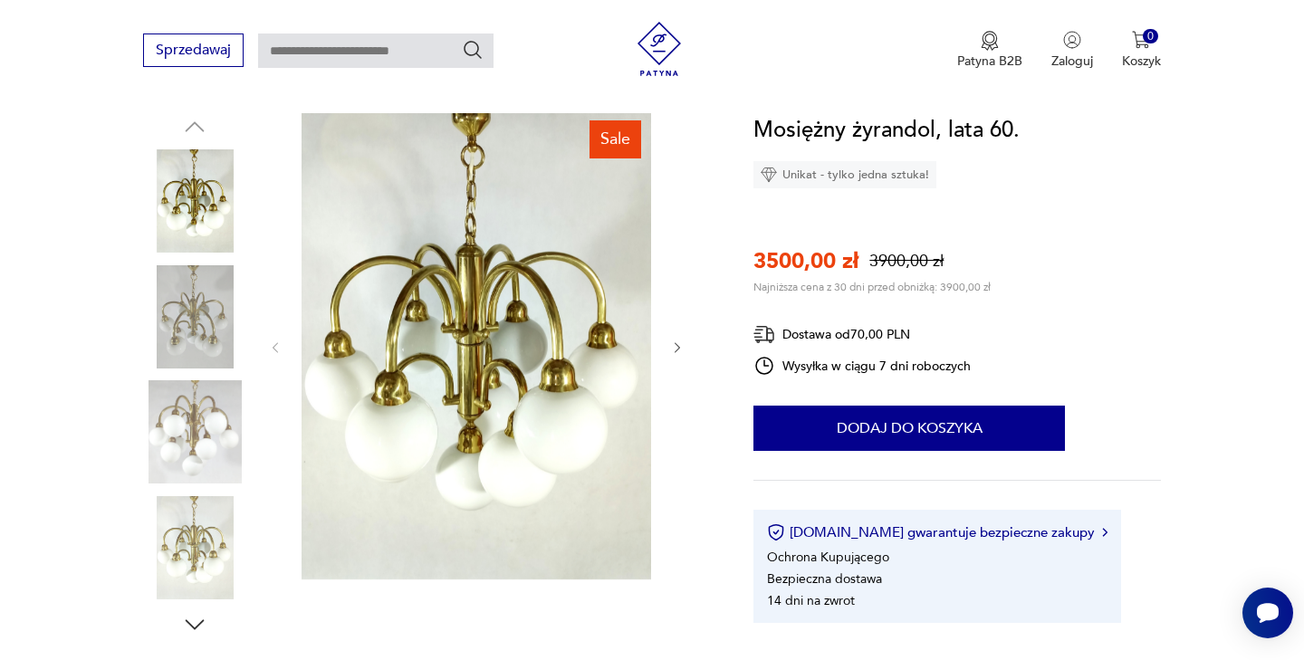
click at [674, 342] on icon "button" at bounding box center [677, 347] width 15 height 15
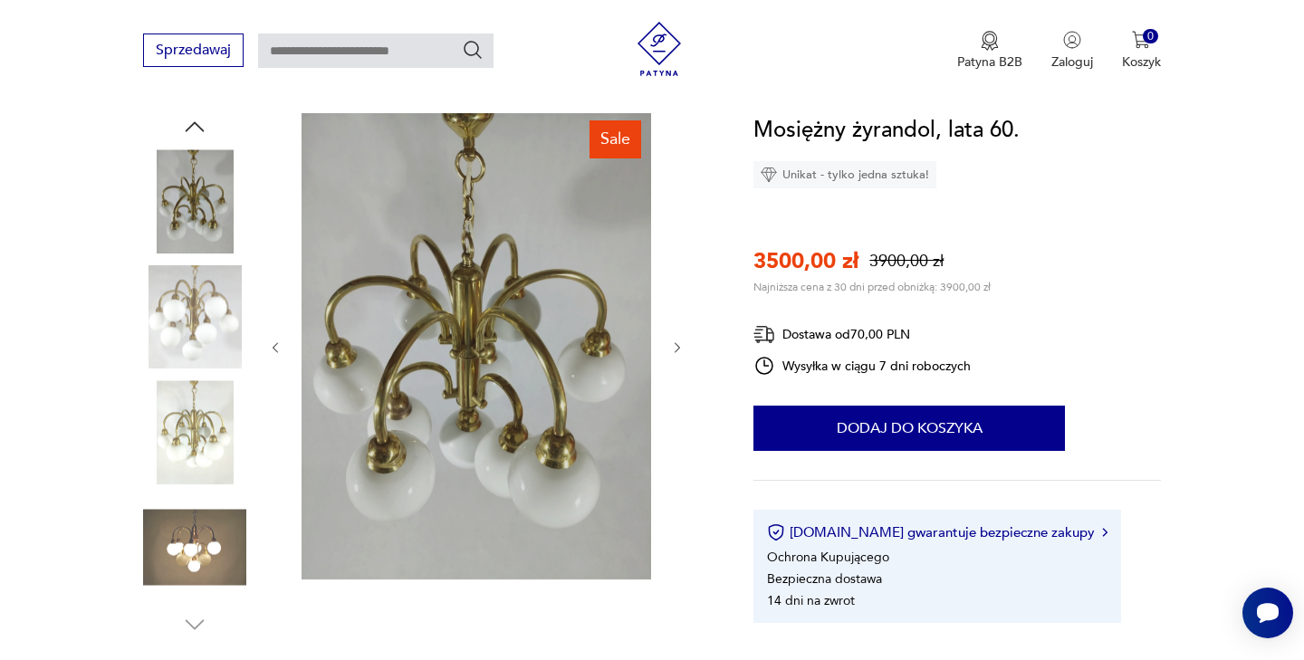
click at [674, 342] on icon "button" at bounding box center [677, 347] width 15 height 15
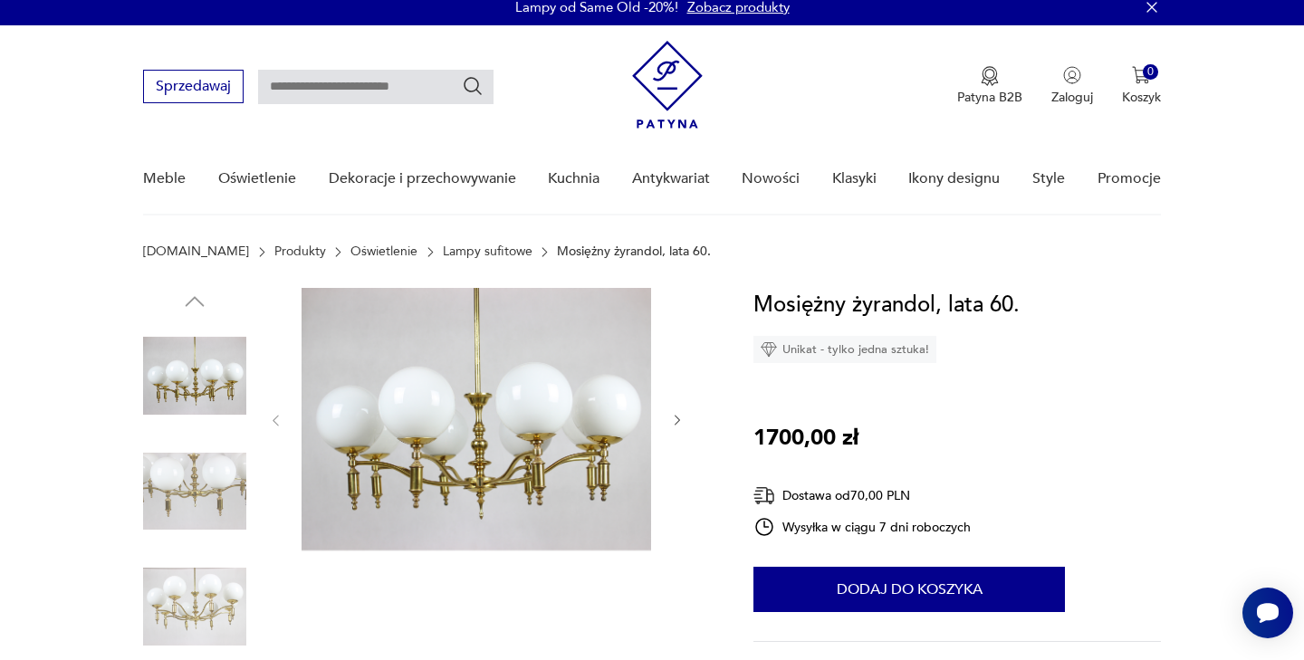
scroll to position [14, 0]
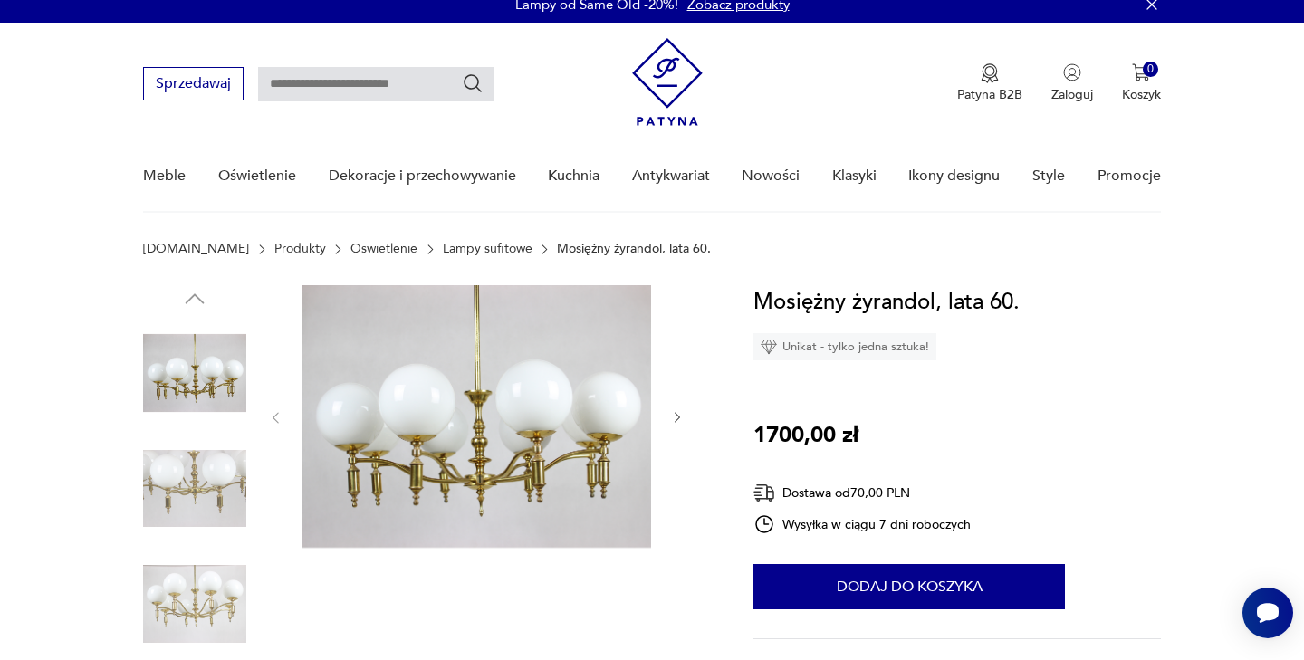
click at [676, 416] on icon "button" at bounding box center [677, 417] width 15 height 15
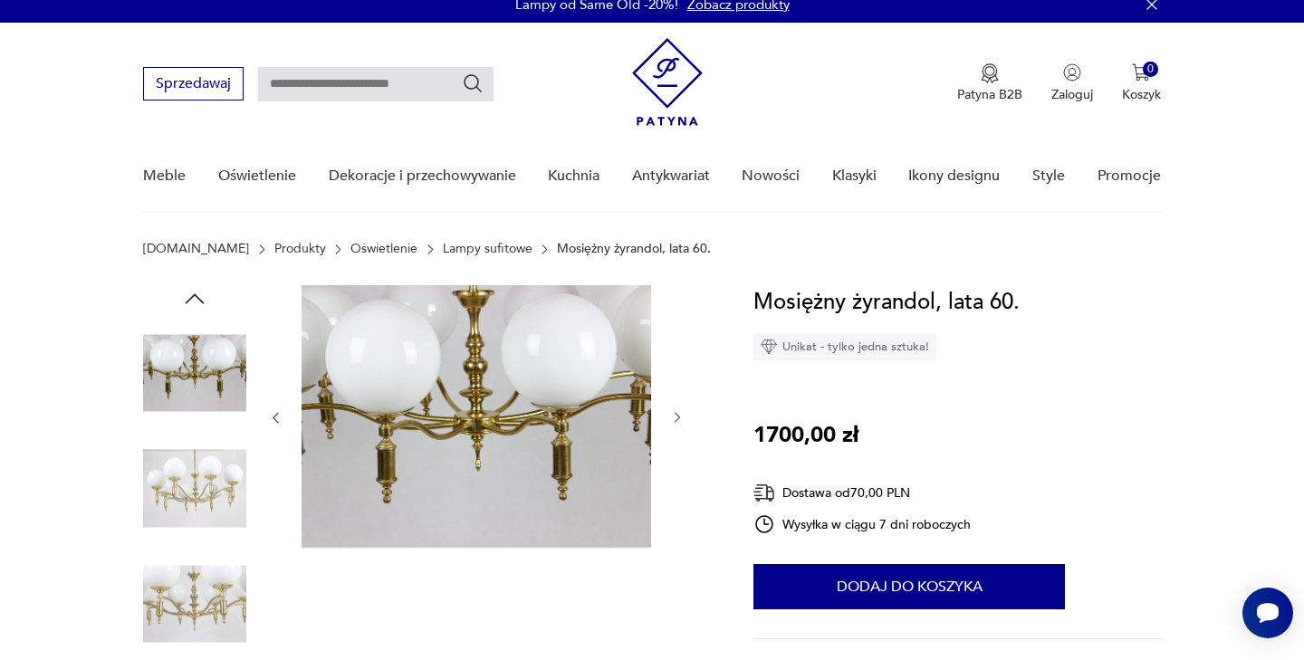
click at [676, 416] on icon "button" at bounding box center [677, 417] width 15 height 15
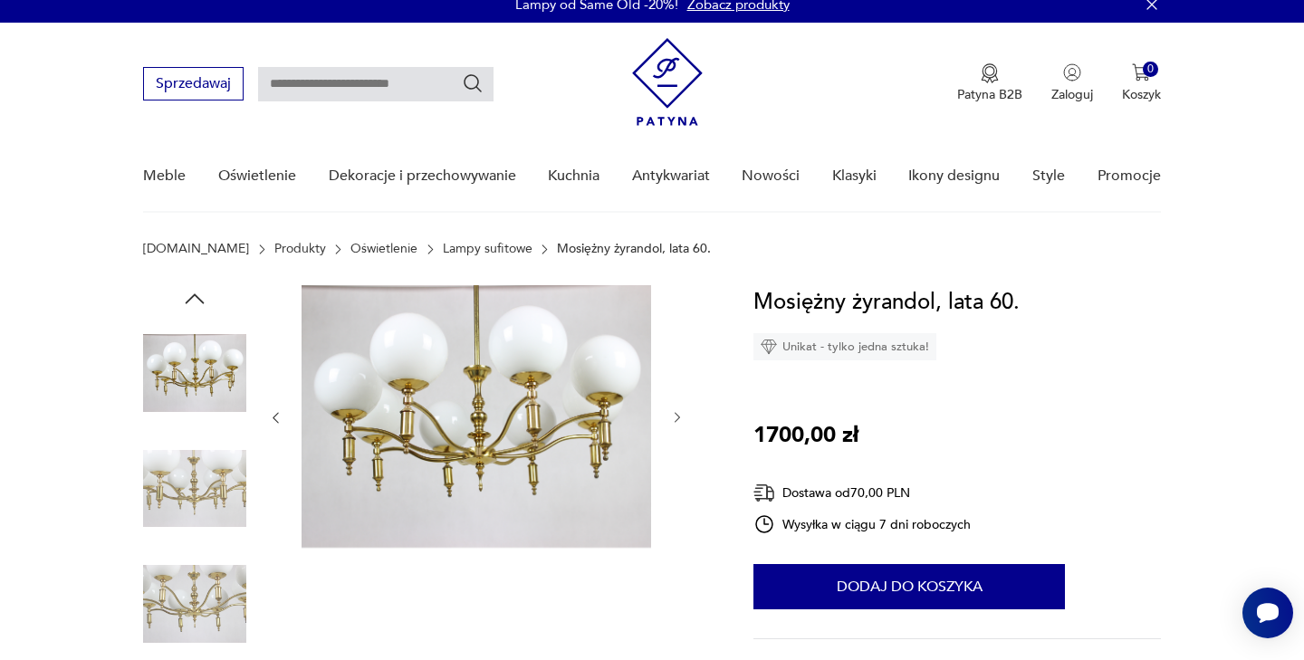
click at [180, 395] on img at bounding box center [194, 372] width 103 height 103
click at [676, 411] on icon "button" at bounding box center [677, 417] width 15 height 15
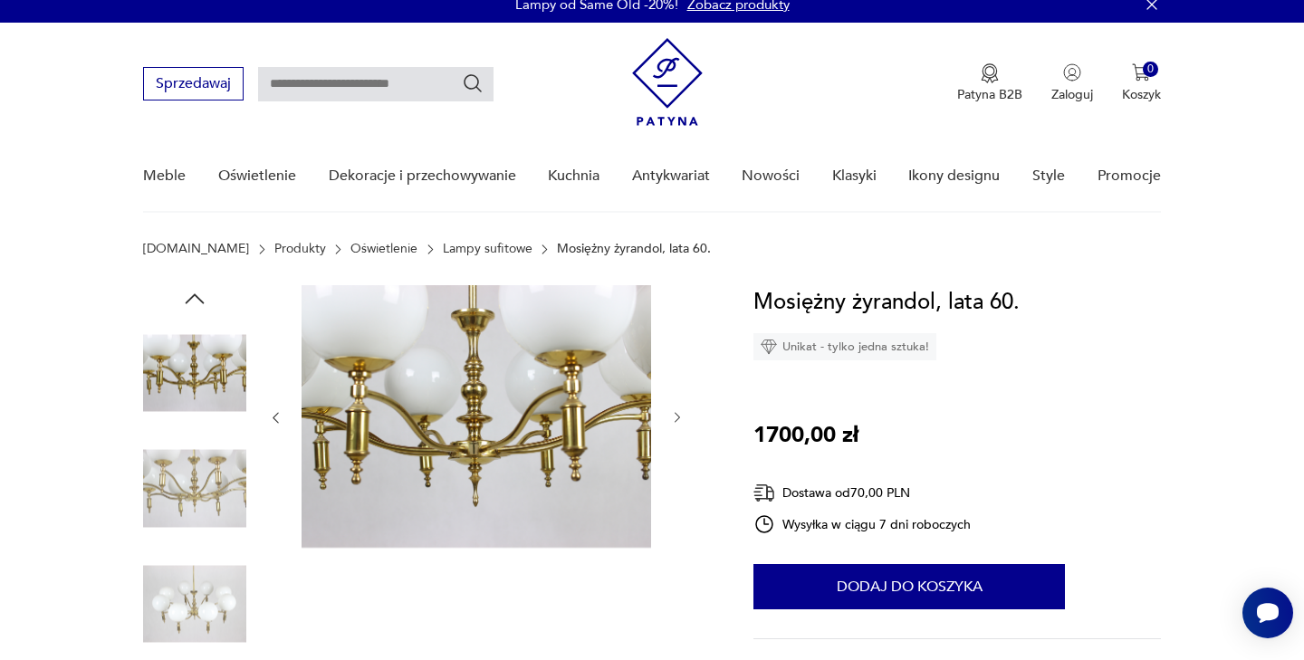
click at [675, 416] on icon "button" at bounding box center [677, 417] width 15 height 15
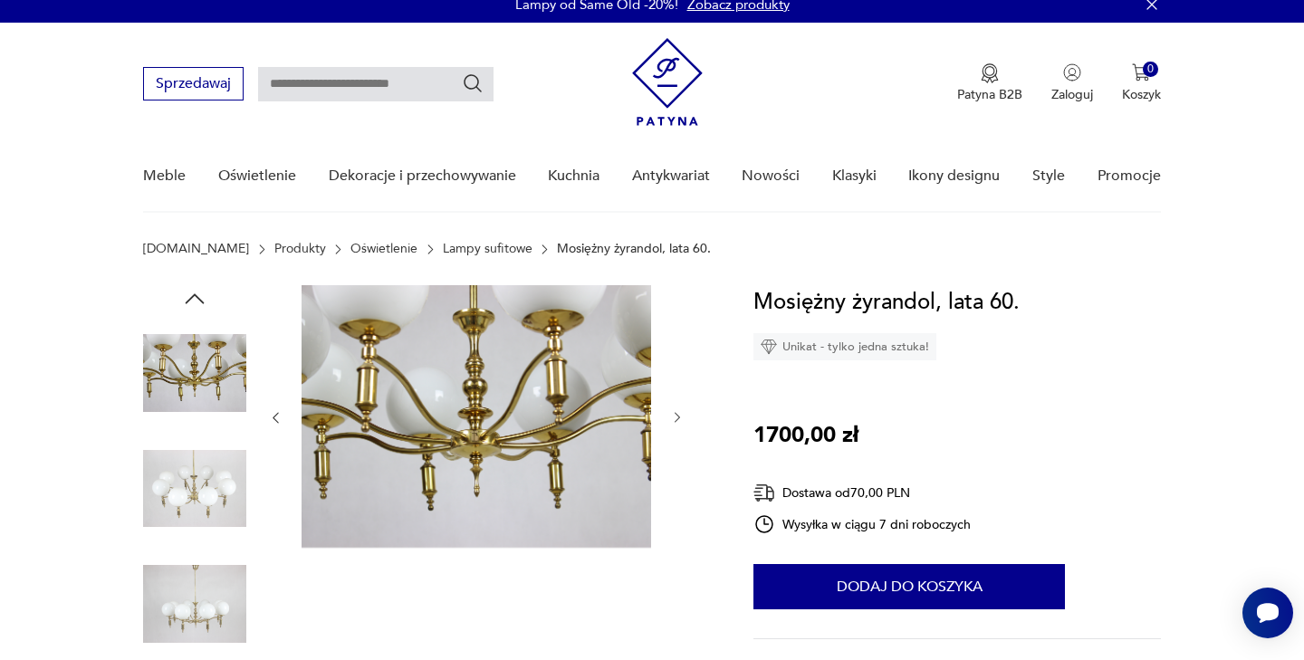
click at [675, 415] on icon "button" at bounding box center [677, 417] width 15 height 15
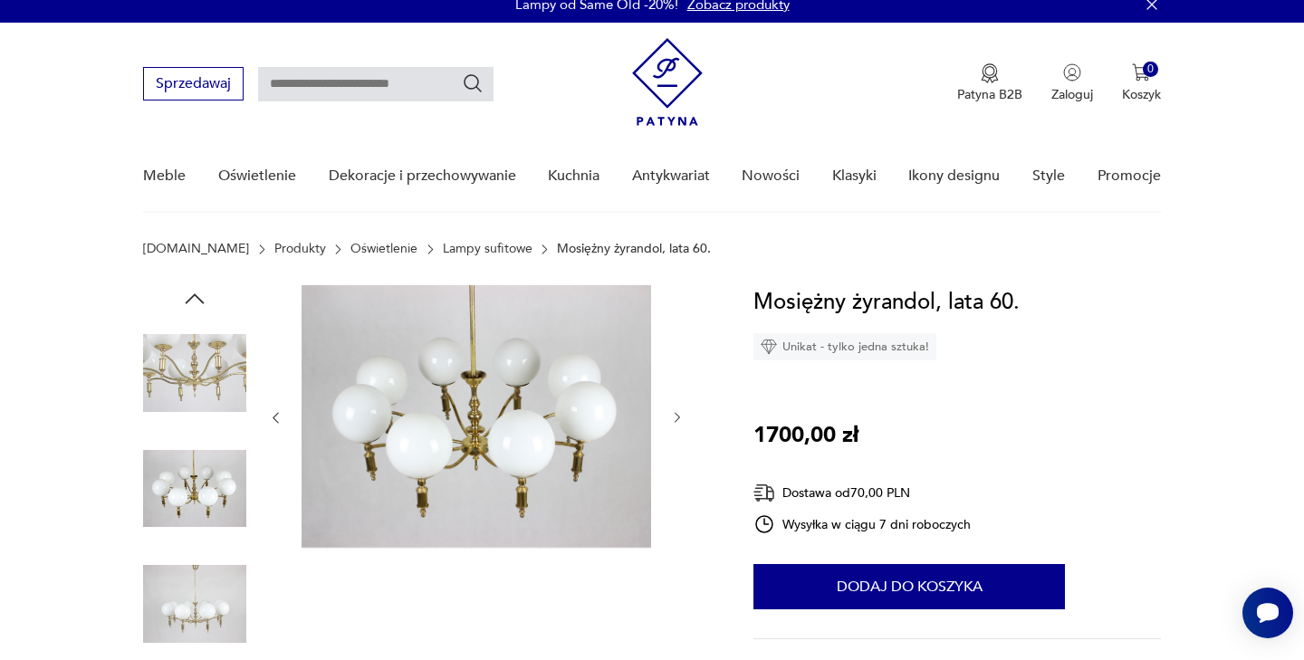
click at [676, 415] on icon "button" at bounding box center [676, 418] width 5 height 11
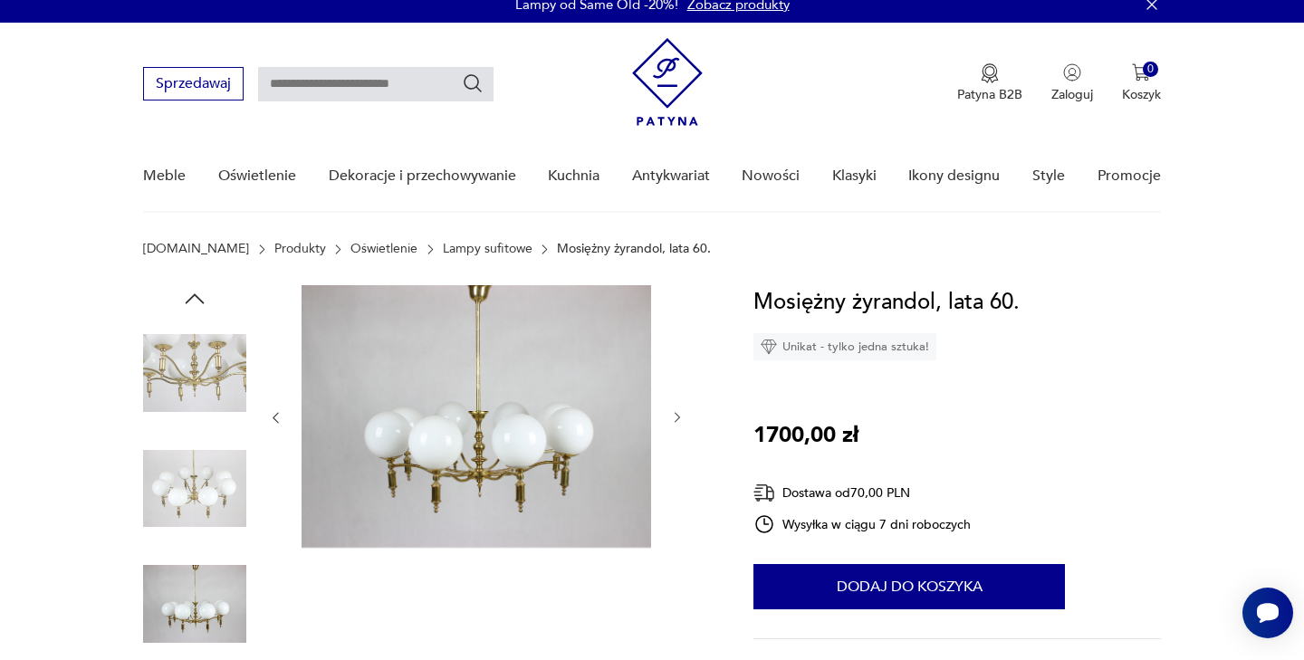
click at [676, 415] on icon "button" at bounding box center [676, 418] width 5 height 11
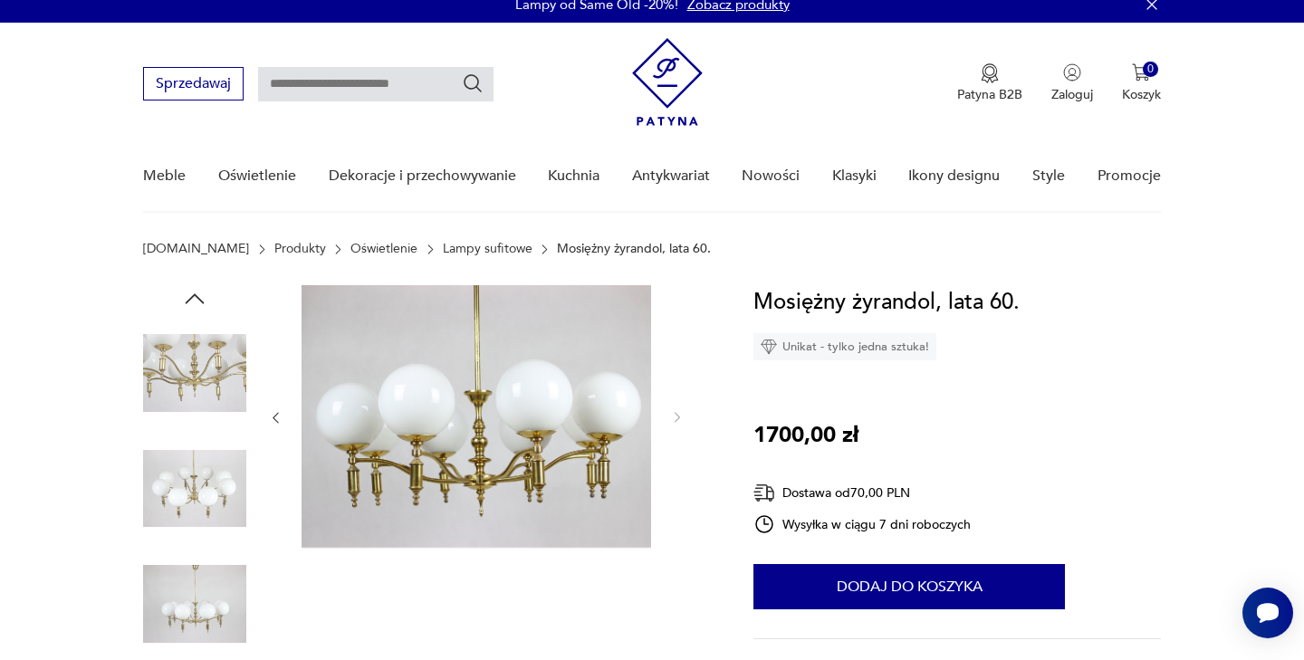
click at [278, 418] on icon "button" at bounding box center [275, 417] width 15 height 15
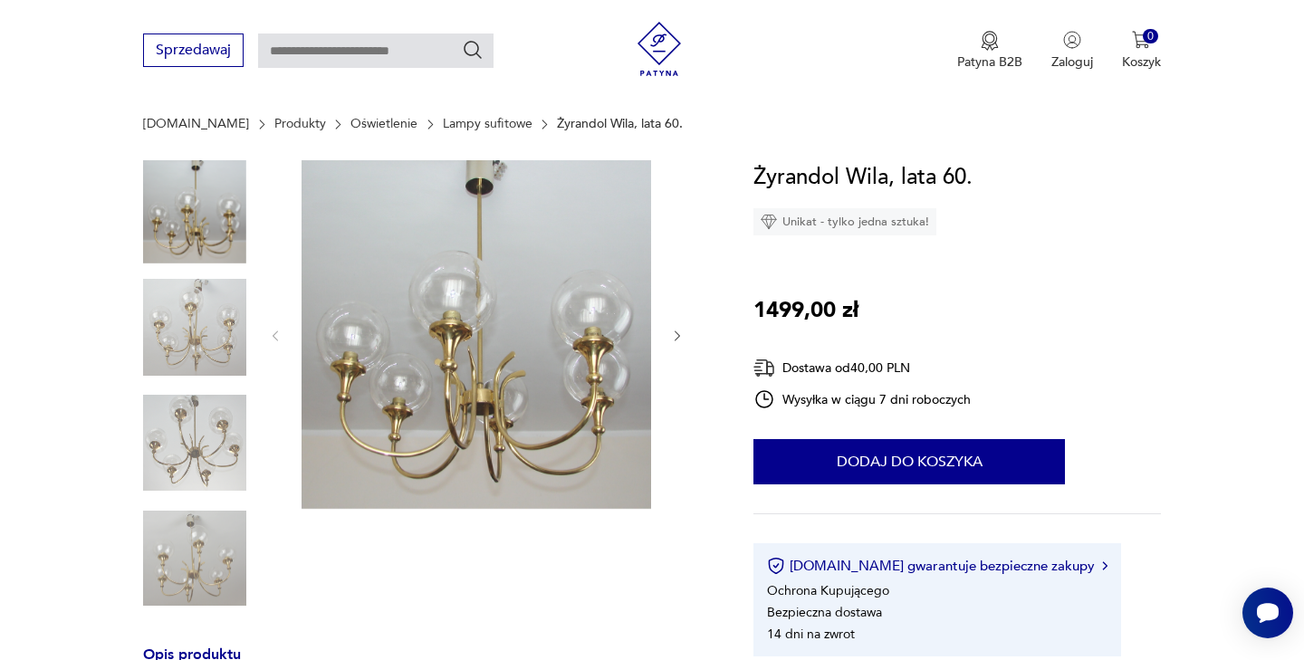
scroll to position [234, 0]
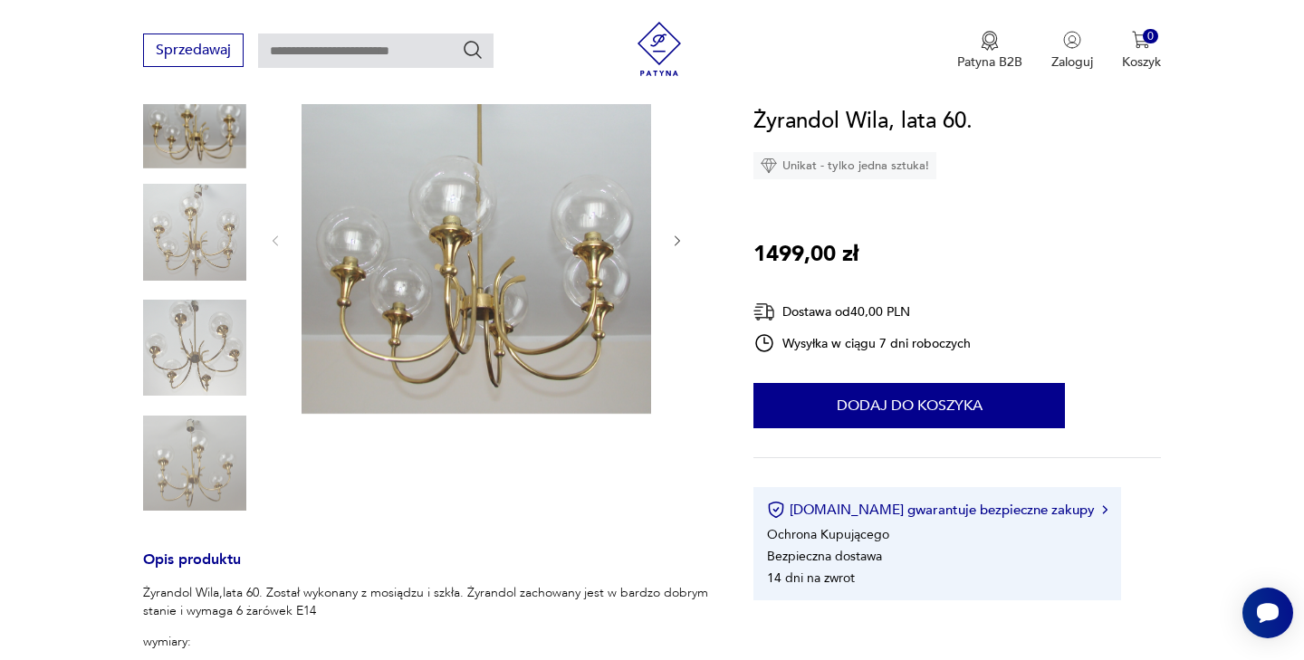
click at [228, 476] on img at bounding box center [194, 463] width 103 height 103
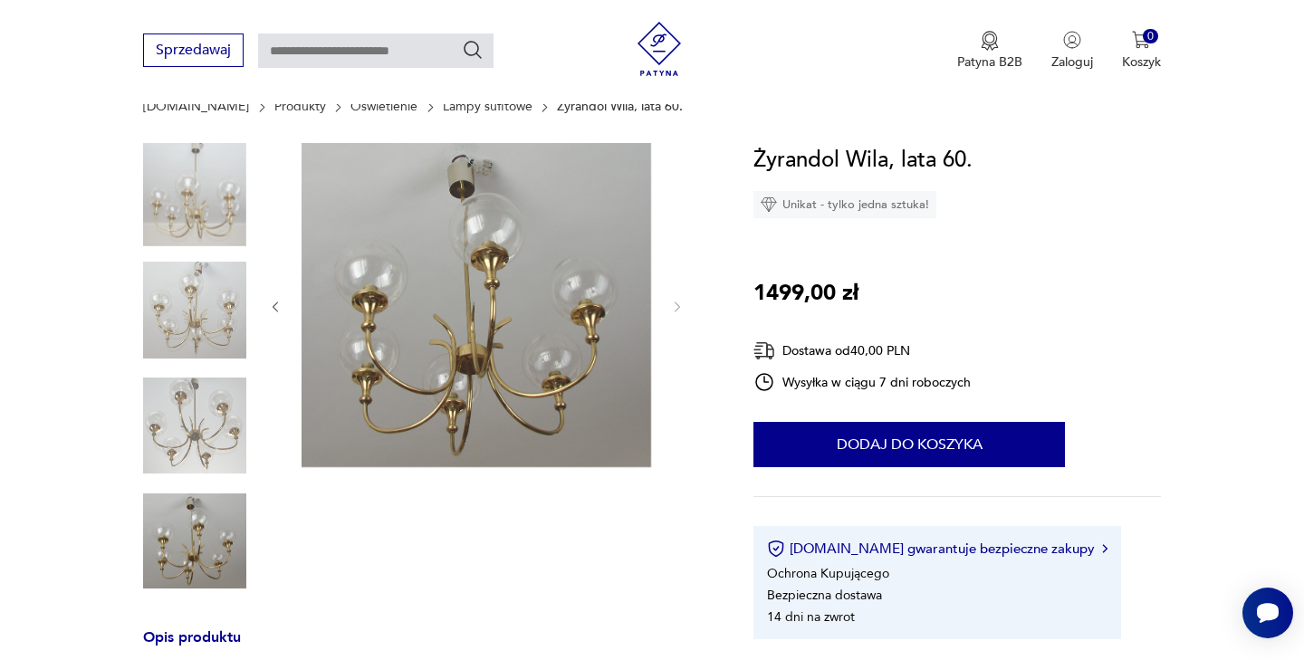
scroll to position [127, 0]
